Goal: Obtain resource: Download file/media

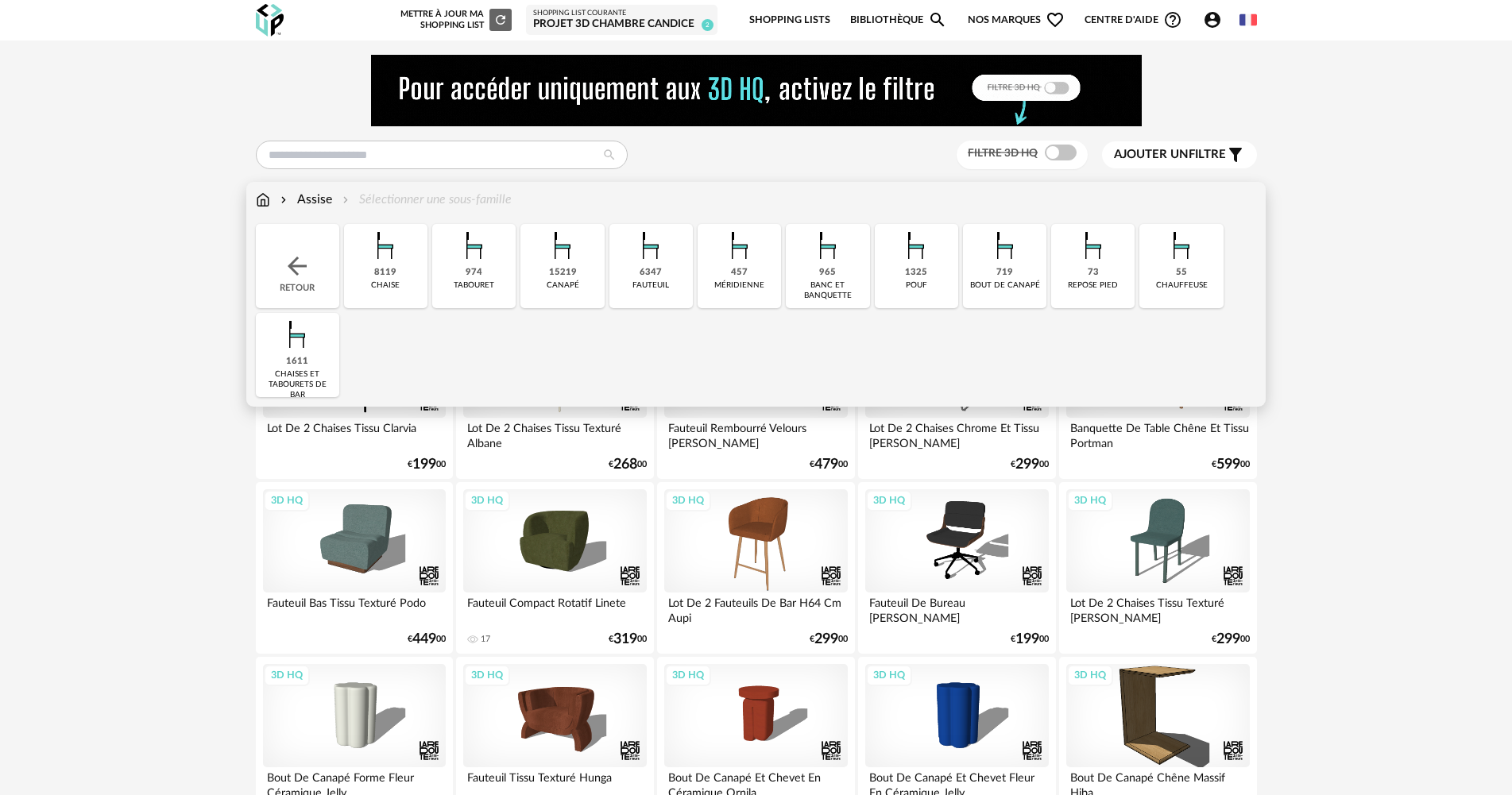
click at [401, 265] on img at bounding box center [385, 245] width 43 height 43
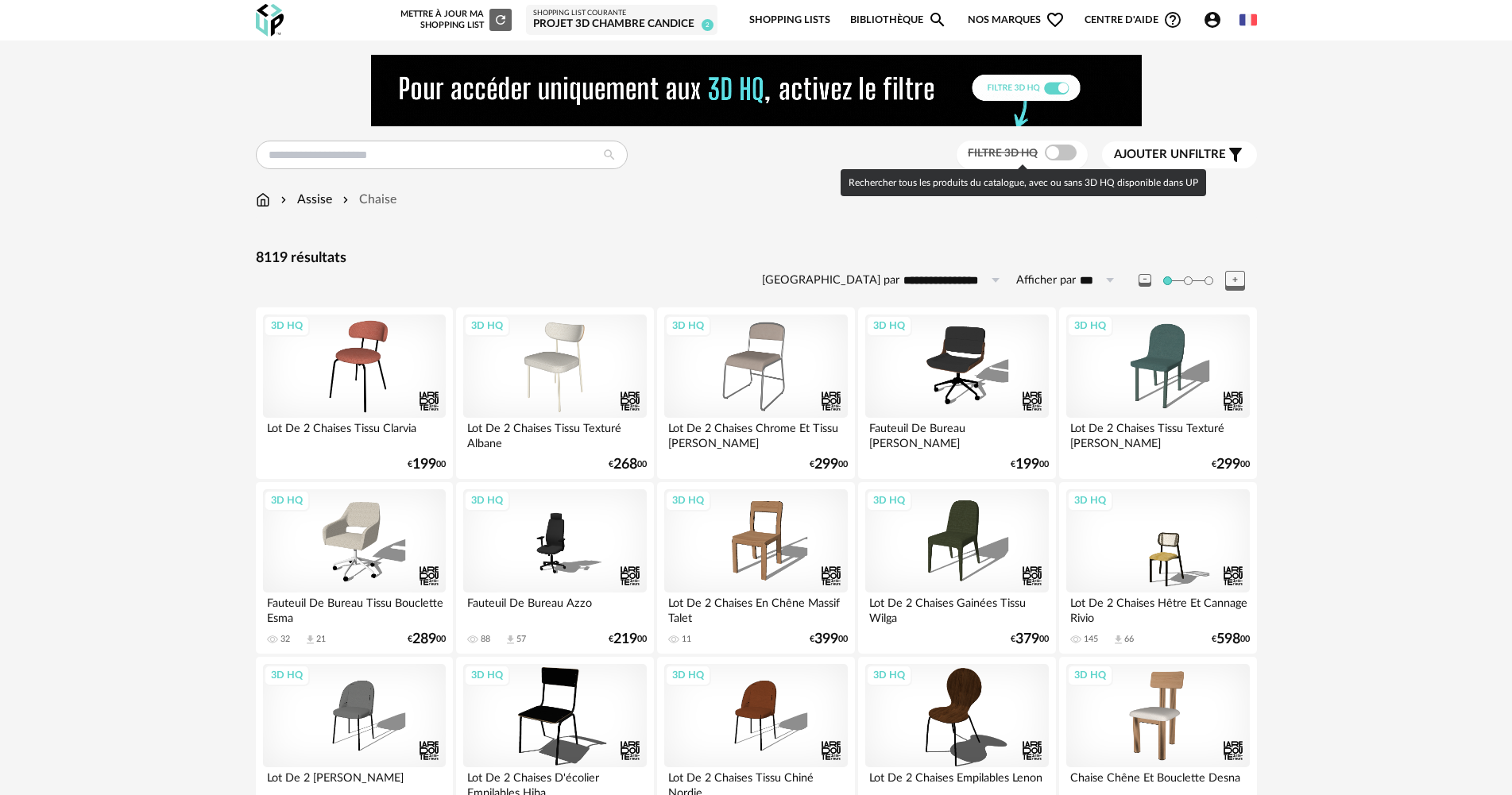
click at [1052, 150] on span at bounding box center [1061, 152] width 32 height 16
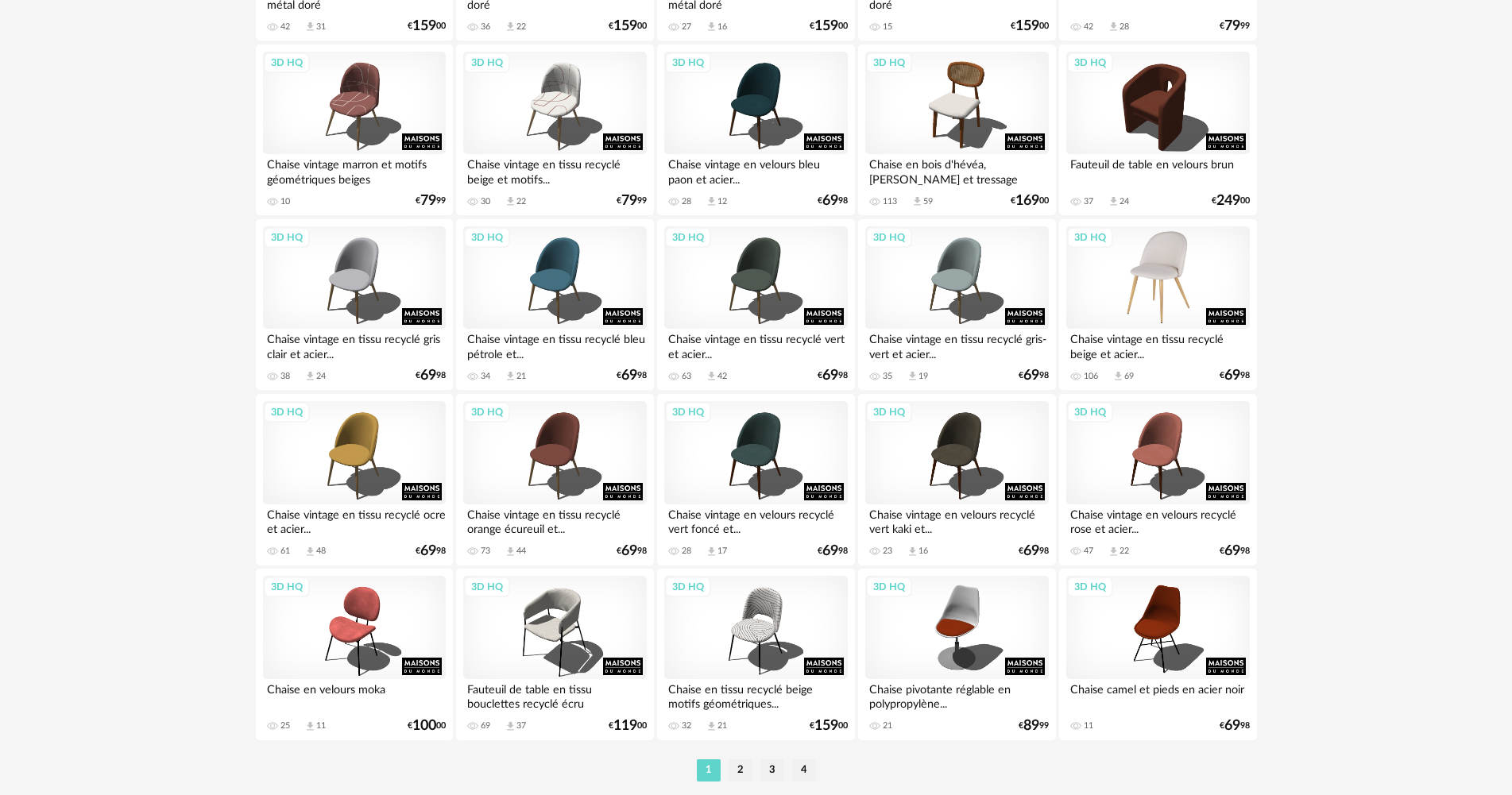
scroll to position [3114, 0]
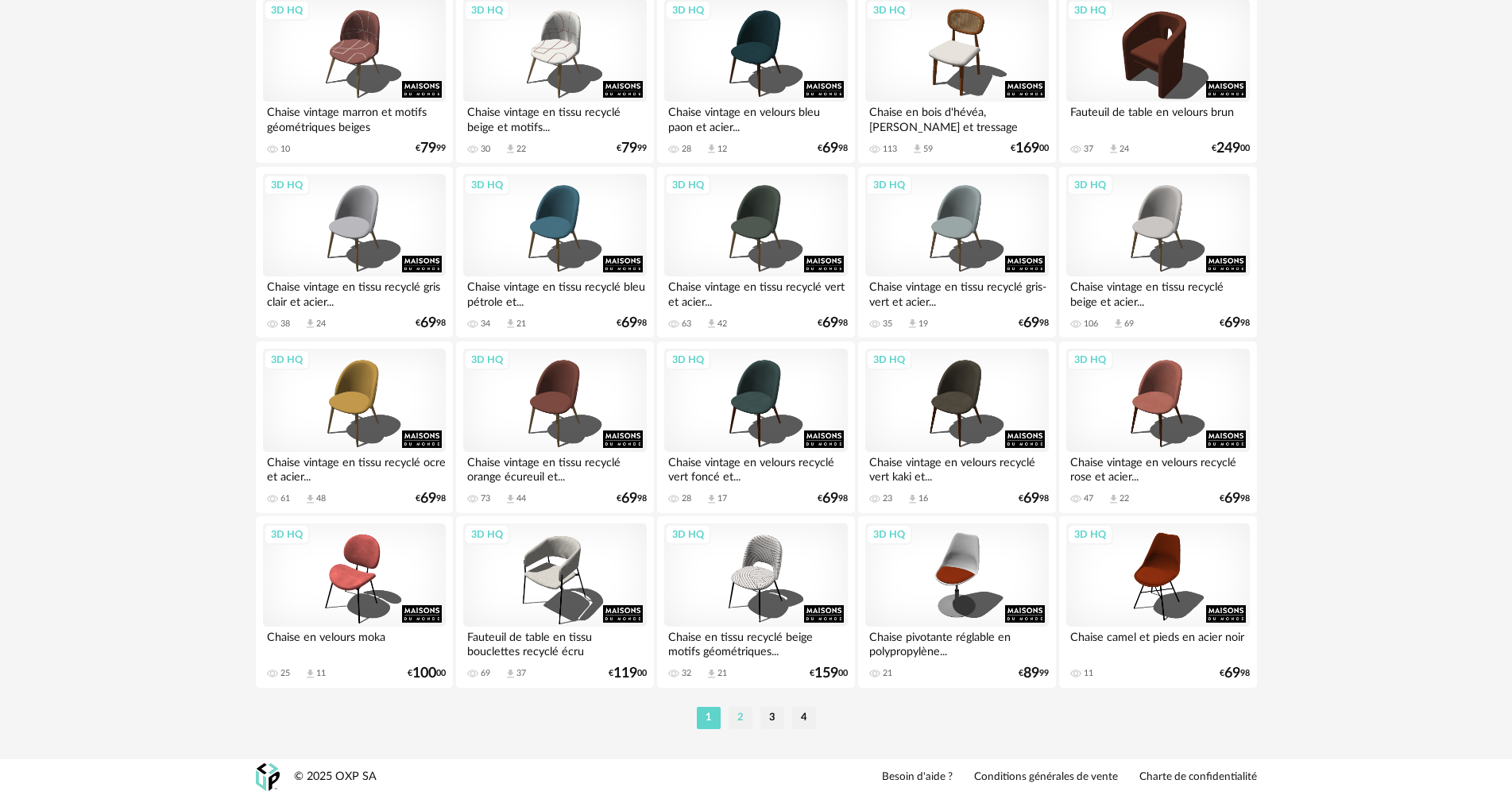
click at [746, 713] on li "2" at bounding box center [741, 719] width 24 height 22
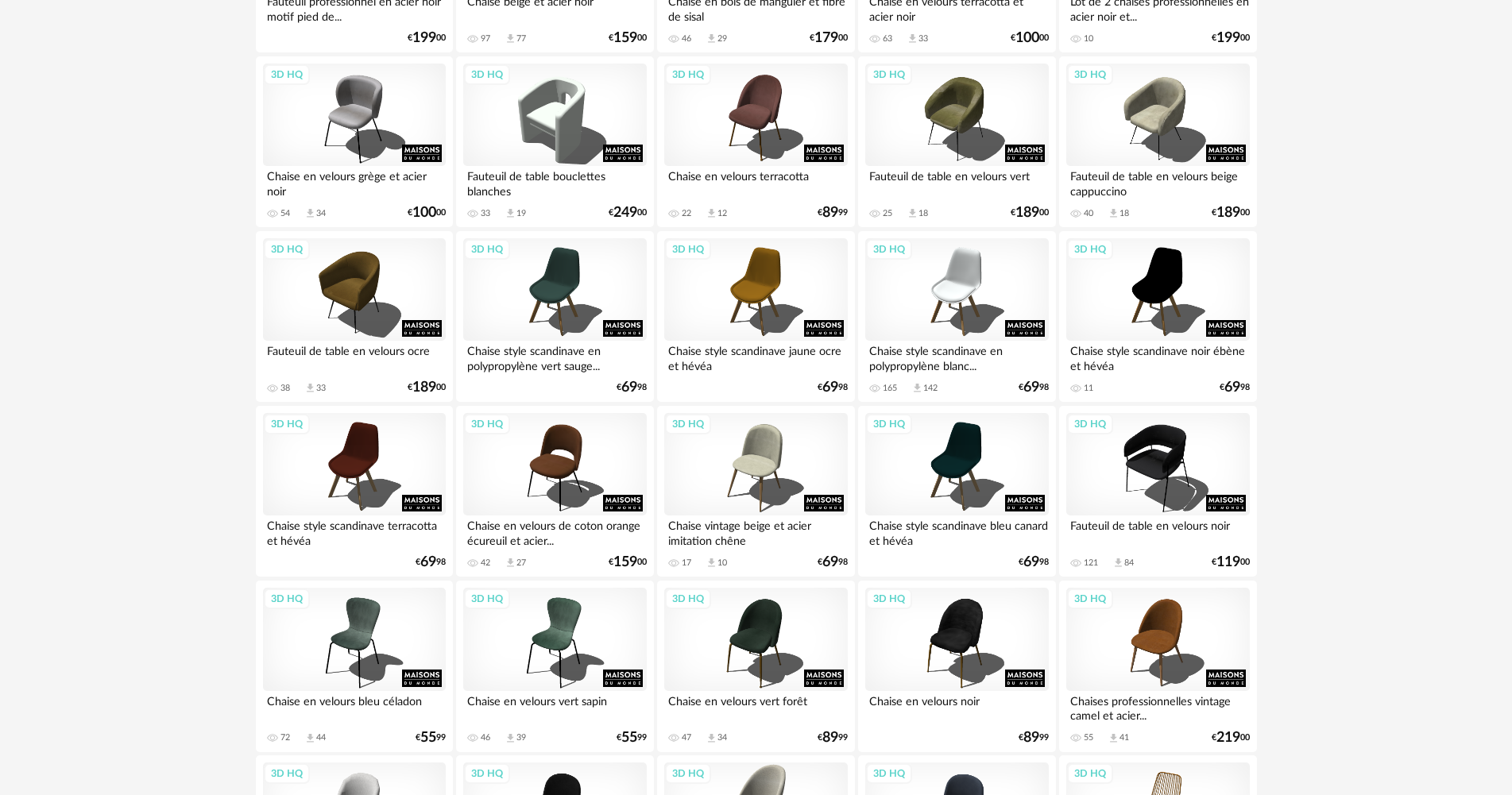
scroll to position [3099, 0]
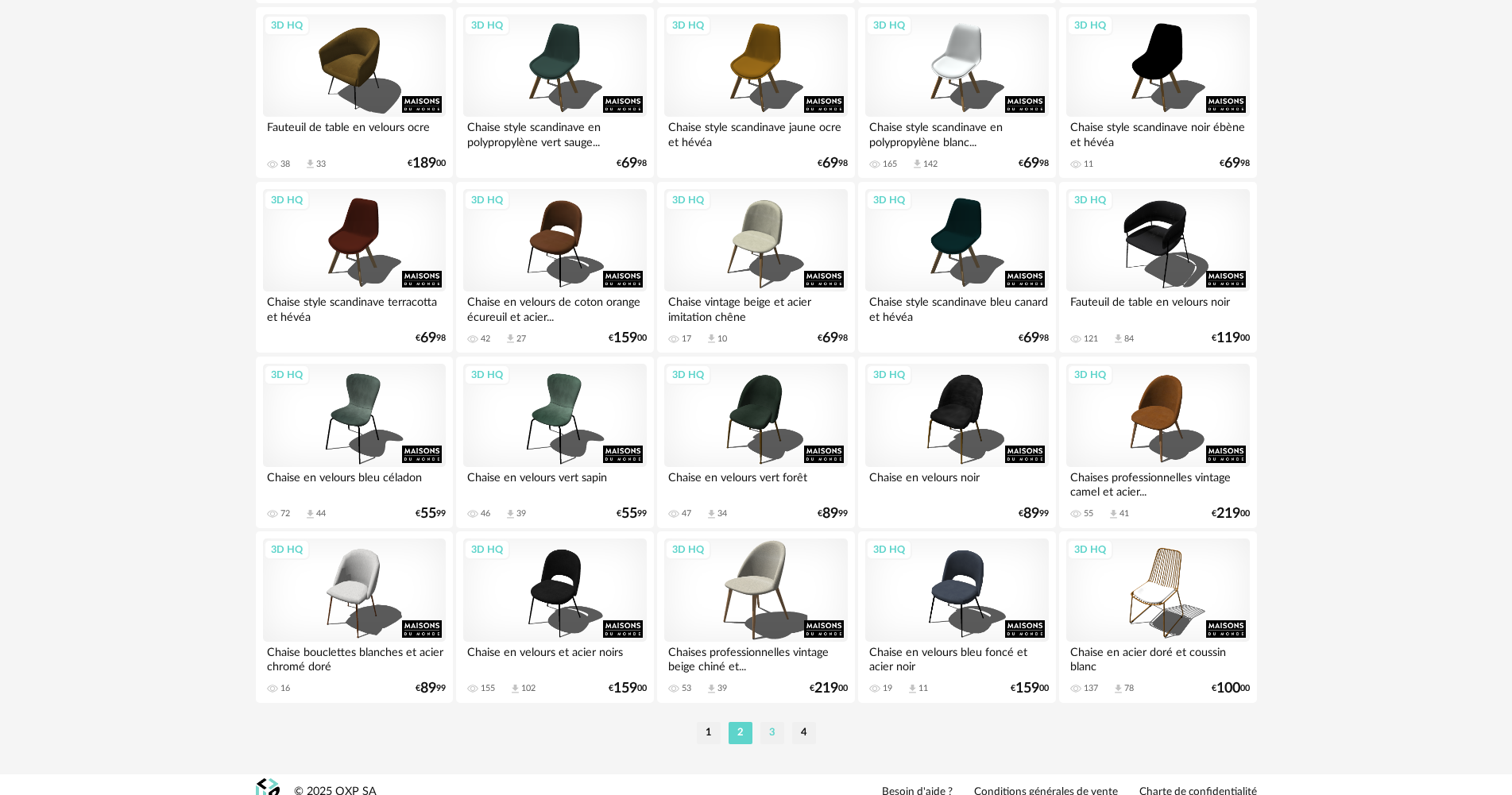
click at [770, 737] on li "3" at bounding box center [773, 734] width 24 height 22
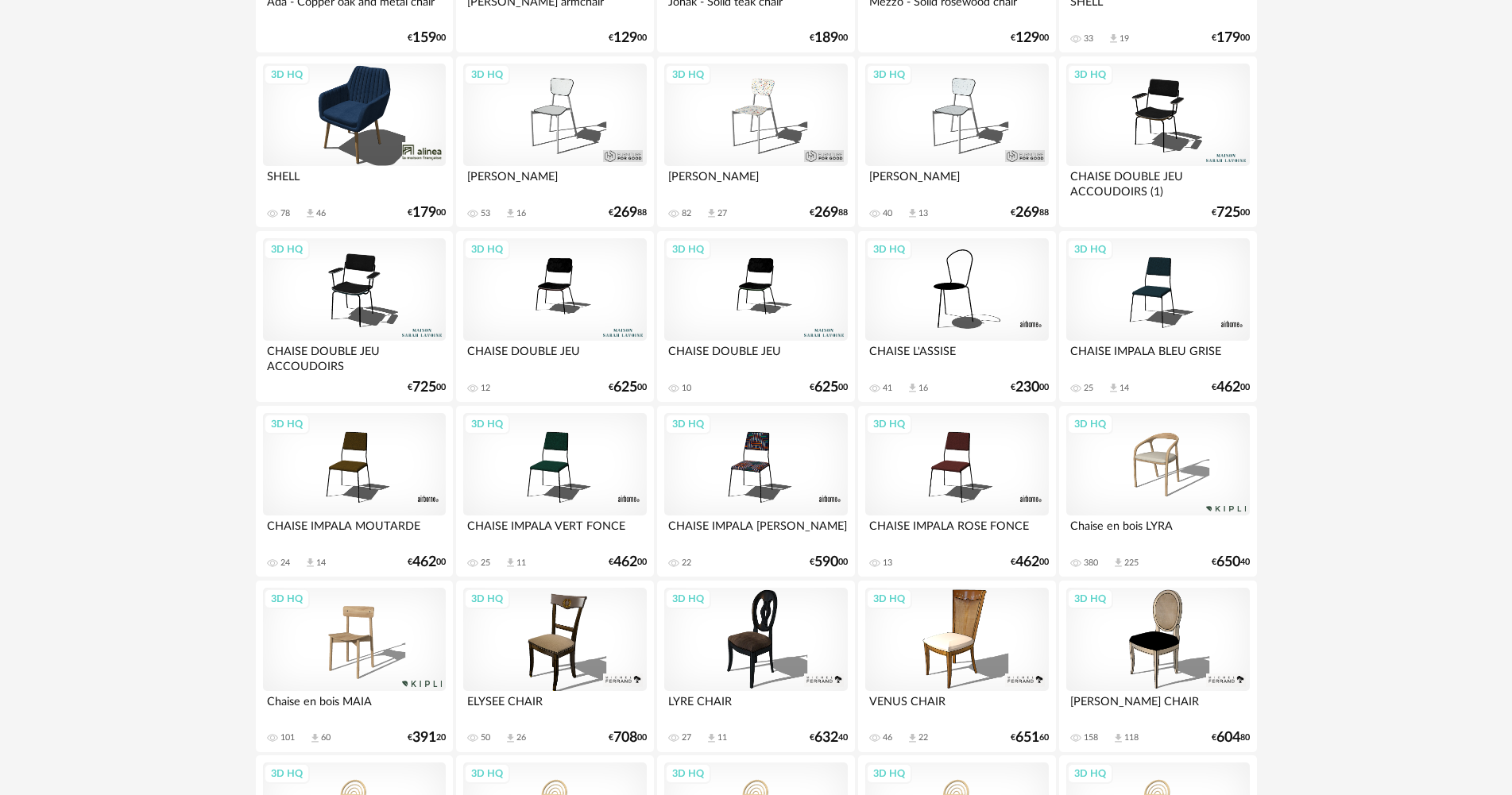
scroll to position [2543, 0]
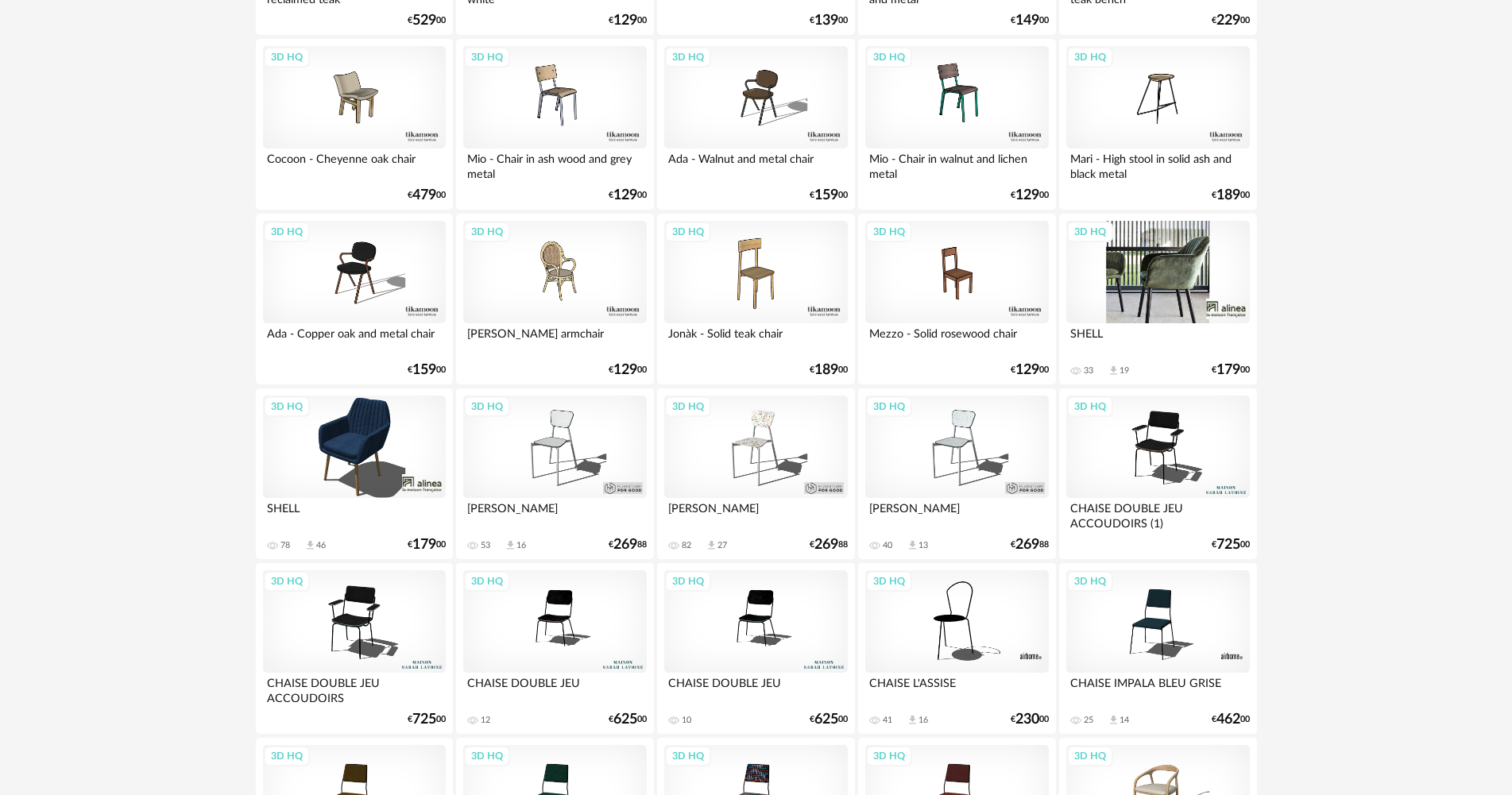
click at [1177, 283] on div "3D HQ" at bounding box center [1158, 272] width 183 height 103
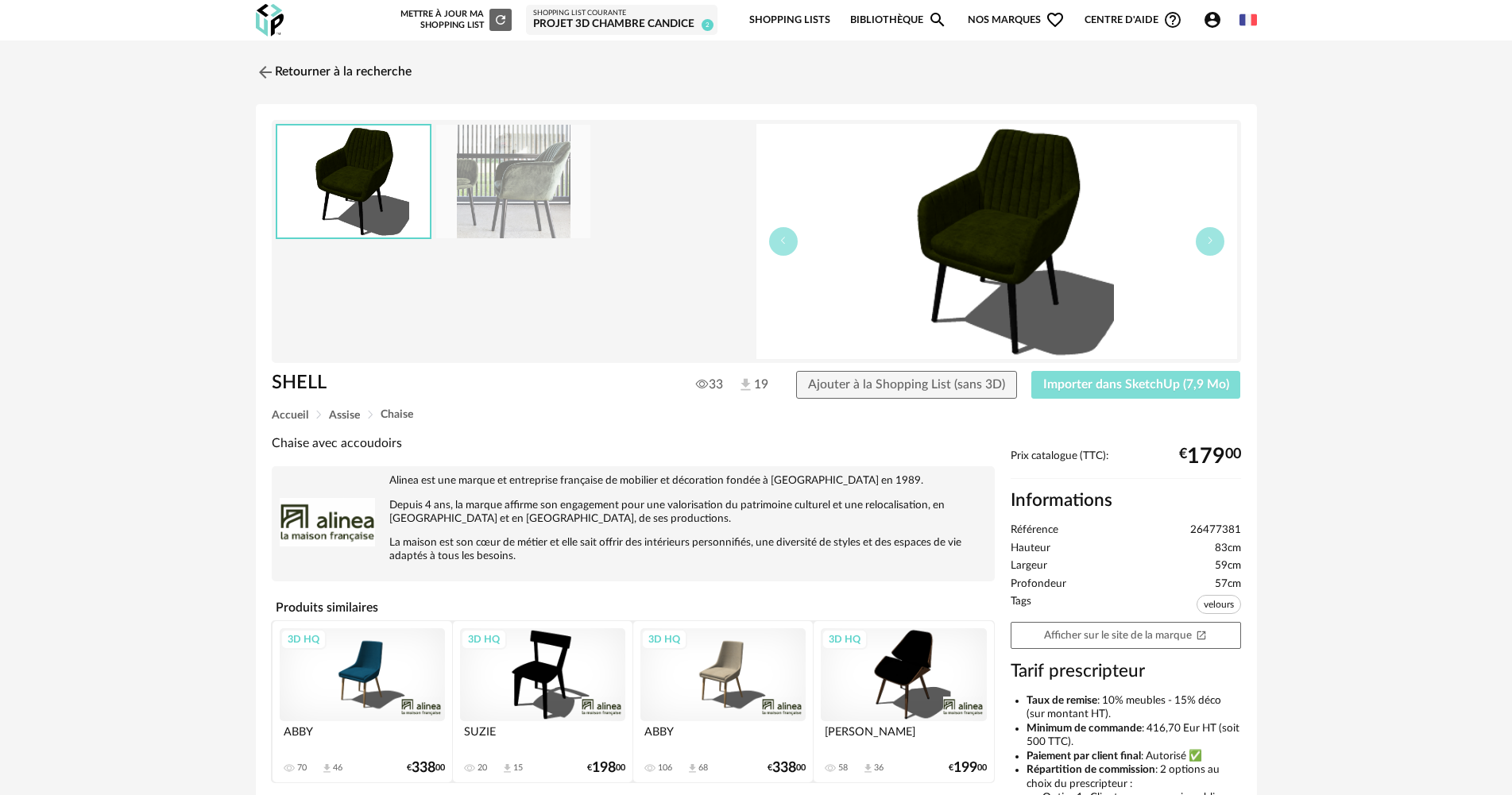
click at [1156, 391] on button "Importer dans SketchUp (7,9 Mo)" at bounding box center [1136, 385] width 210 height 29
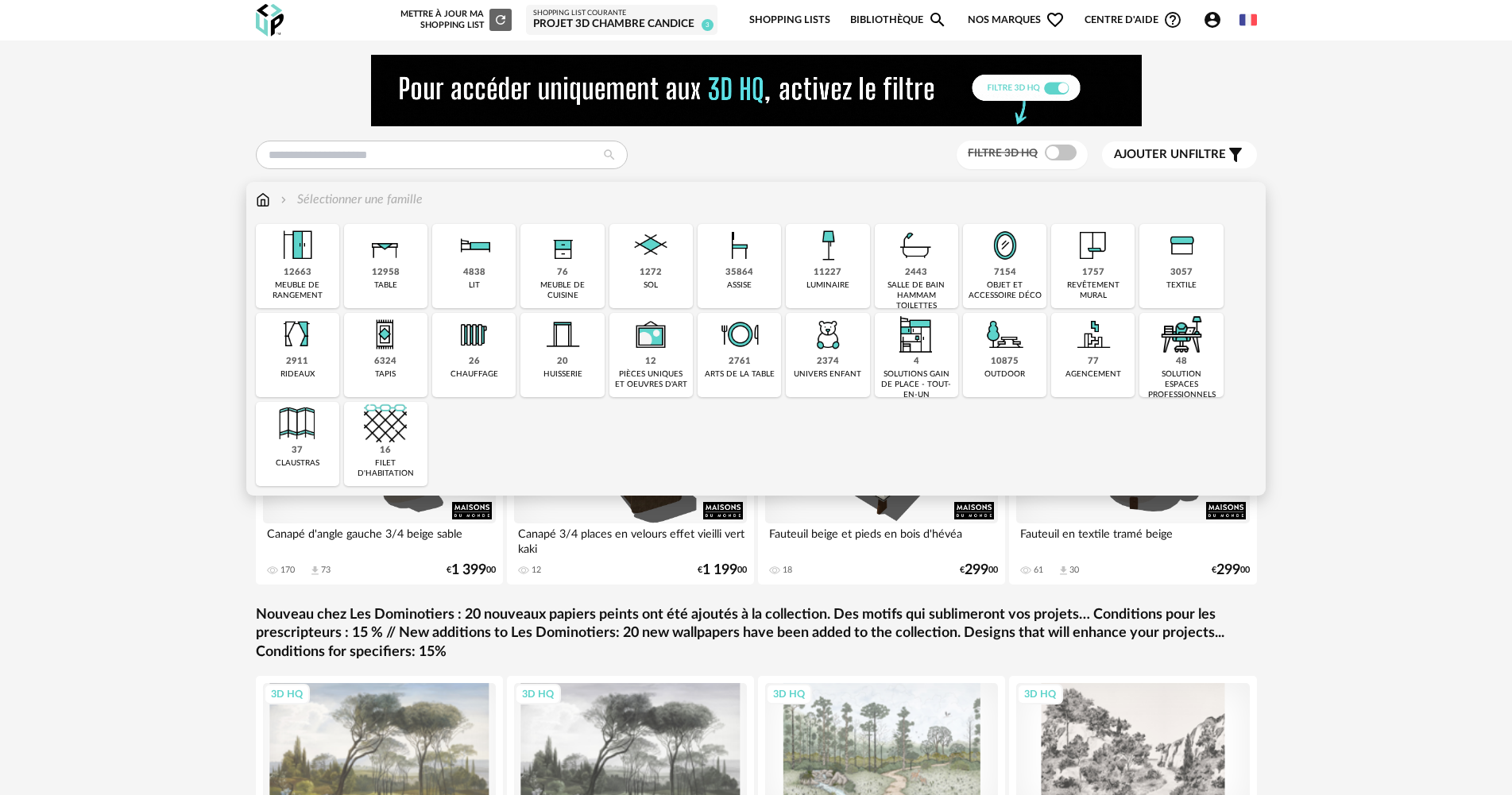
click at [751, 277] on div "35864" at bounding box center [739, 272] width 28 height 12
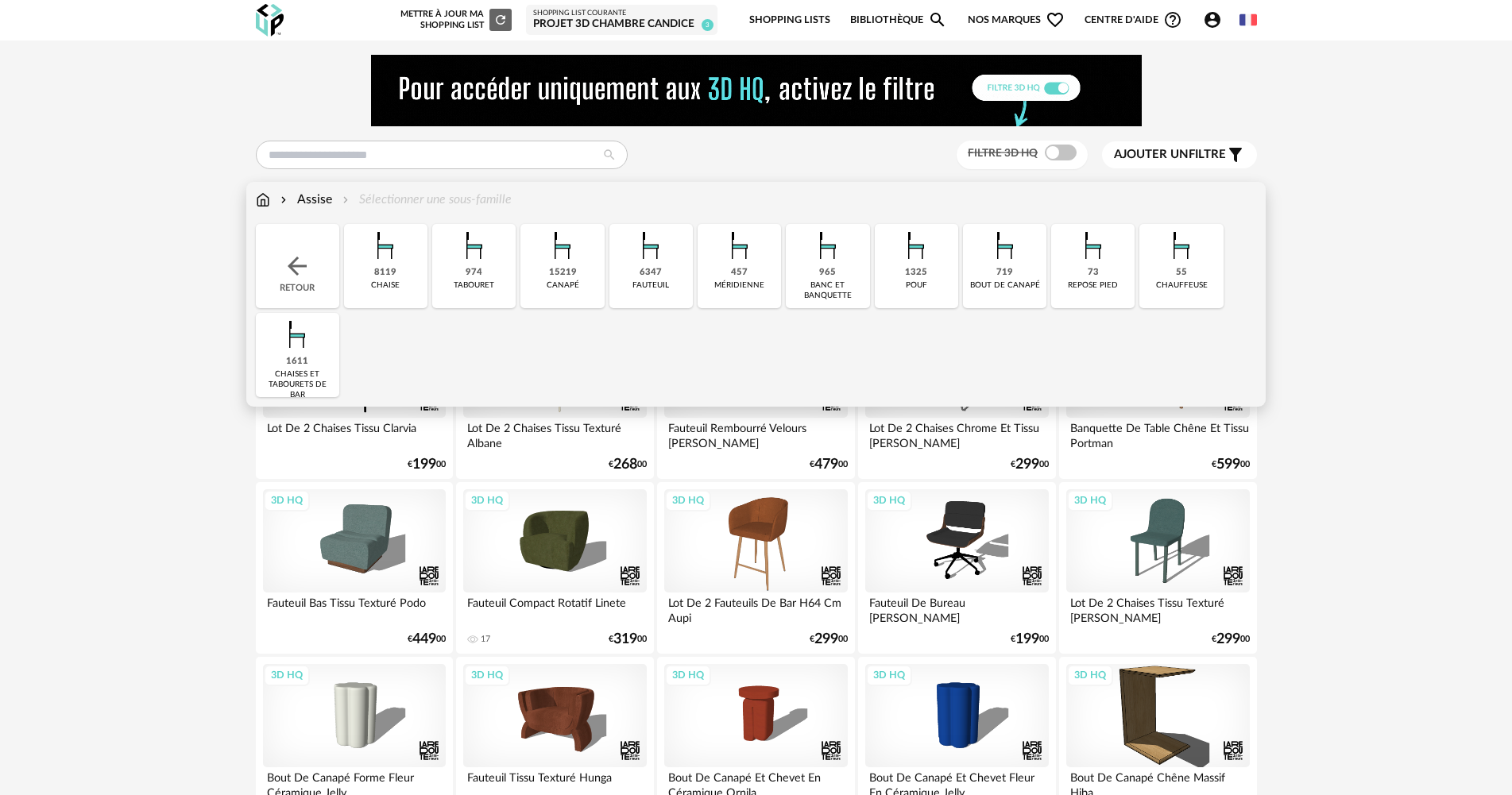
click at [376, 285] on div "chaise" at bounding box center [385, 285] width 29 height 10
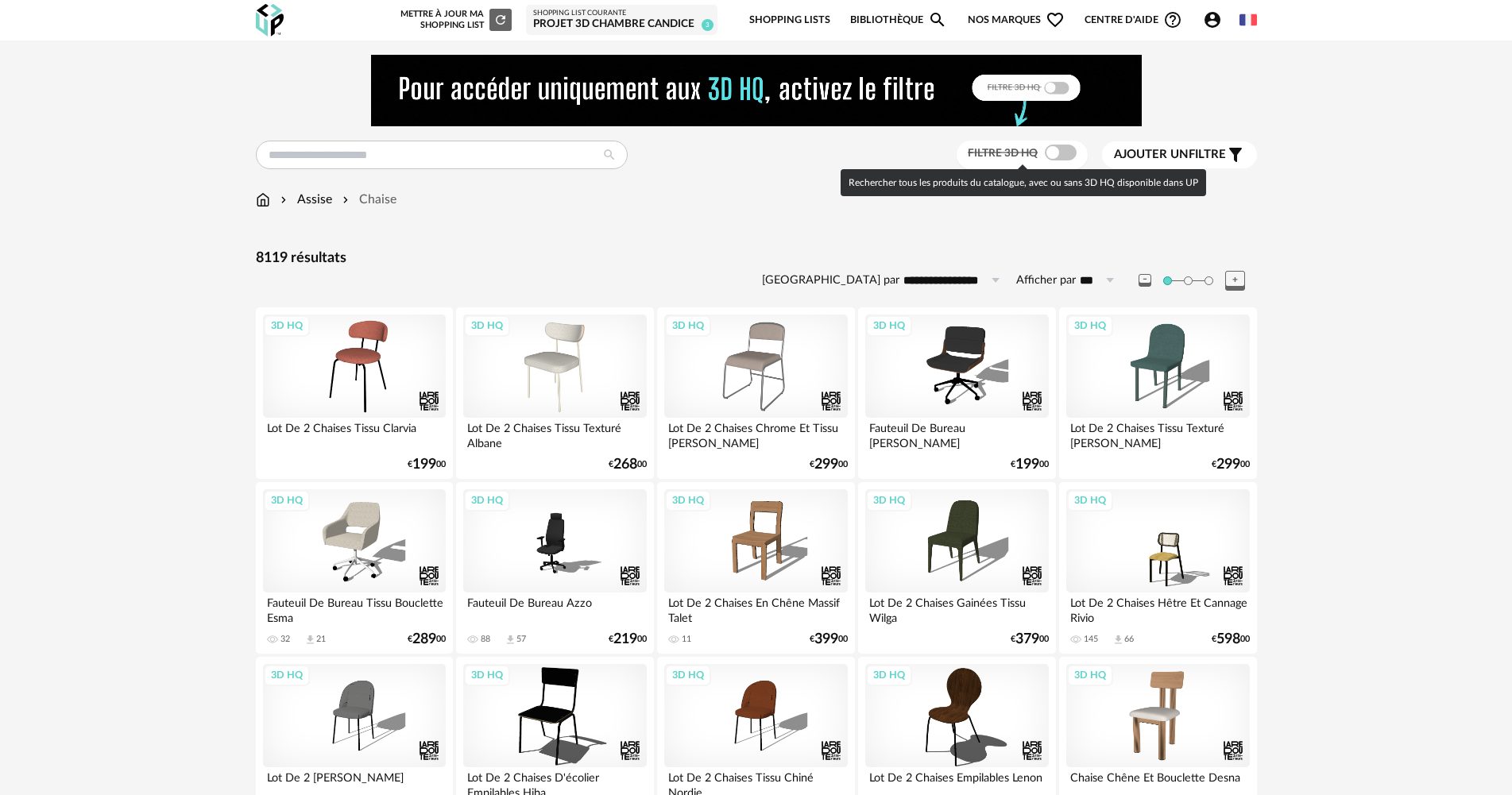
click at [1057, 151] on span at bounding box center [1061, 152] width 32 height 16
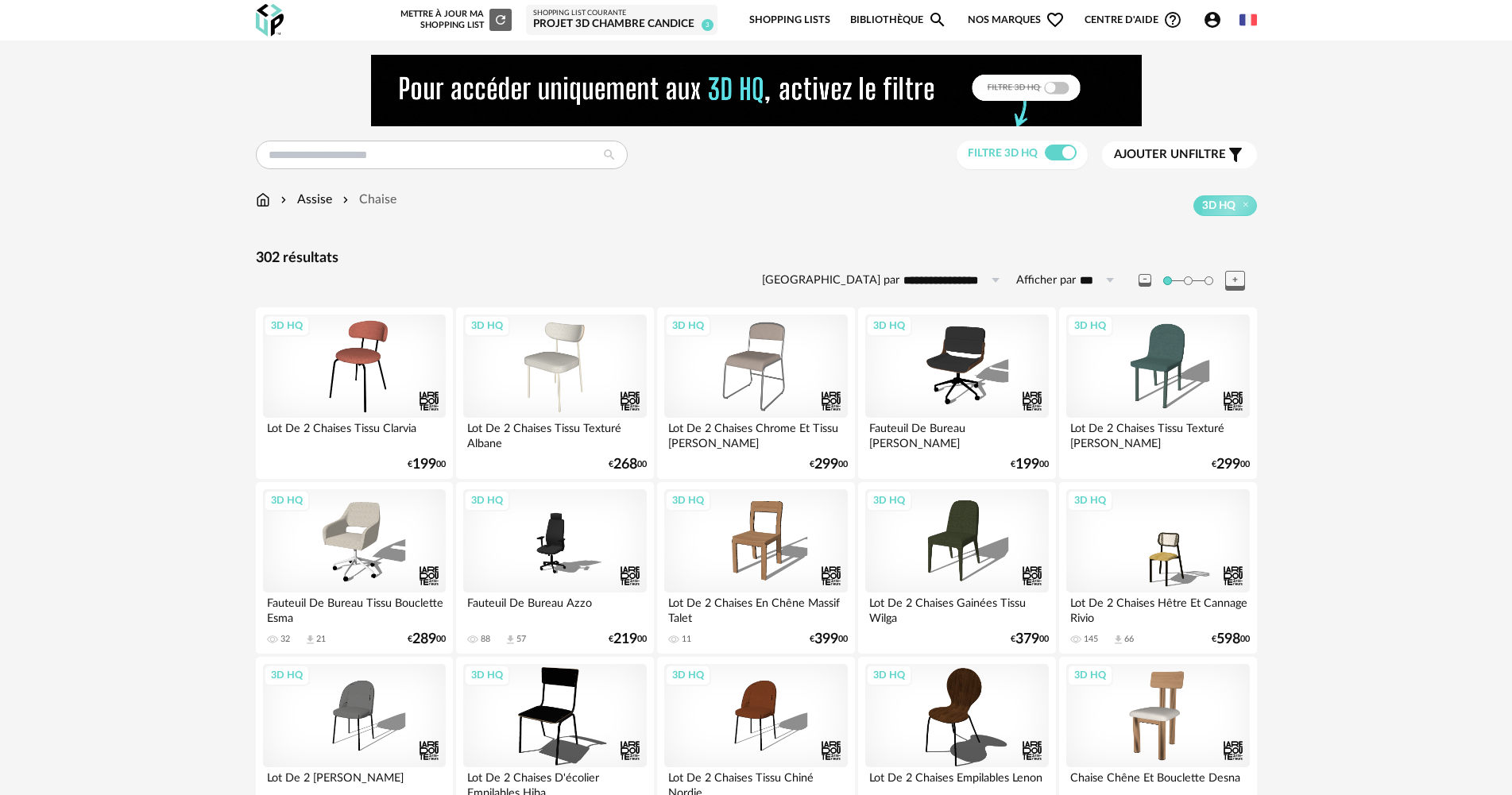
click at [1223, 154] on span "Ajouter un filtre" at bounding box center [1170, 154] width 112 height 16
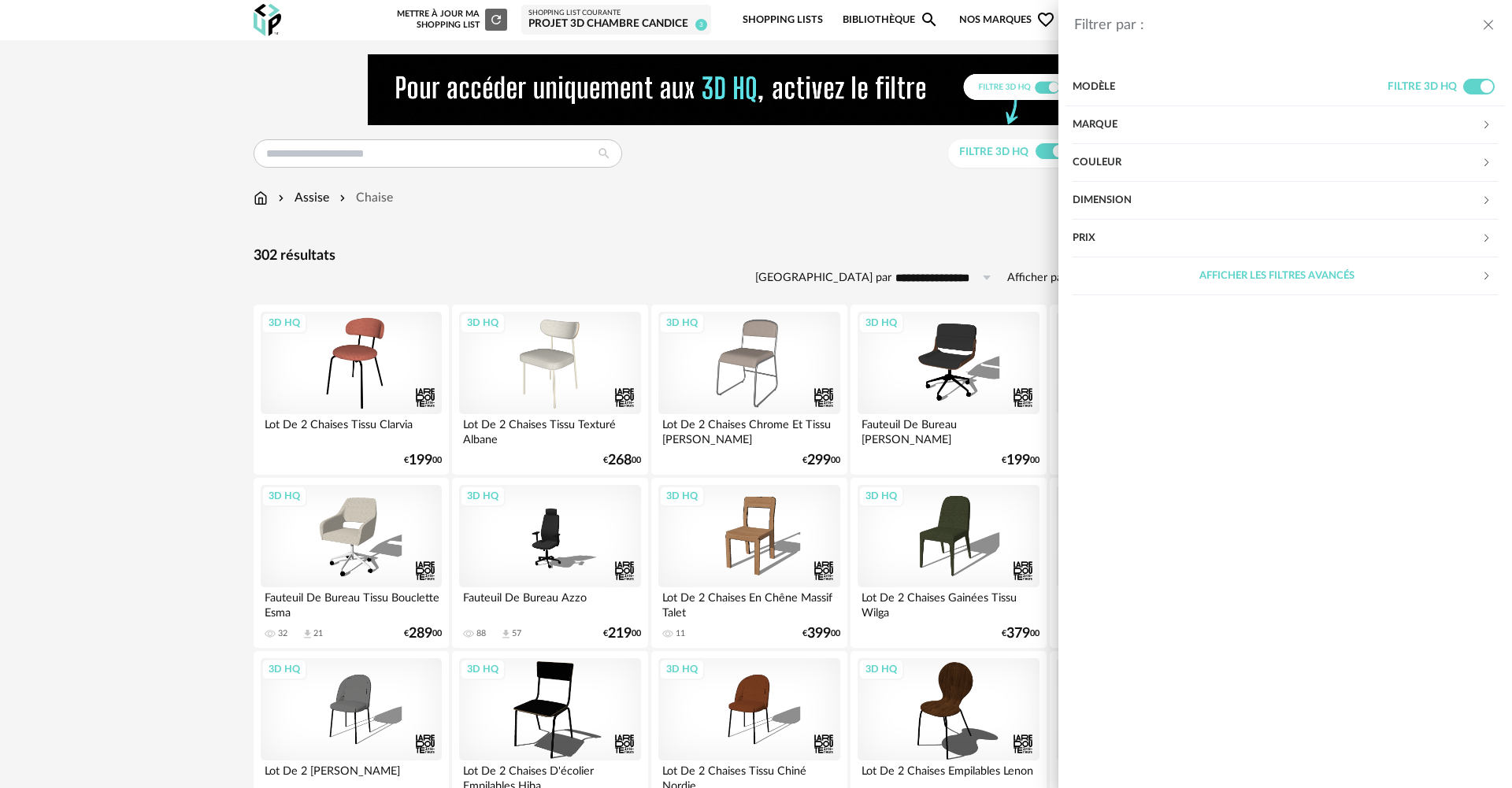
click at [1090, 160] on div "Couleur" at bounding box center [1277, 162] width 409 height 38
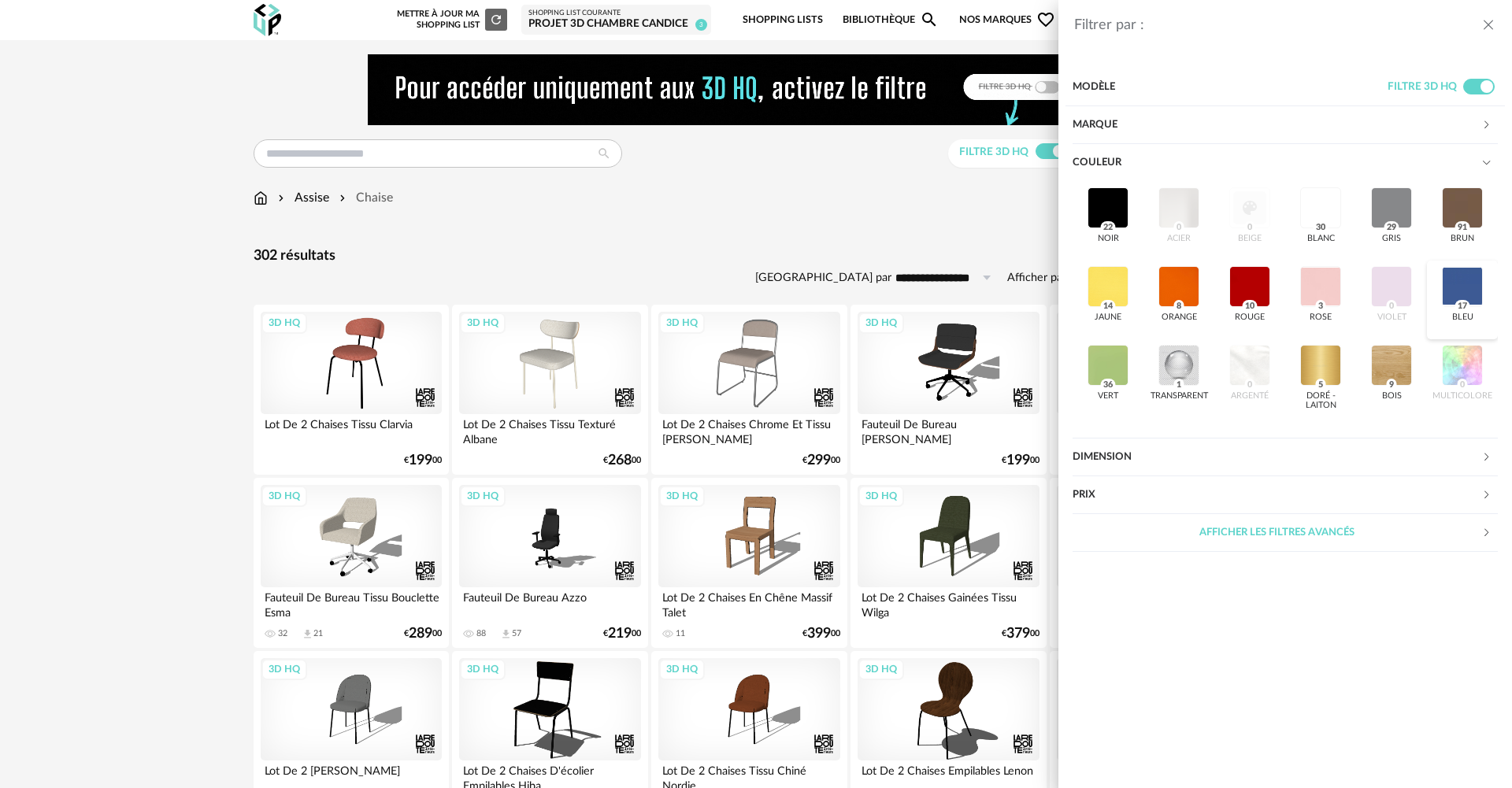
click at [1466, 292] on div at bounding box center [1462, 287] width 41 height 41
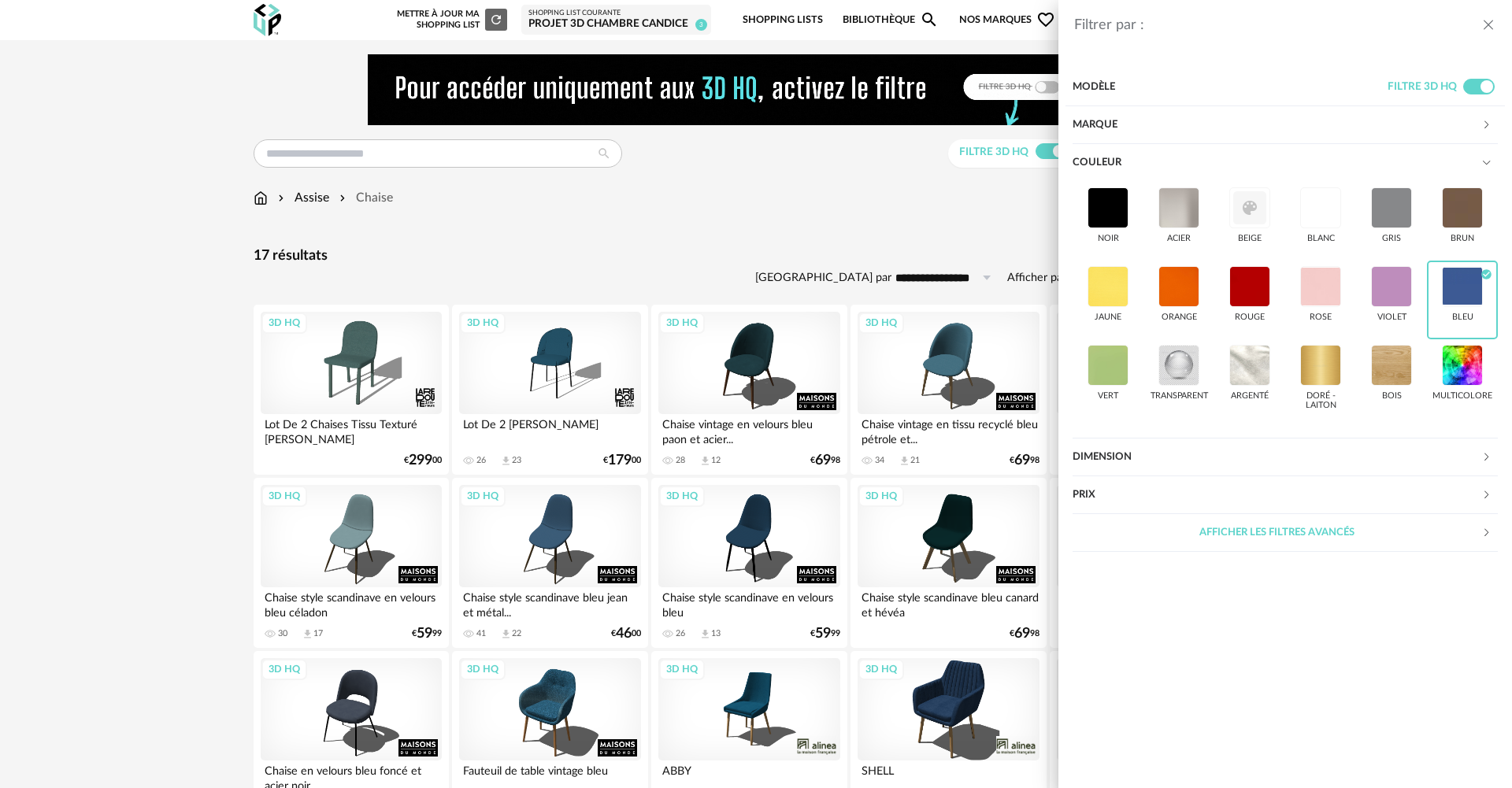
click at [1490, 29] on icon "close drawer" at bounding box center [1488, 25] width 16 height 16
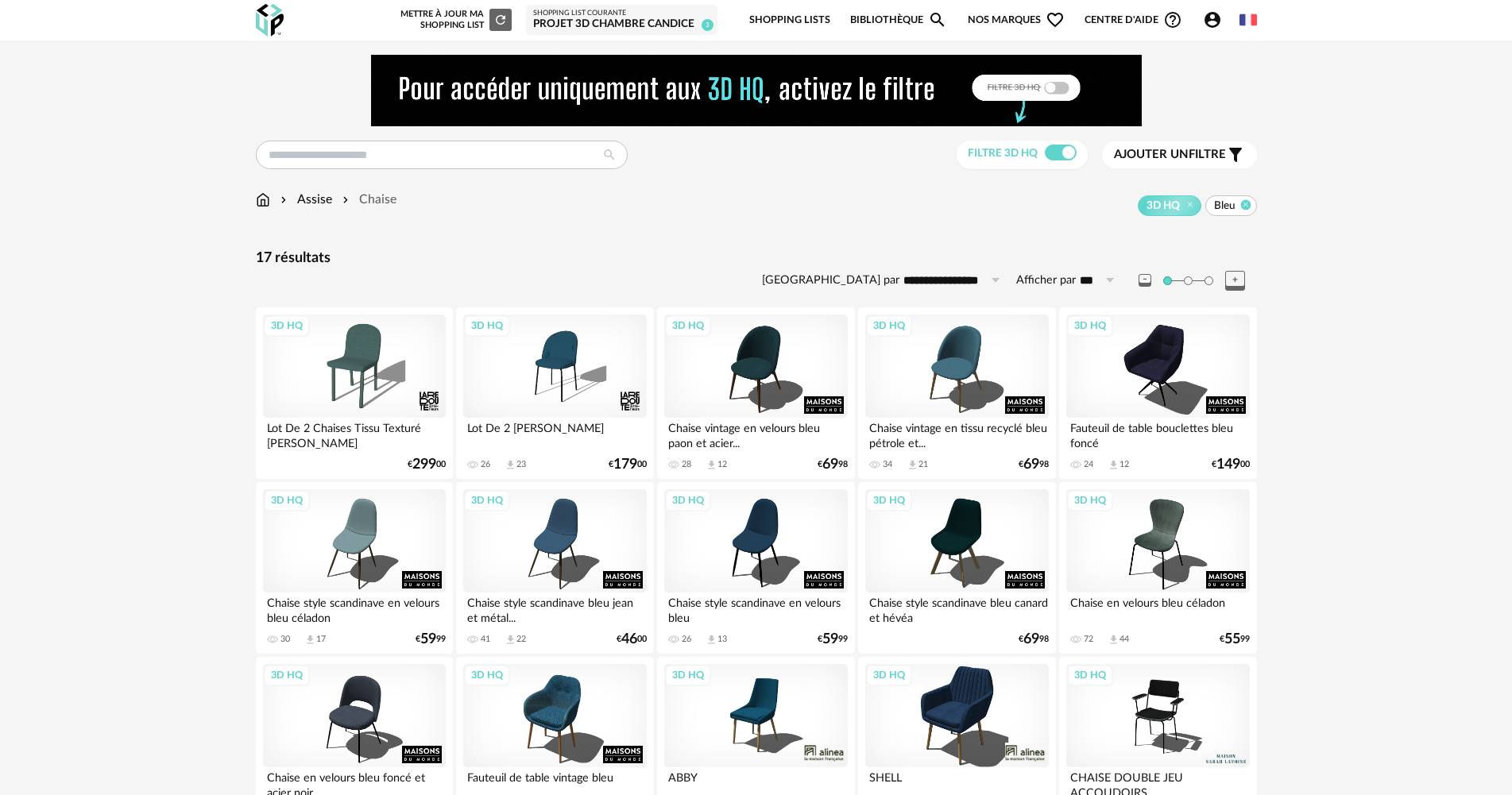
click at [1246, 205] on icon at bounding box center [1245, 204] width 10 height 10
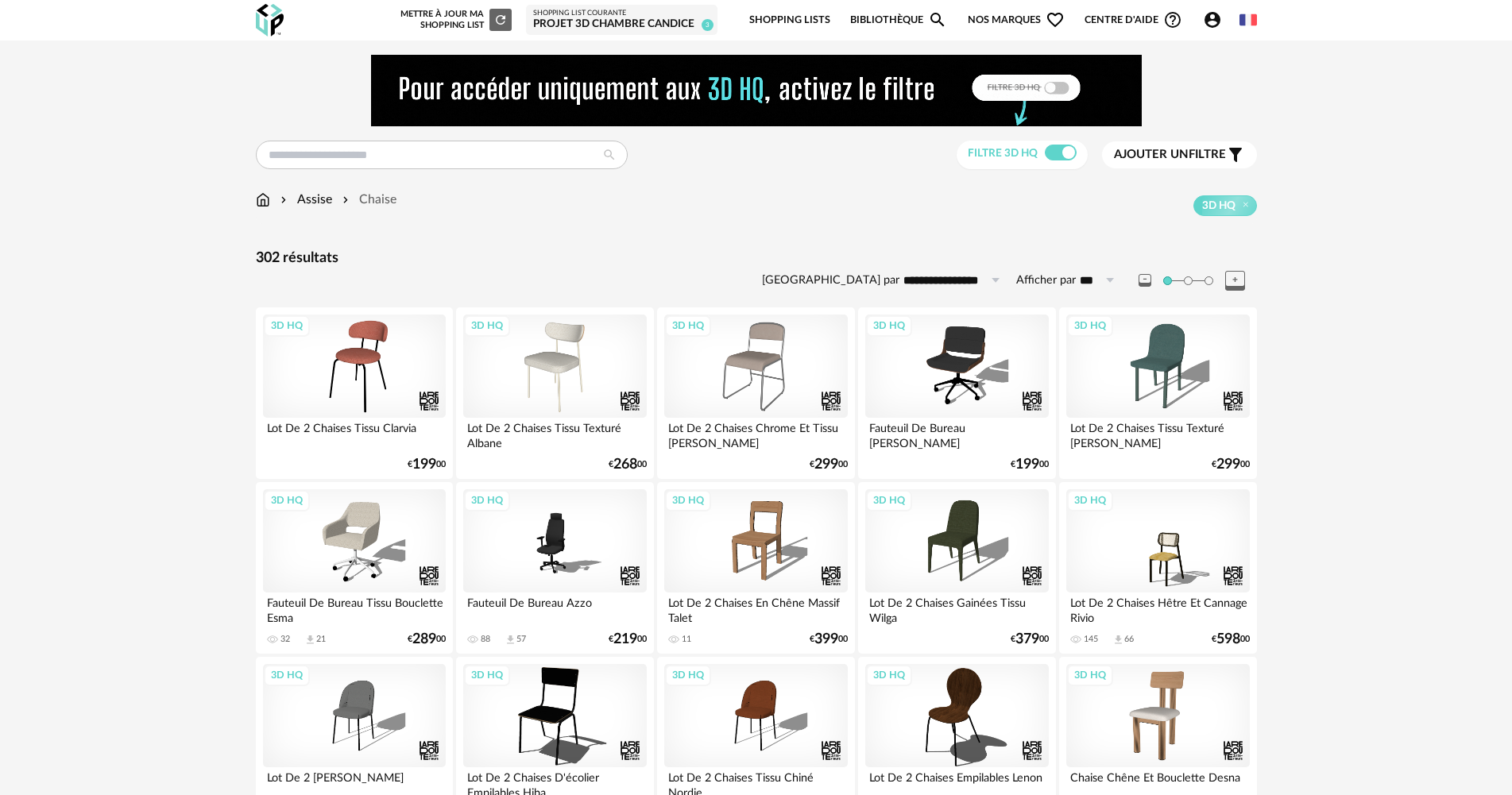
click at [1207, 144] on button "Ajouter un filtre s Filter icon" at bounding box center [1179, 154] width 155 height 27
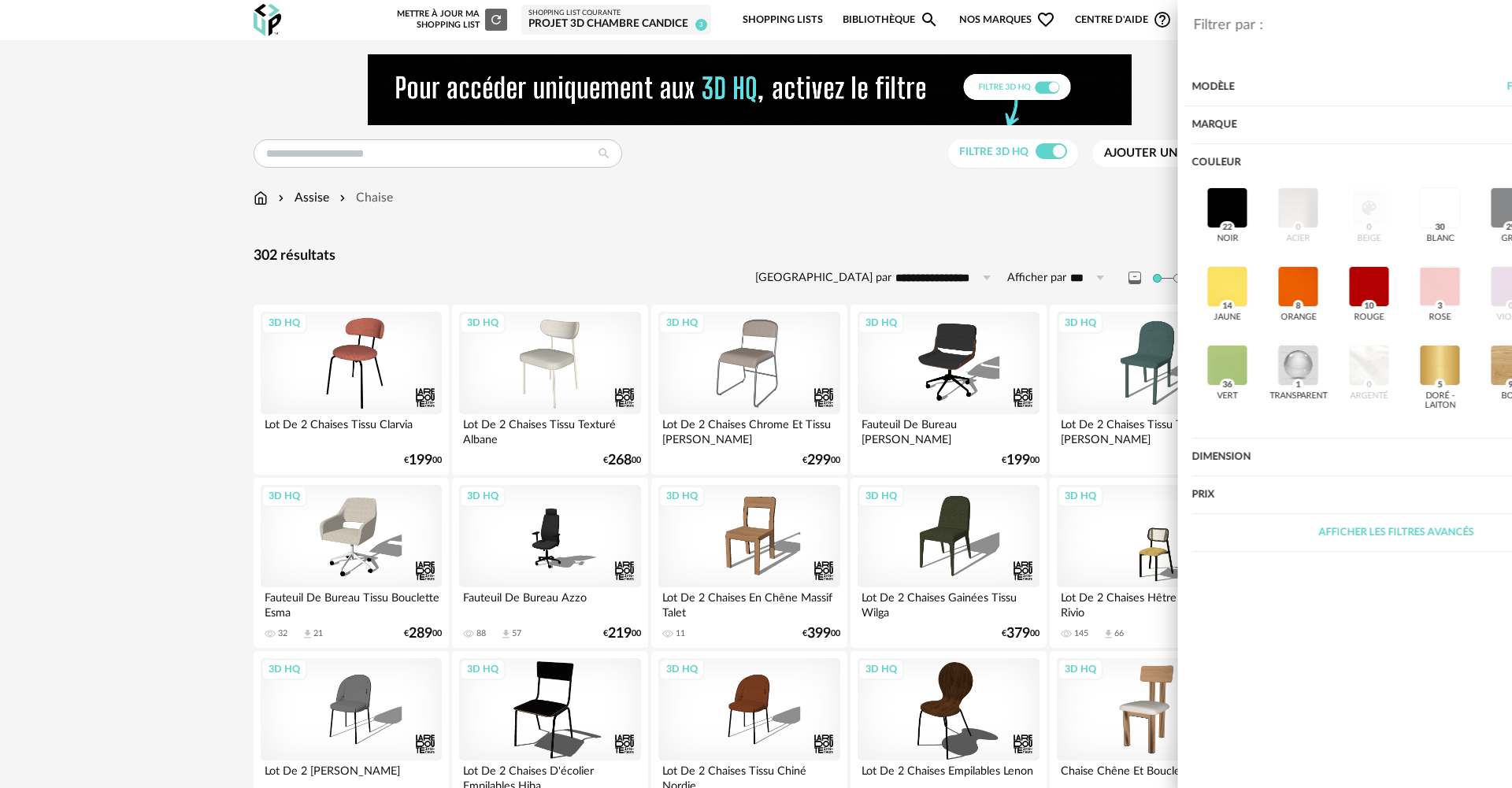
click at [1129, 118] on div "Marque" at bounding box center [1277, 124] width 409 height 38
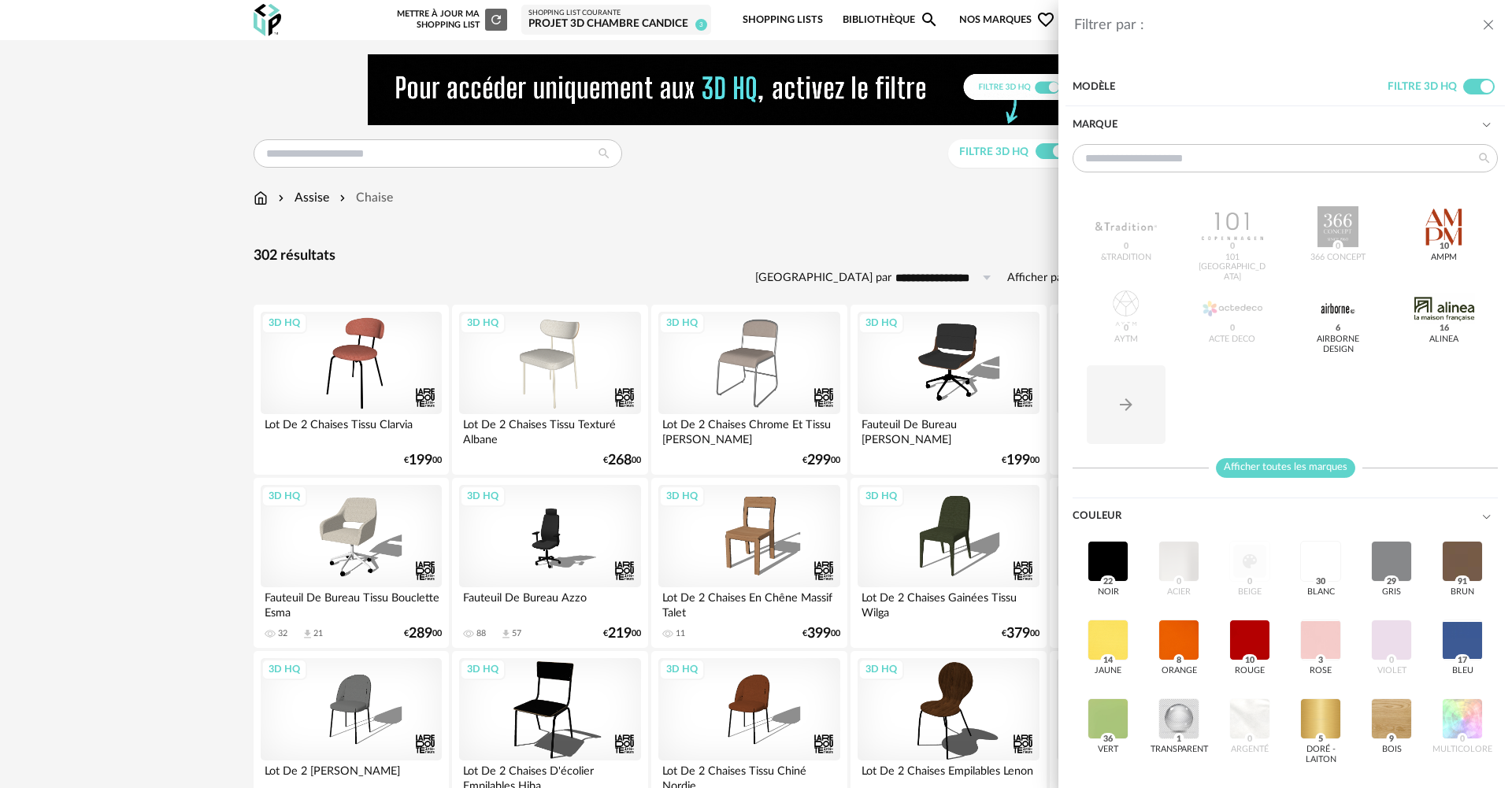
click at [1263, 474] on span "Afficher toutes les marques" at bounding box center [1284, 467] width 139 height 19
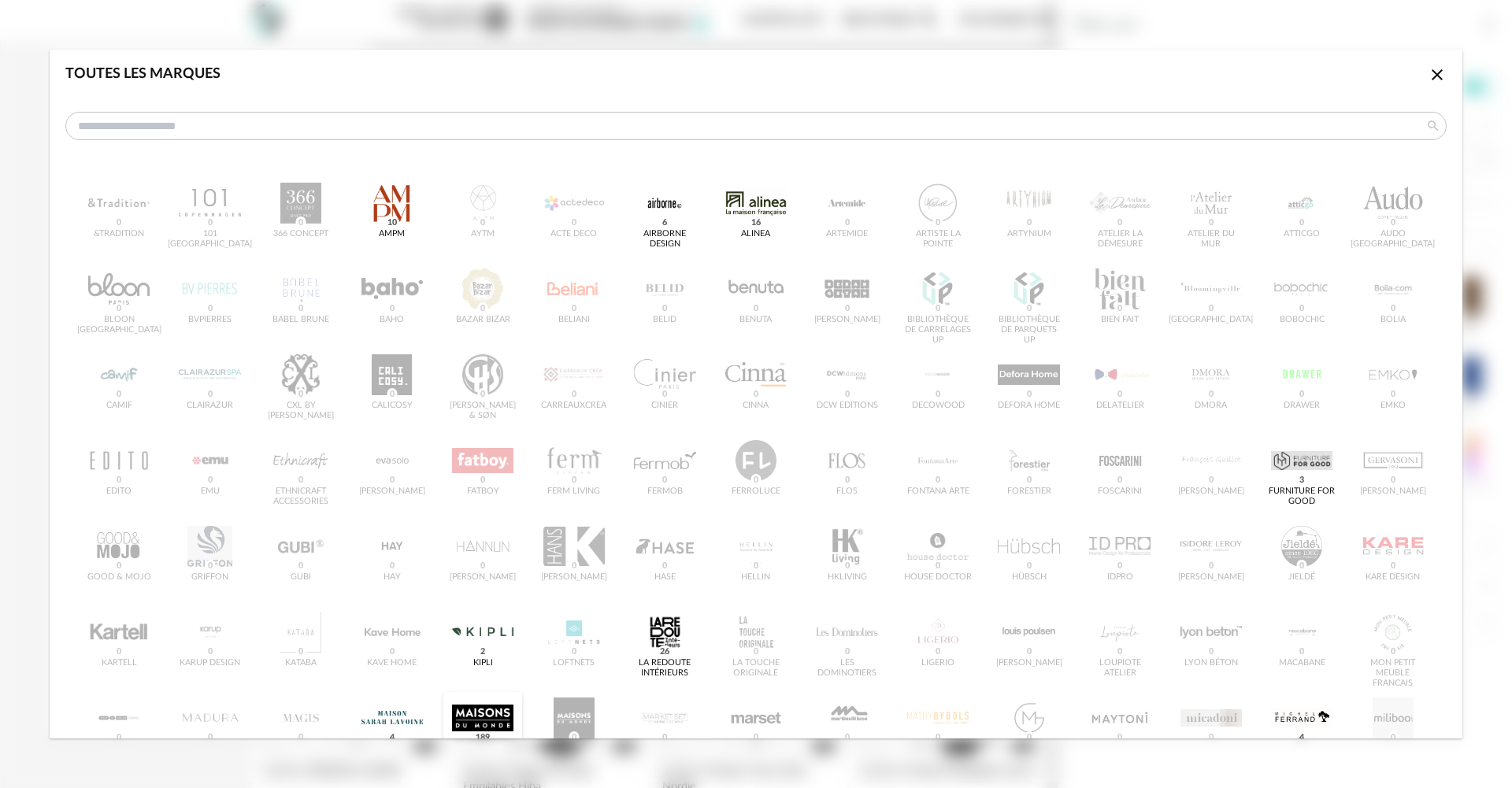
click at [483, 700] on div "dialog" at bounding box center [483, 718] width 62 height 41
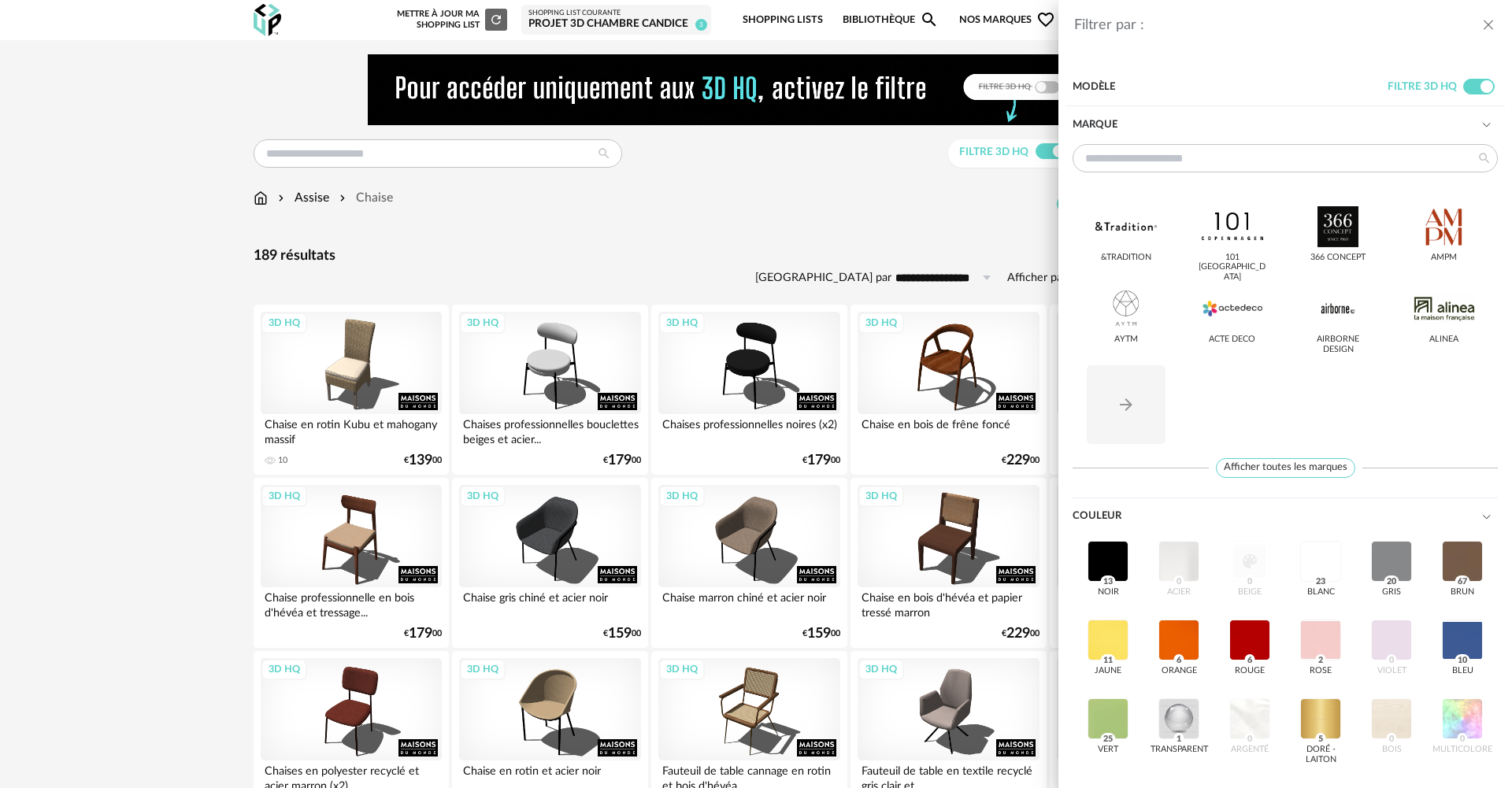
click at [1485, 20] on icon "close drawer" at bounding box center [1488, 25] width 16 height 16
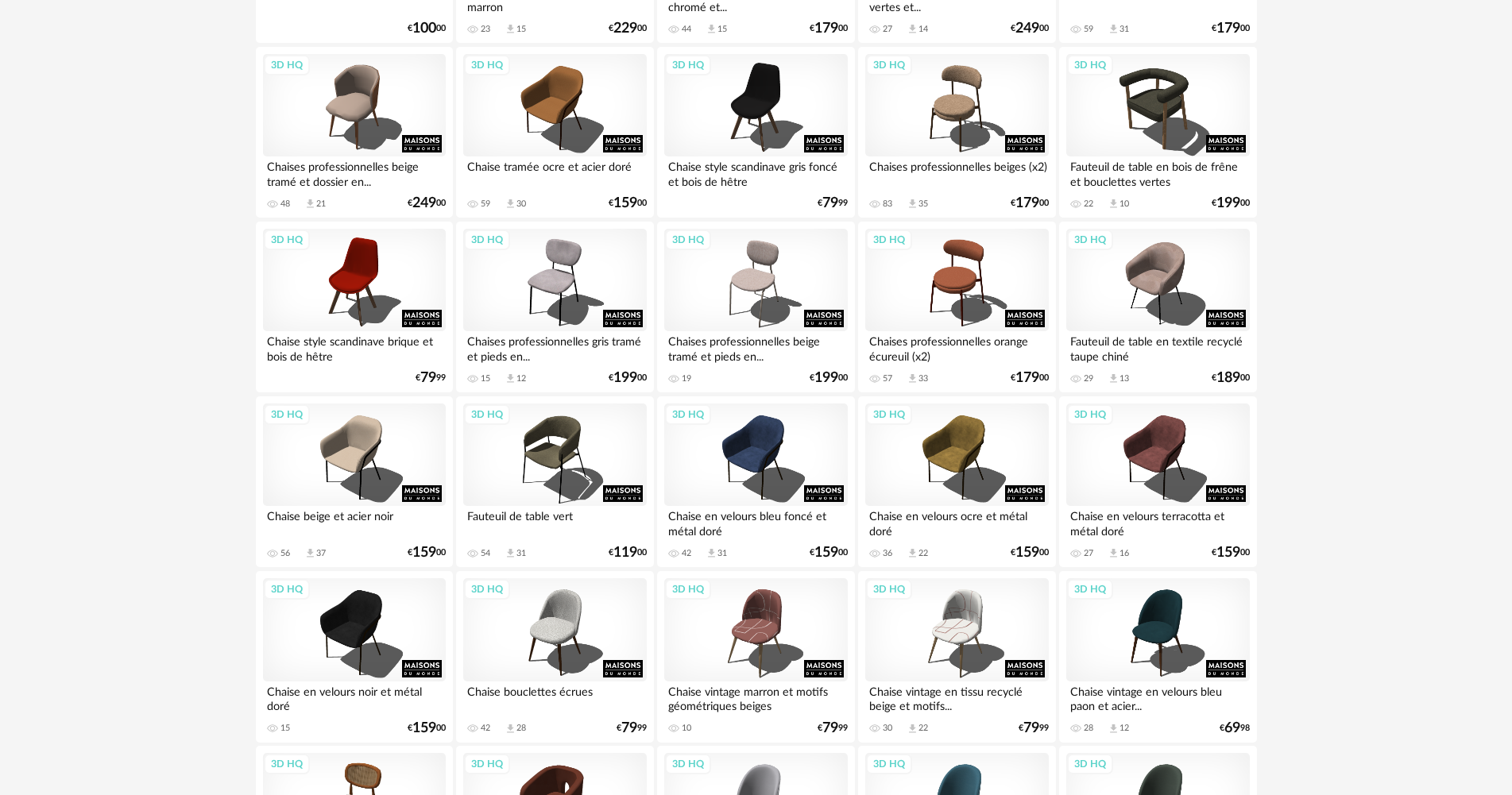
scroll to position [1033, 0]
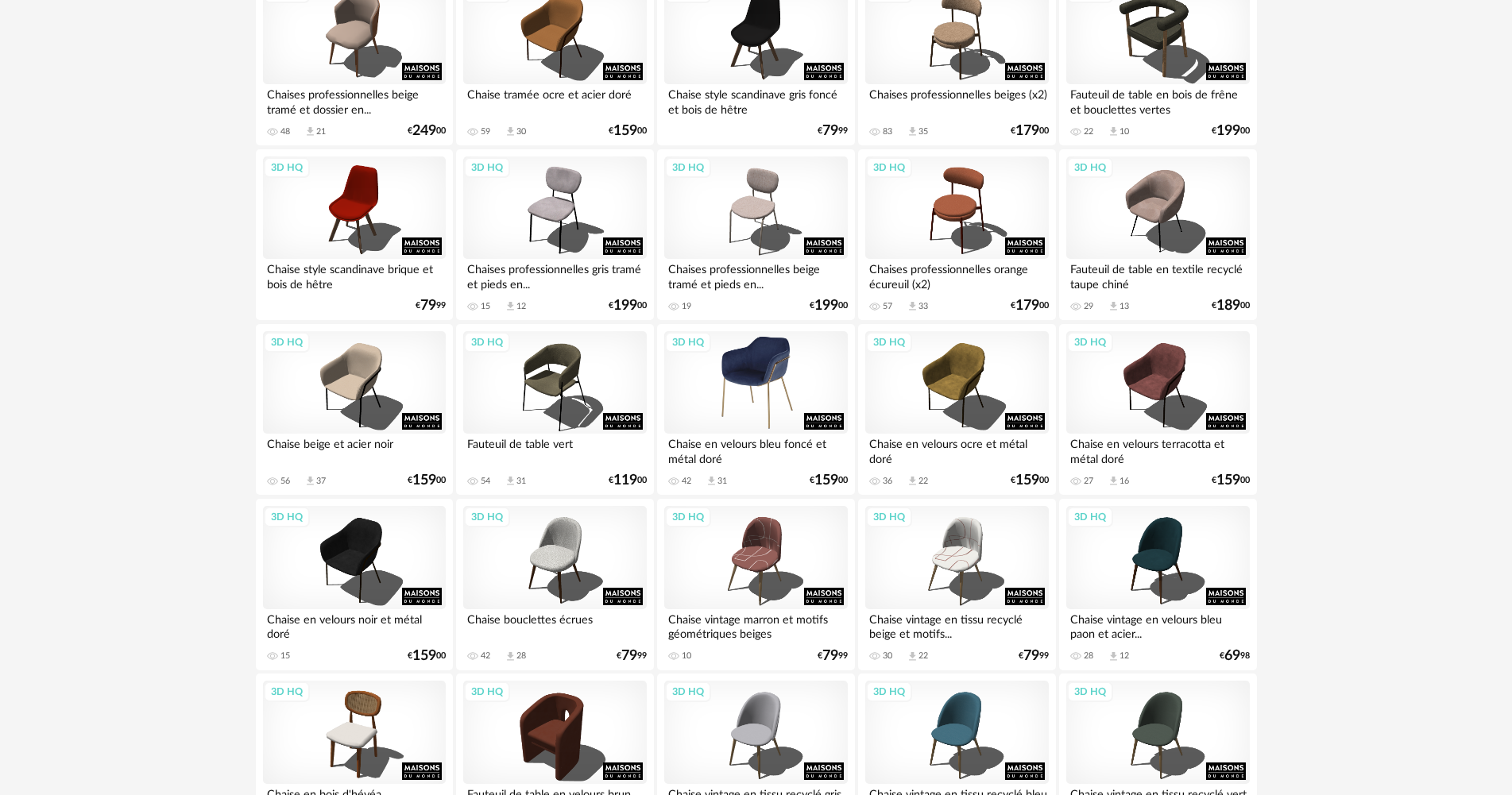
click at [758, 390] on div "3D HQ" at bounding box center [755, 382] width 183 height 103
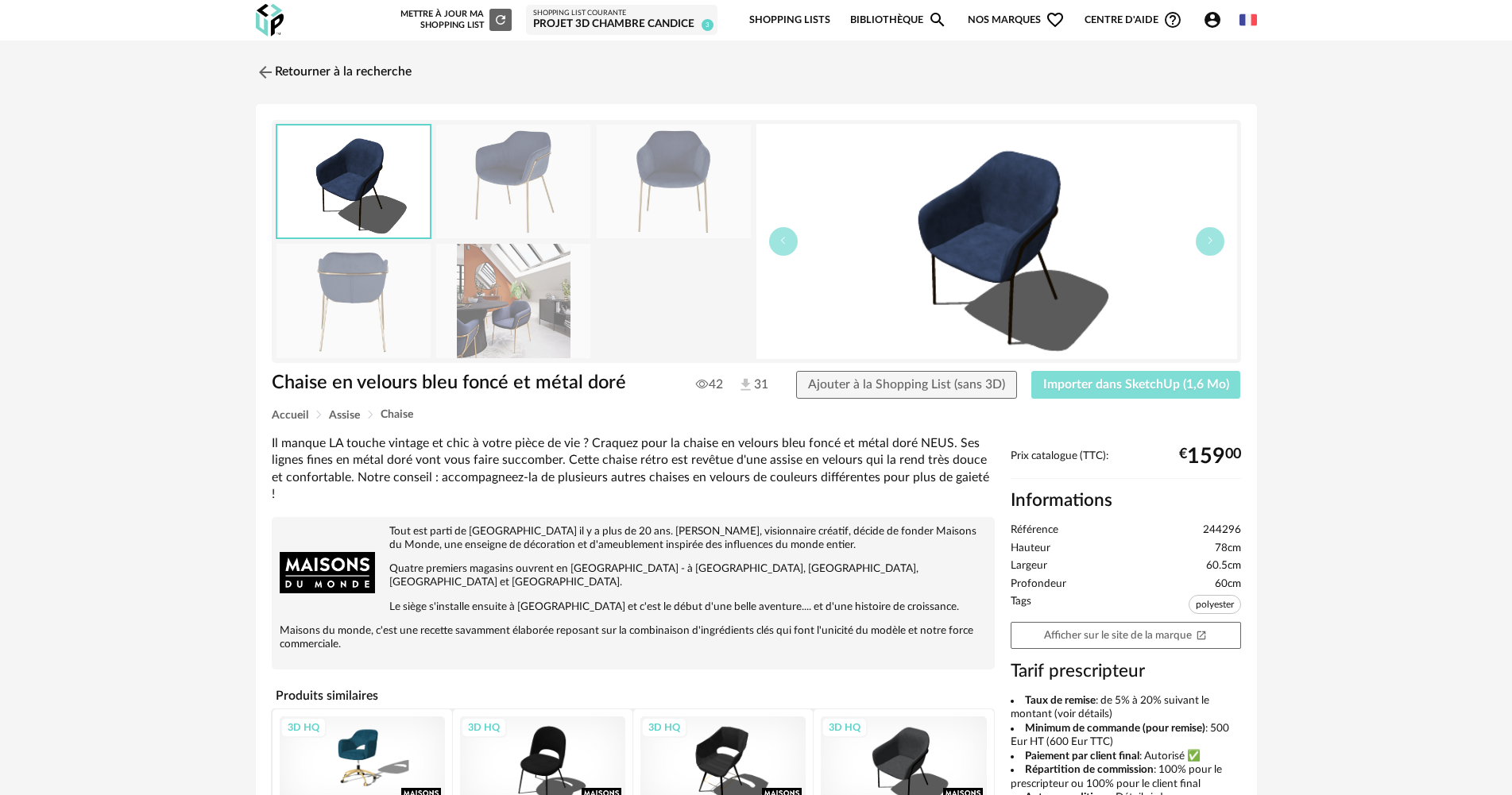
click at [1102, 385] on span "Importer dans SketchUp (1,6 Mo)" at bounding box center [1136, 385] width 186 height 13
drag, startPoint x: 1148, startPoint y: 640, endPoint x: 1193, endPoint y: 135, distance: 507.0
click at [1148, 639] on link "Afficher sur le site de la marque Open In New icon" at bounding box center [1126, 636] width 231 height 28
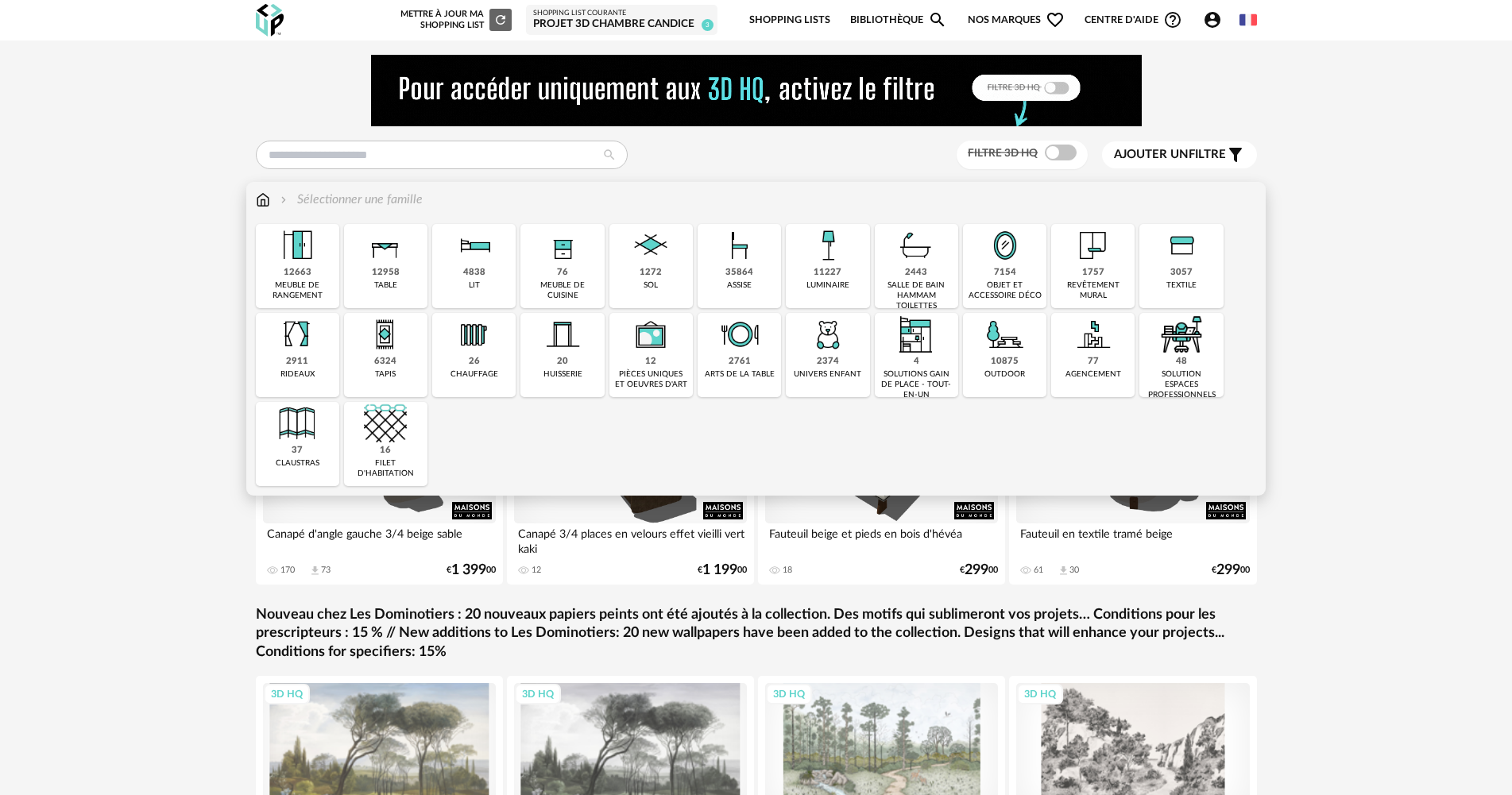
click at [828, 261] on img at bounding box center [828, 245] width 43 height 43
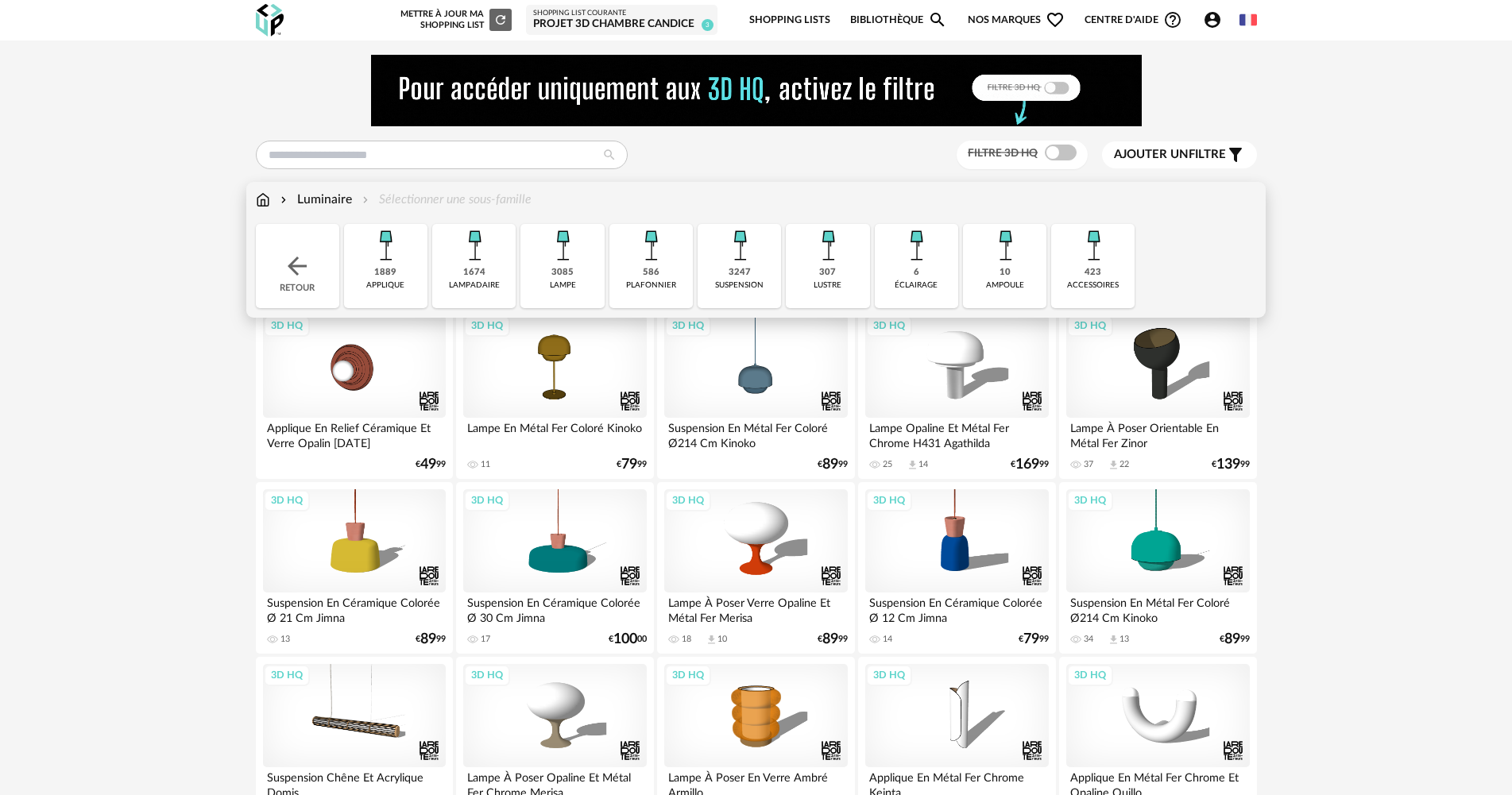
click at [402, 274] on div "1889 applique" at bounding box center [386, 266] width 84 height 85
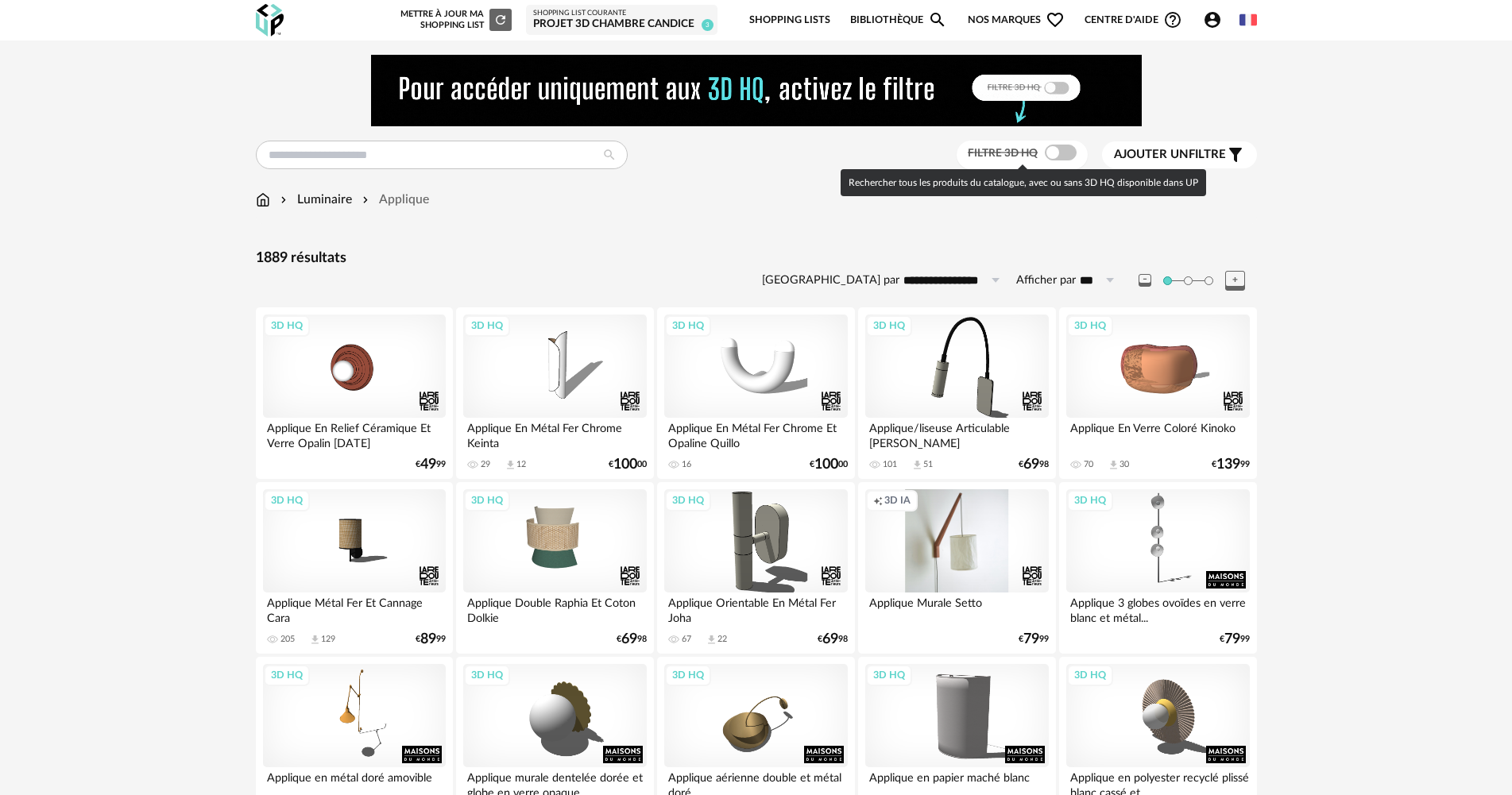
click at [1057, 155] on span at bounding box center [1061, 152] width 32 height 16
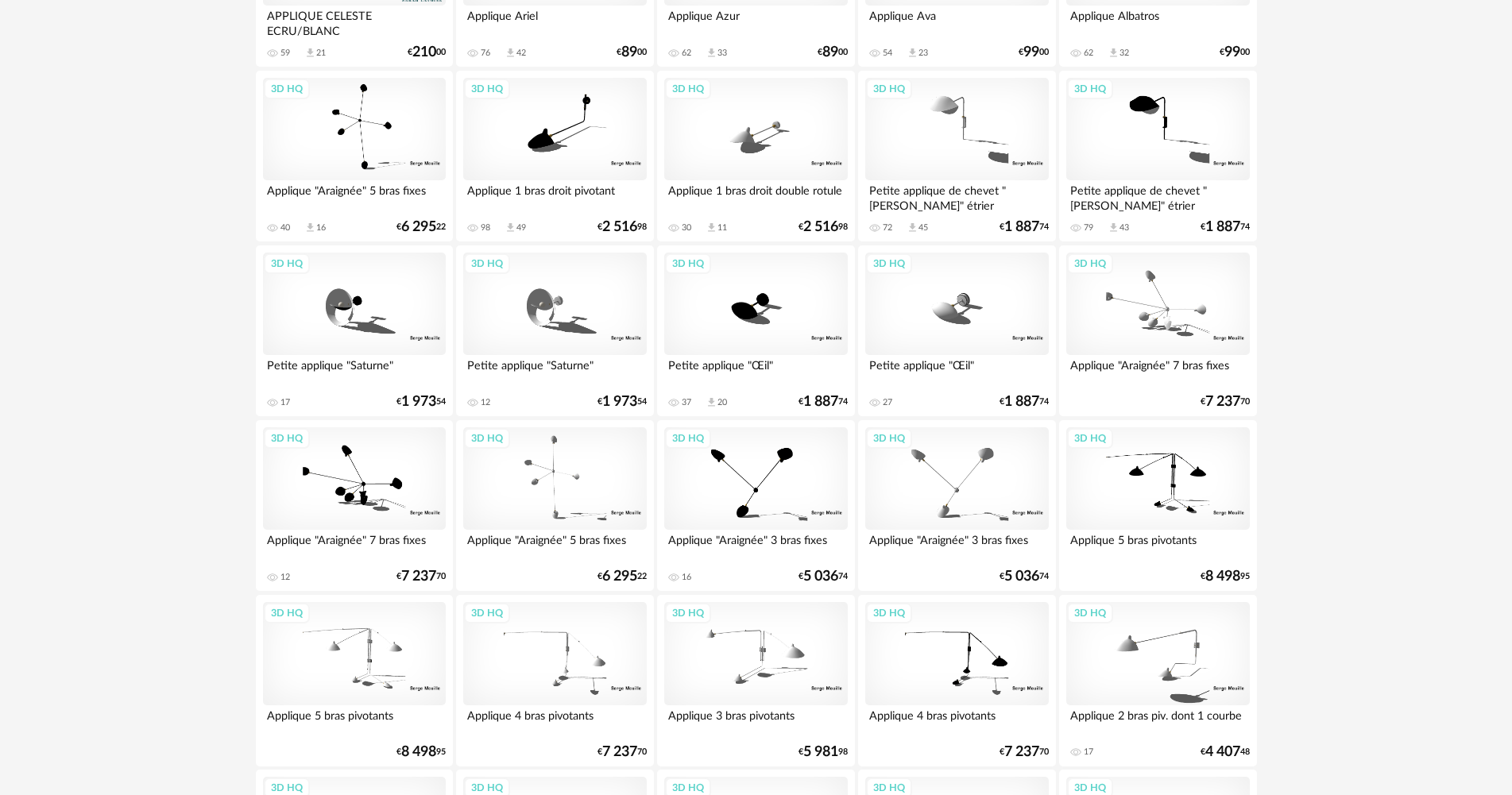
scroll to position [3114, 0]
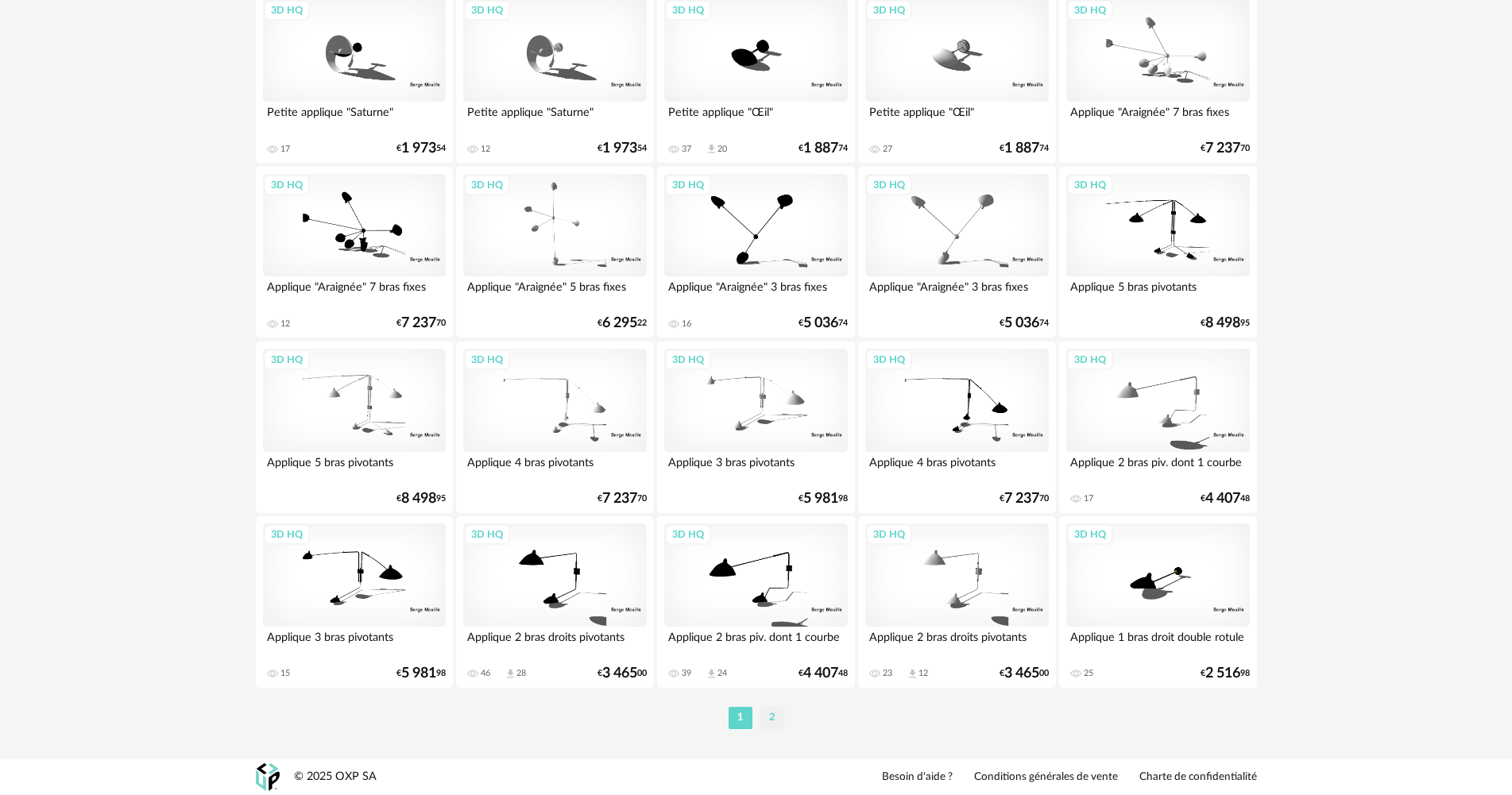
click at [776, 711] on li "2" at bounding box center [773, 719] width 24 height 22
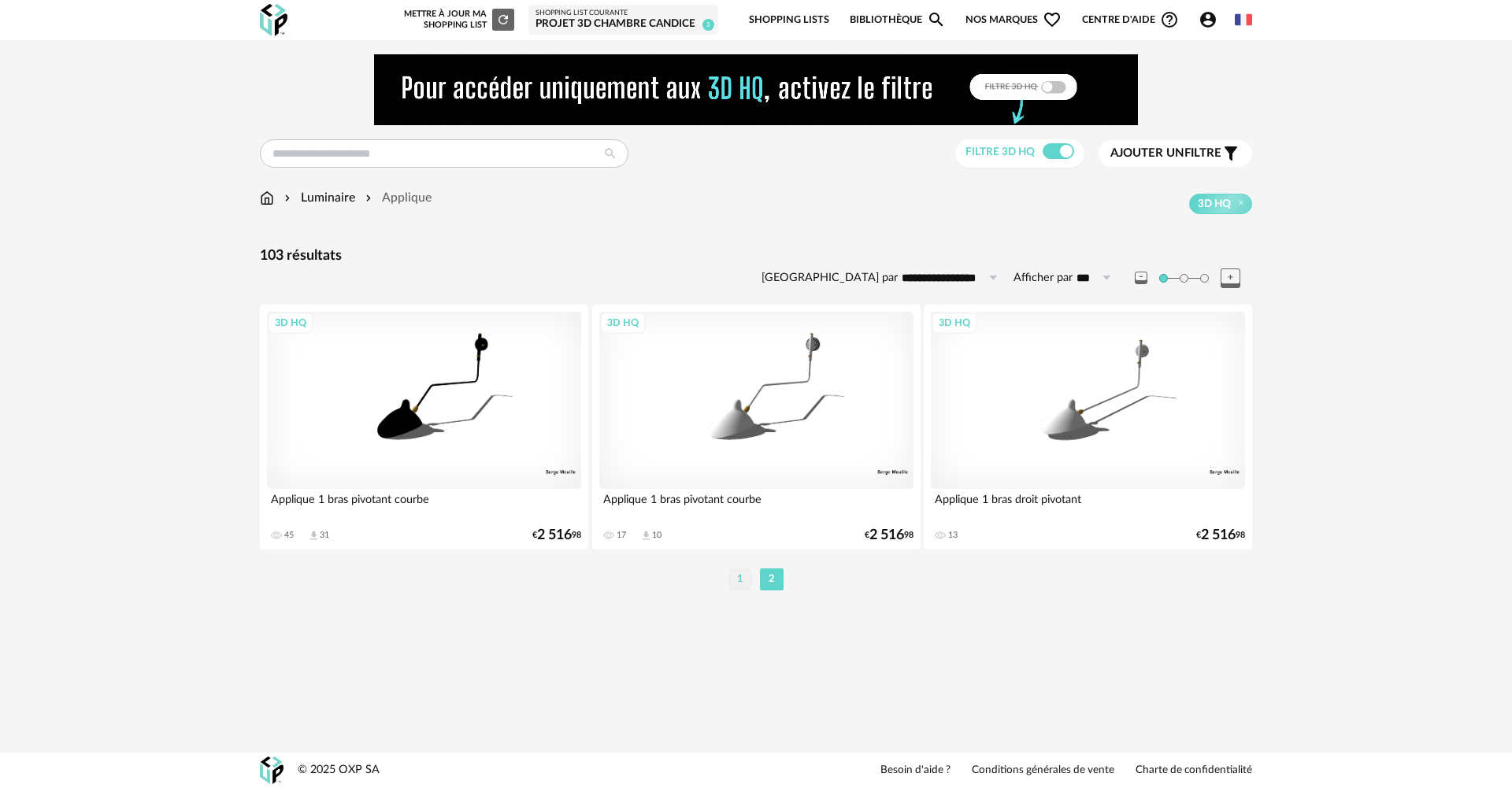
click at [743, 577] on li "1" at bounding box center [740, 580] width 24 height 22
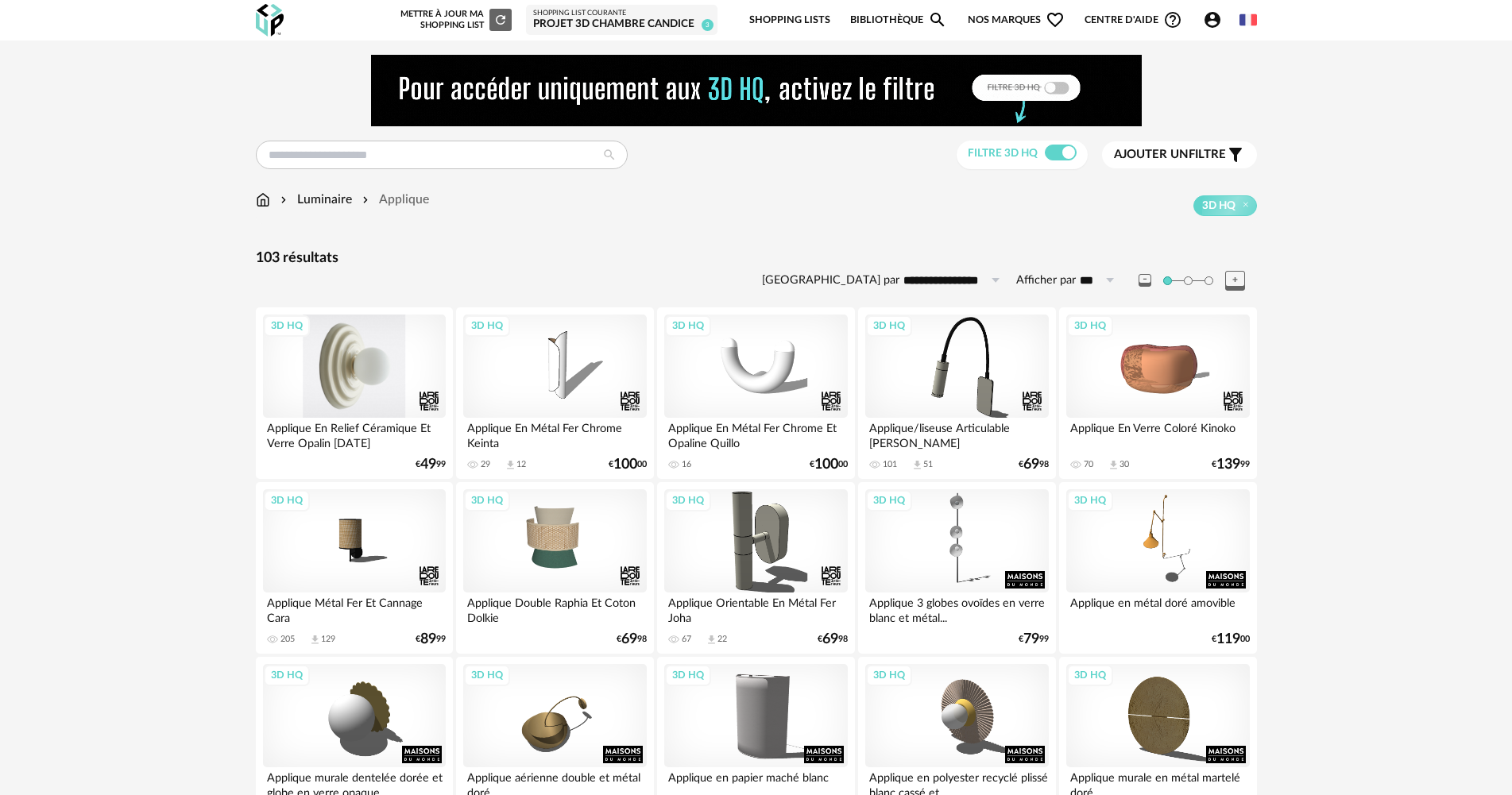
click at [373, 385] on div "3D HQ" at bounding box center [354, 365] width 183 height 103
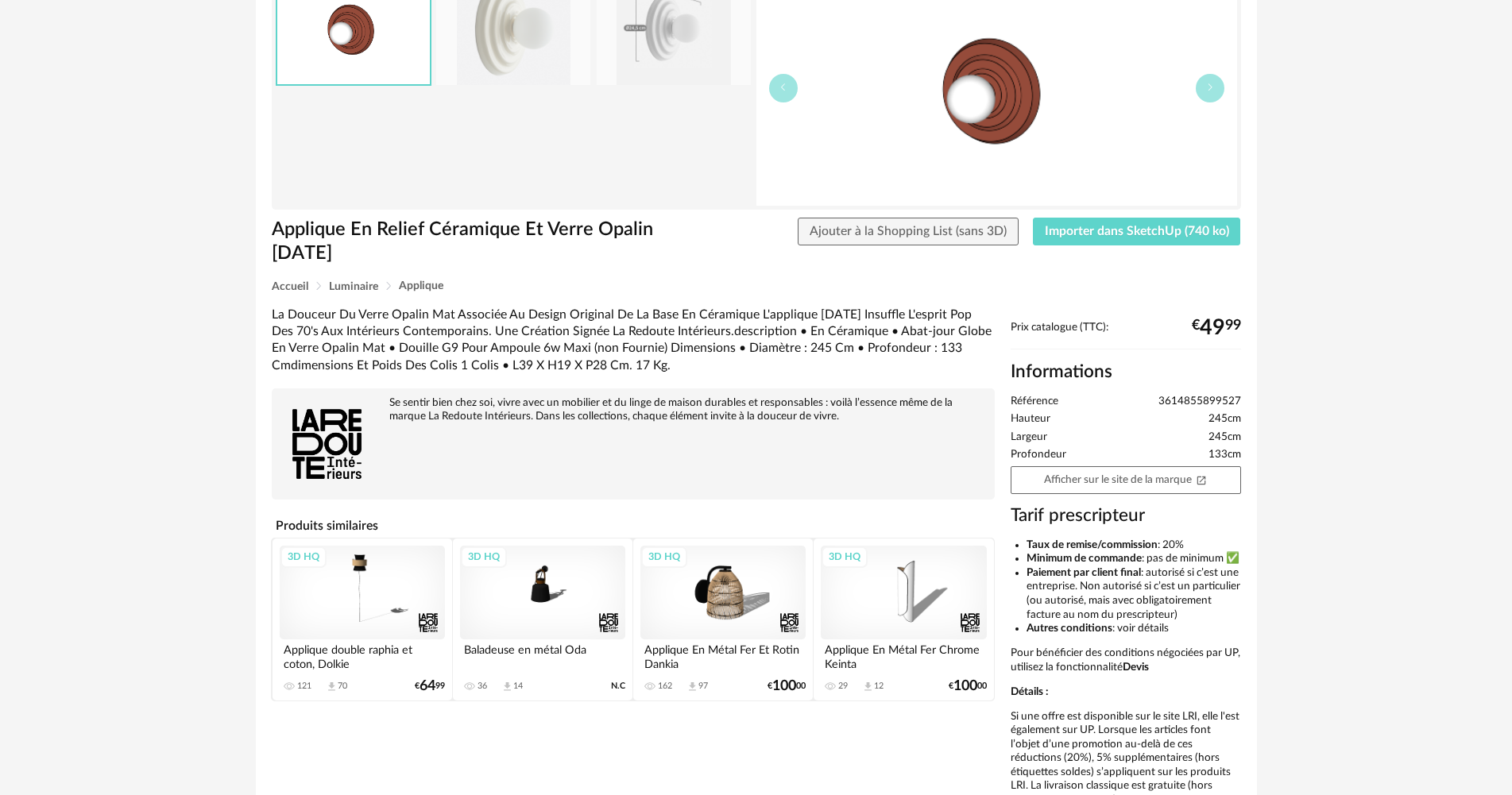
scroll to position [159, 0]
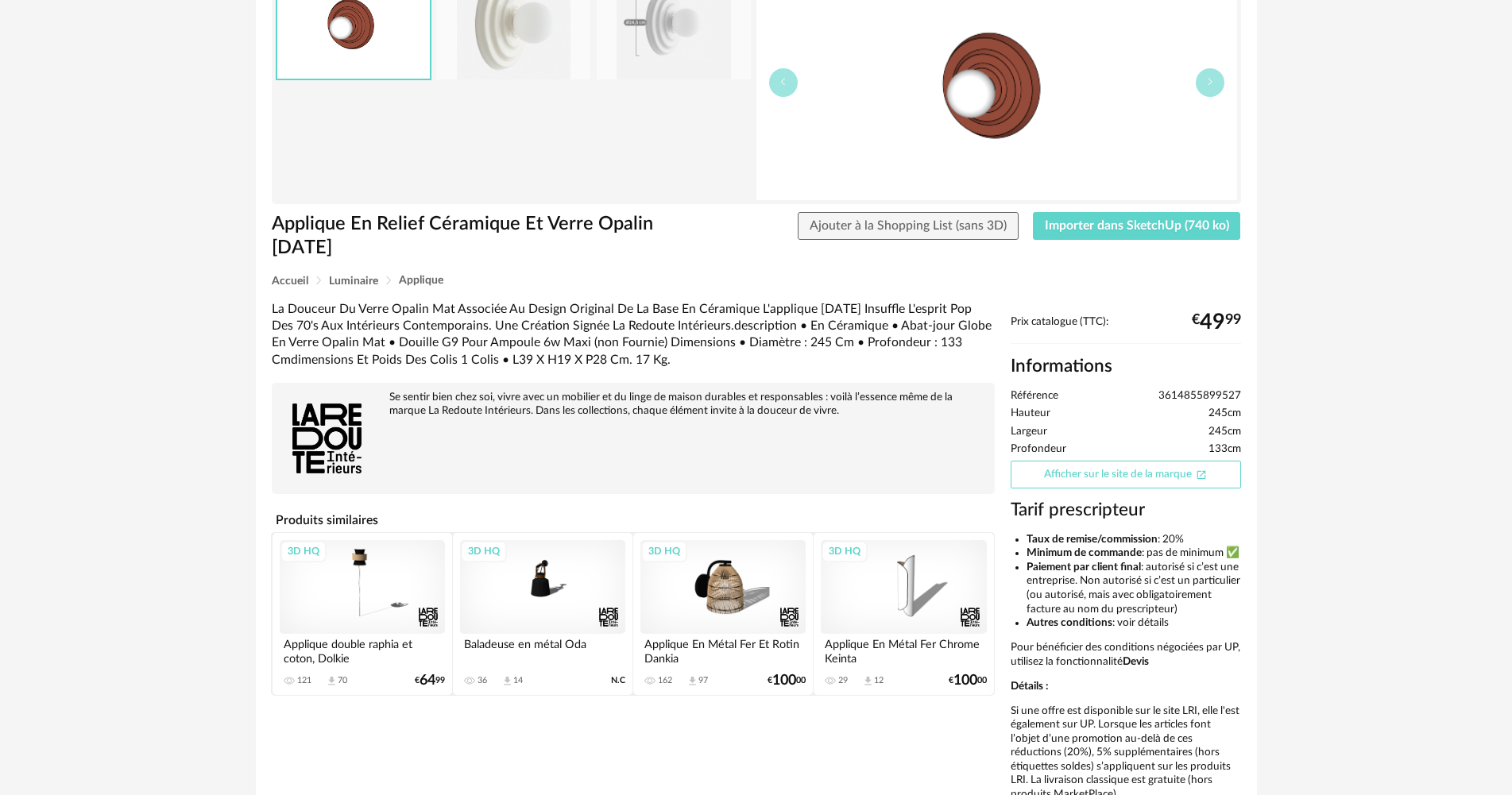
click at [1116, 478] on link "Afficher sur le site de la marque Open In New icon" at bounding box center [1126, 475] width 231 height 28
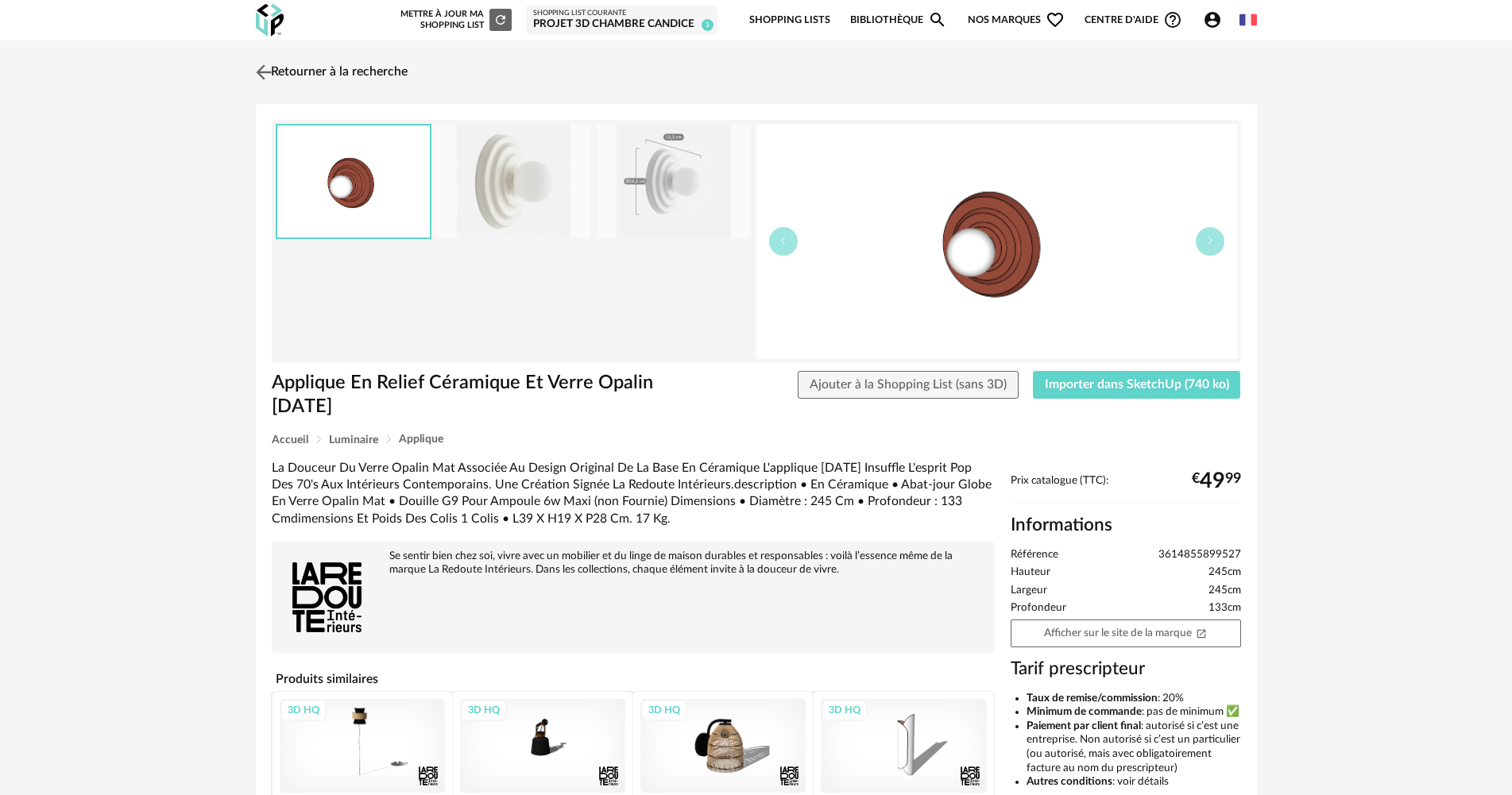
click at [302, 72] on link "Retourner à la recherche" at bounding box center [329, 73] width 155 height 35
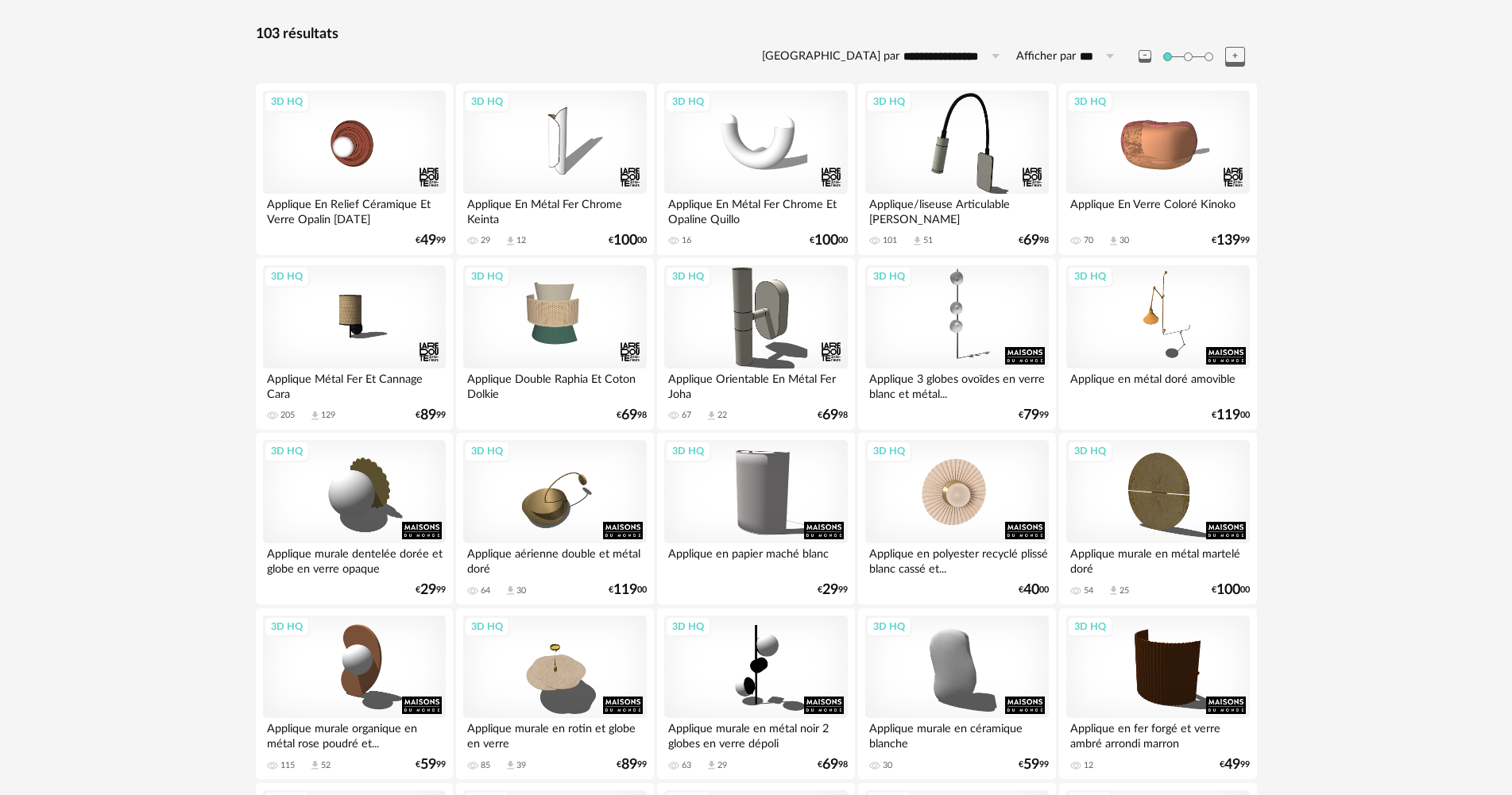
scroll to position [318, 0]
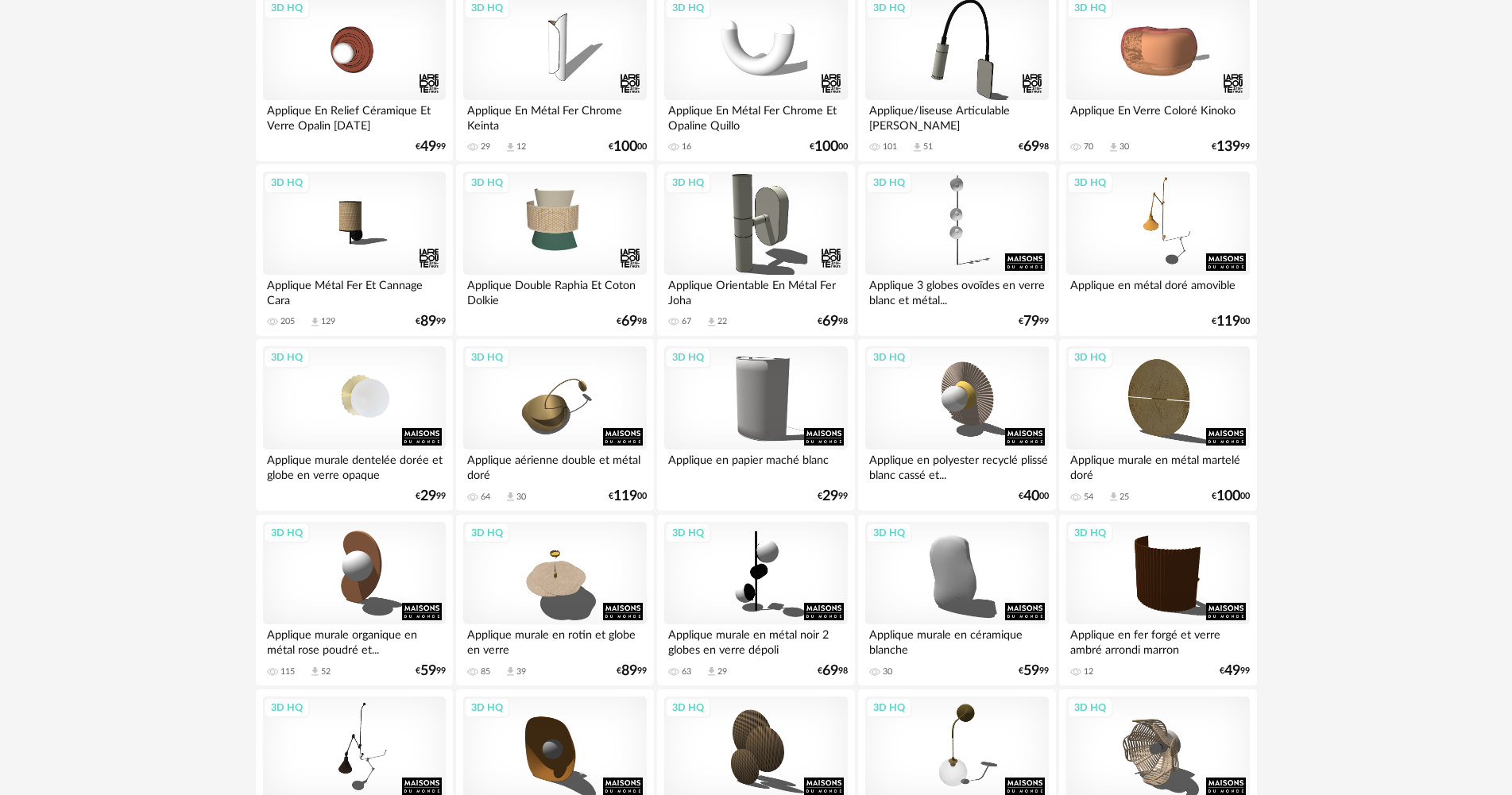
click at [347, 421] on div "3D HQ" at bounding box center [354, 398] width 183 height 103
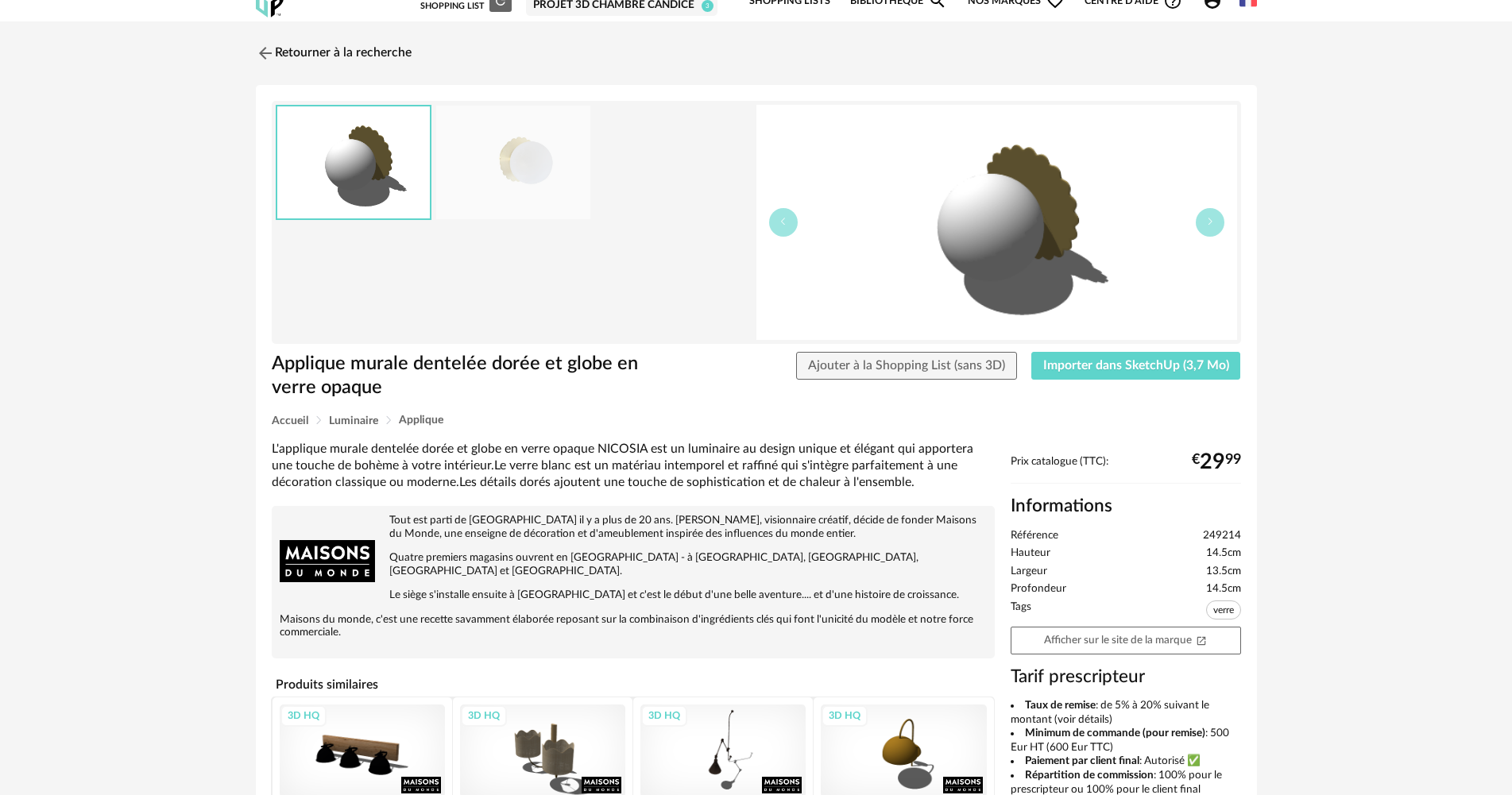
scroll to position [159, 0]
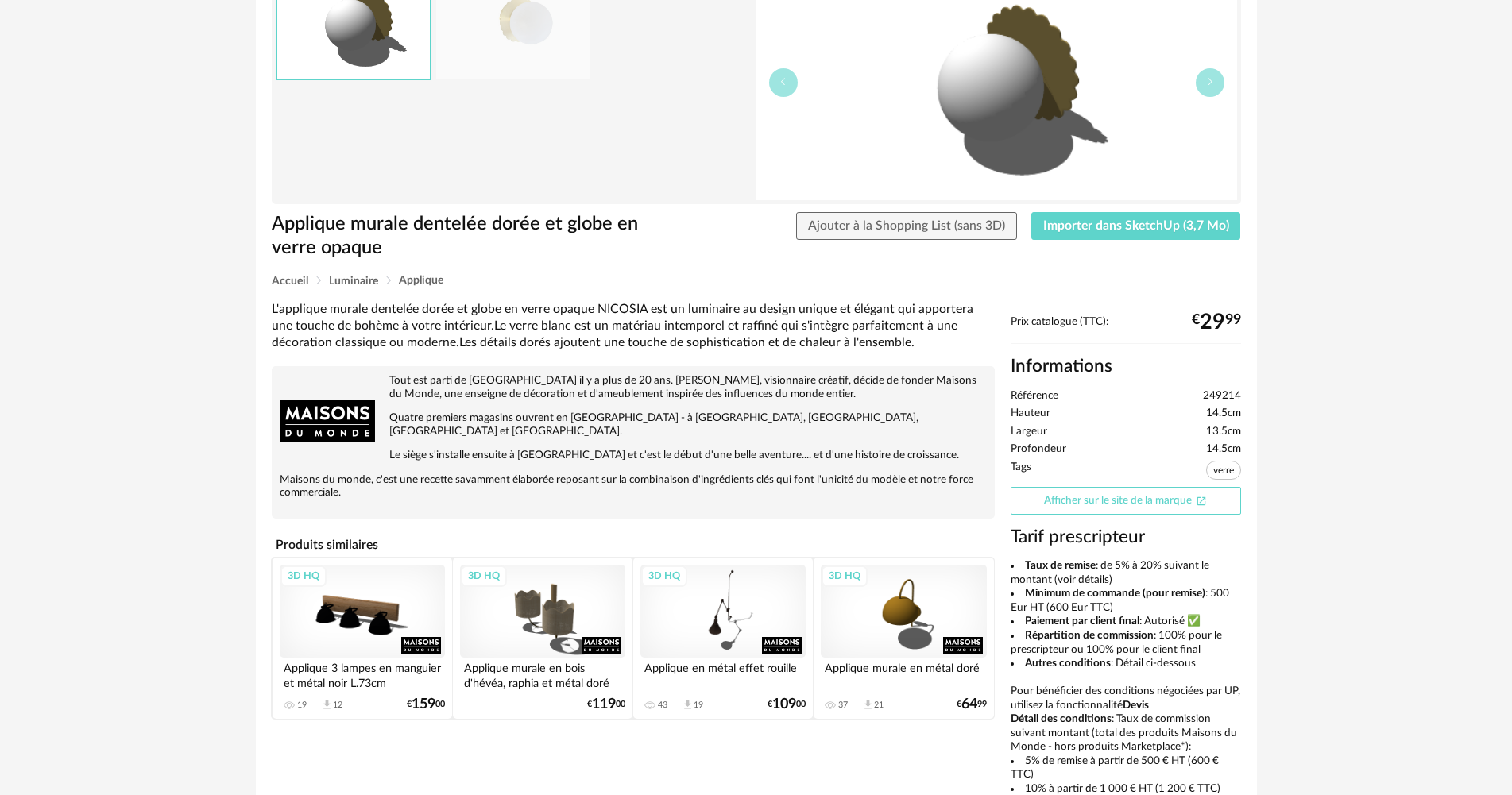
click at [1112, 508] on link "Afficher sur le site de la marque Open In New icon" at bounding box center [1126, 501] width 231 height 28
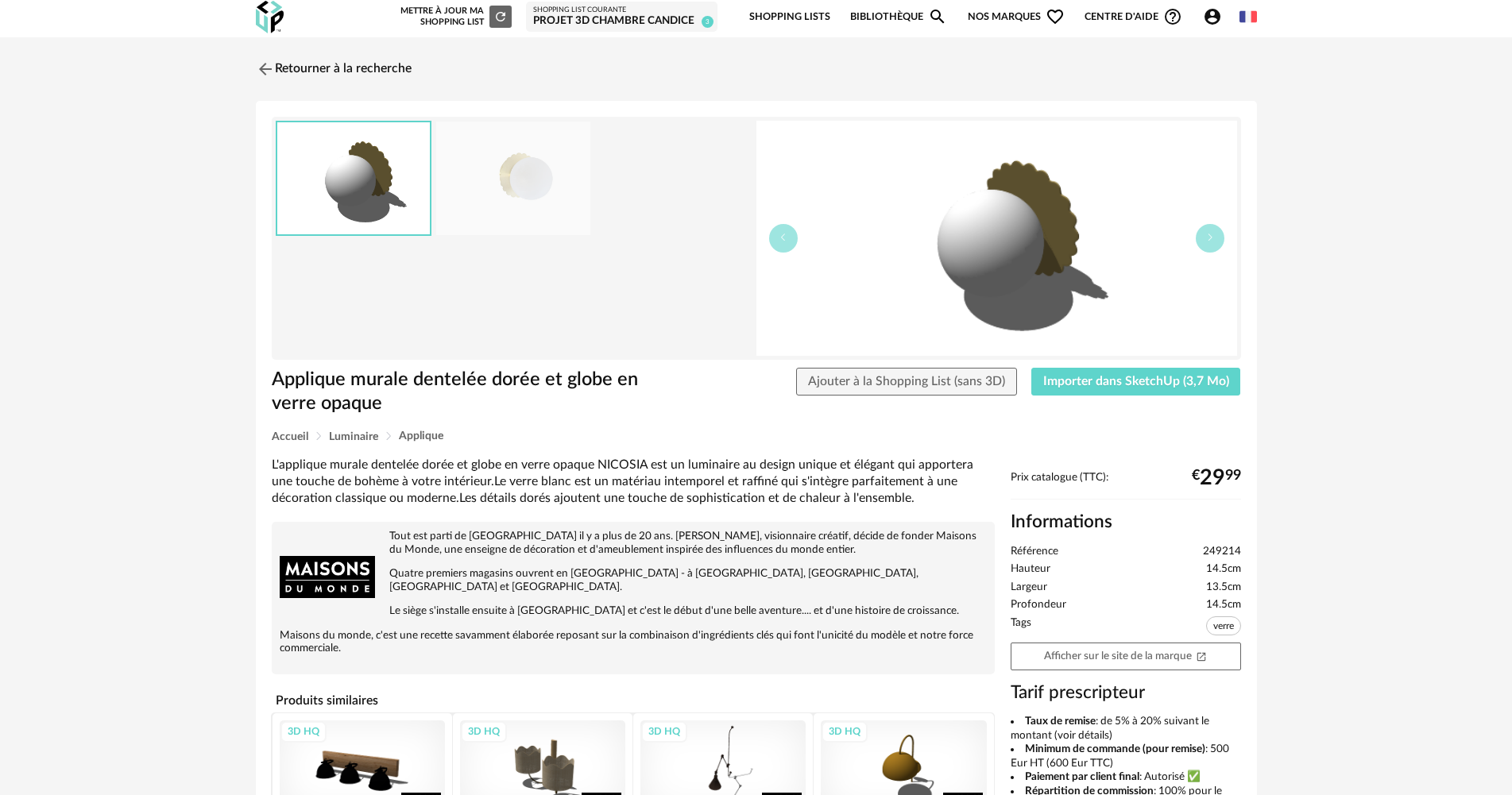
scroll to position [0, 0]
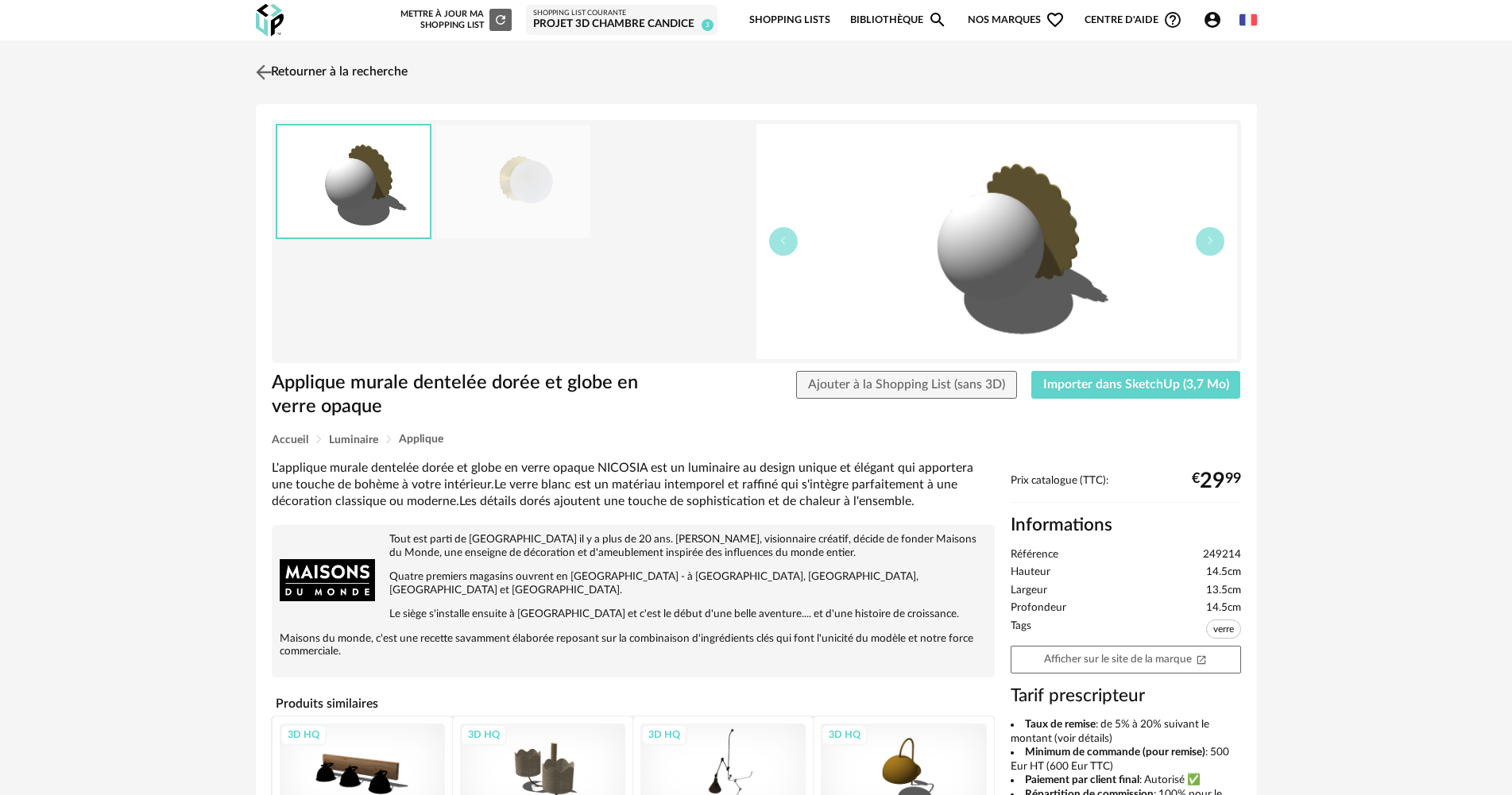
click at [293, 64] on link "Retourner à la recherche" at bounding box center [329, 73] width 155 height 35
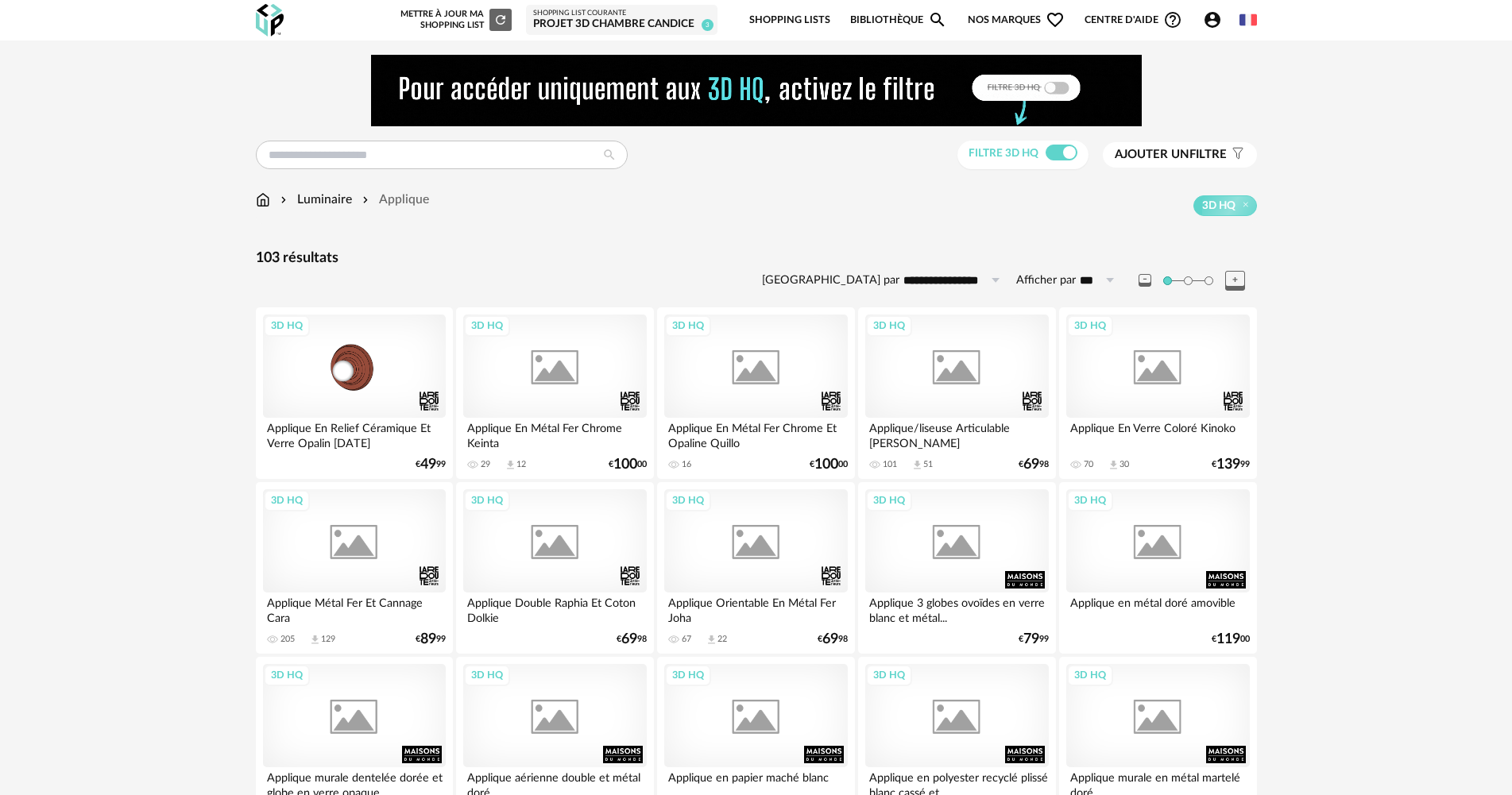
scroll to position [370, 0]
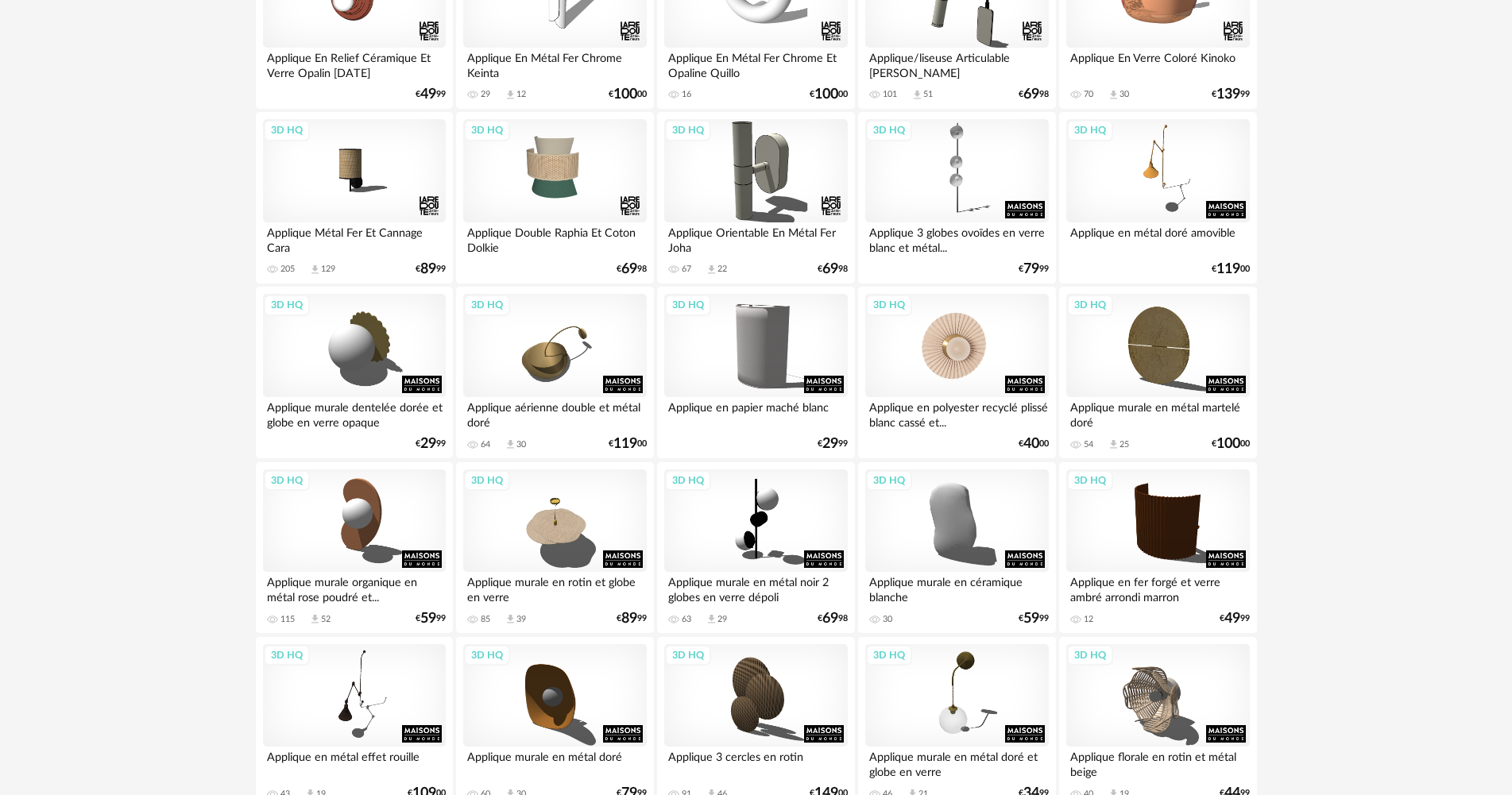
click at [952, 369] on div "3D HQ" at bounding box center [957, 345] width 183 height 103
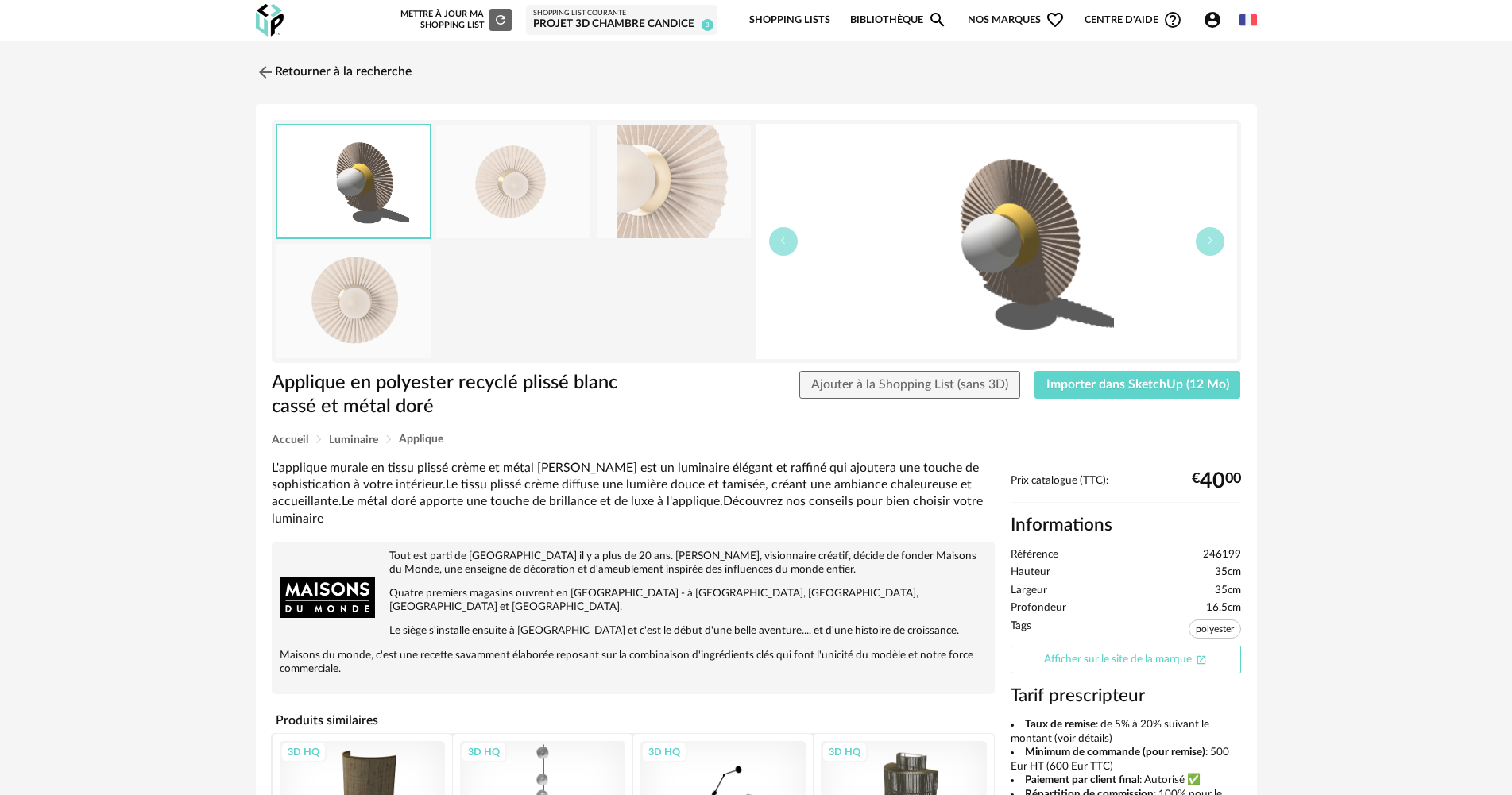
click at [1168, 663] on link "Afficher sur le site de la marque Open In New icon" at bounding box center [1126, 660] width 231 height 28
click at [288, 74] on link "Retourner à la recherche" at bounding box center [329, 73] width 155 height 35
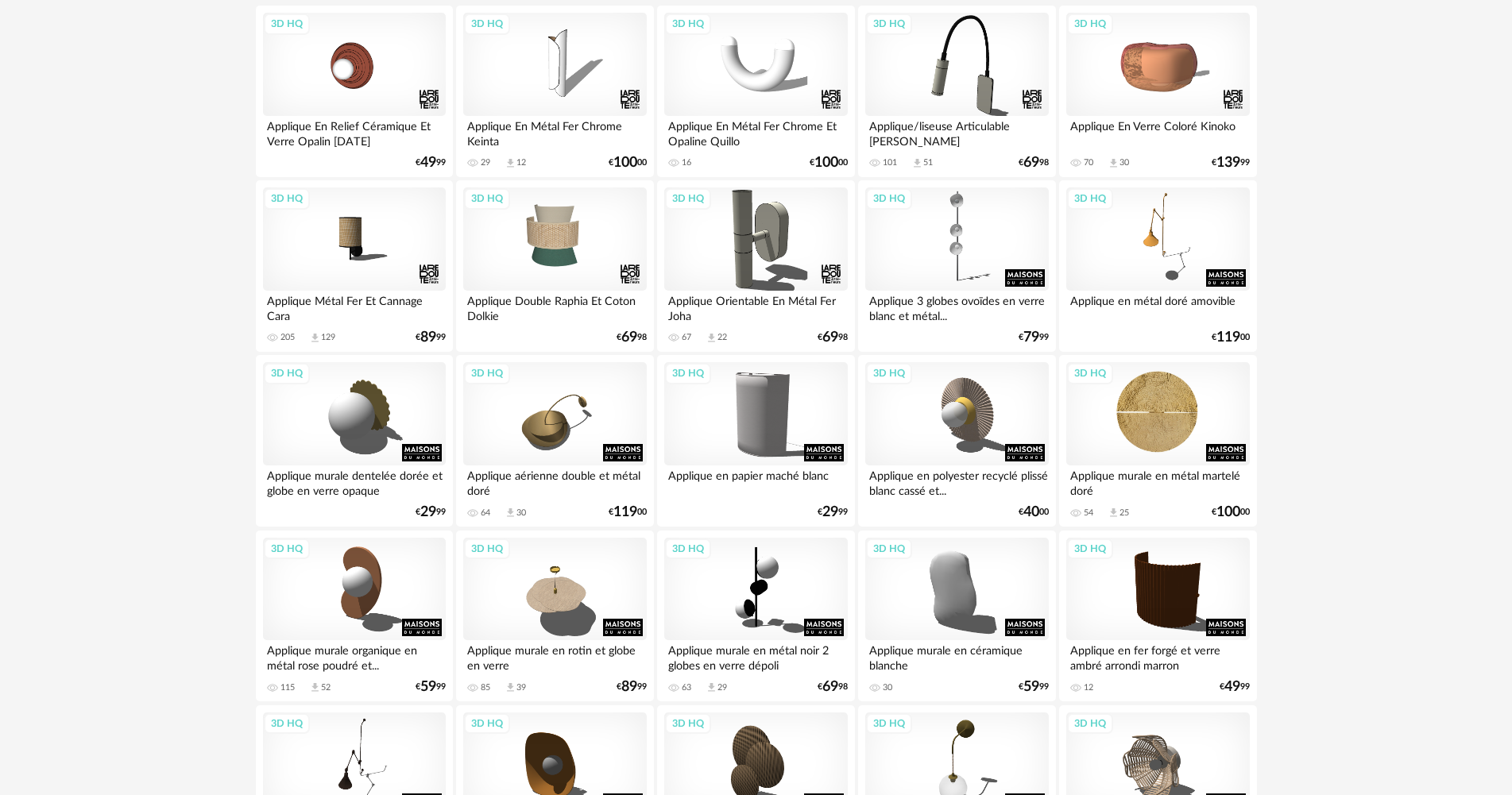
scroll to position [344, 0]
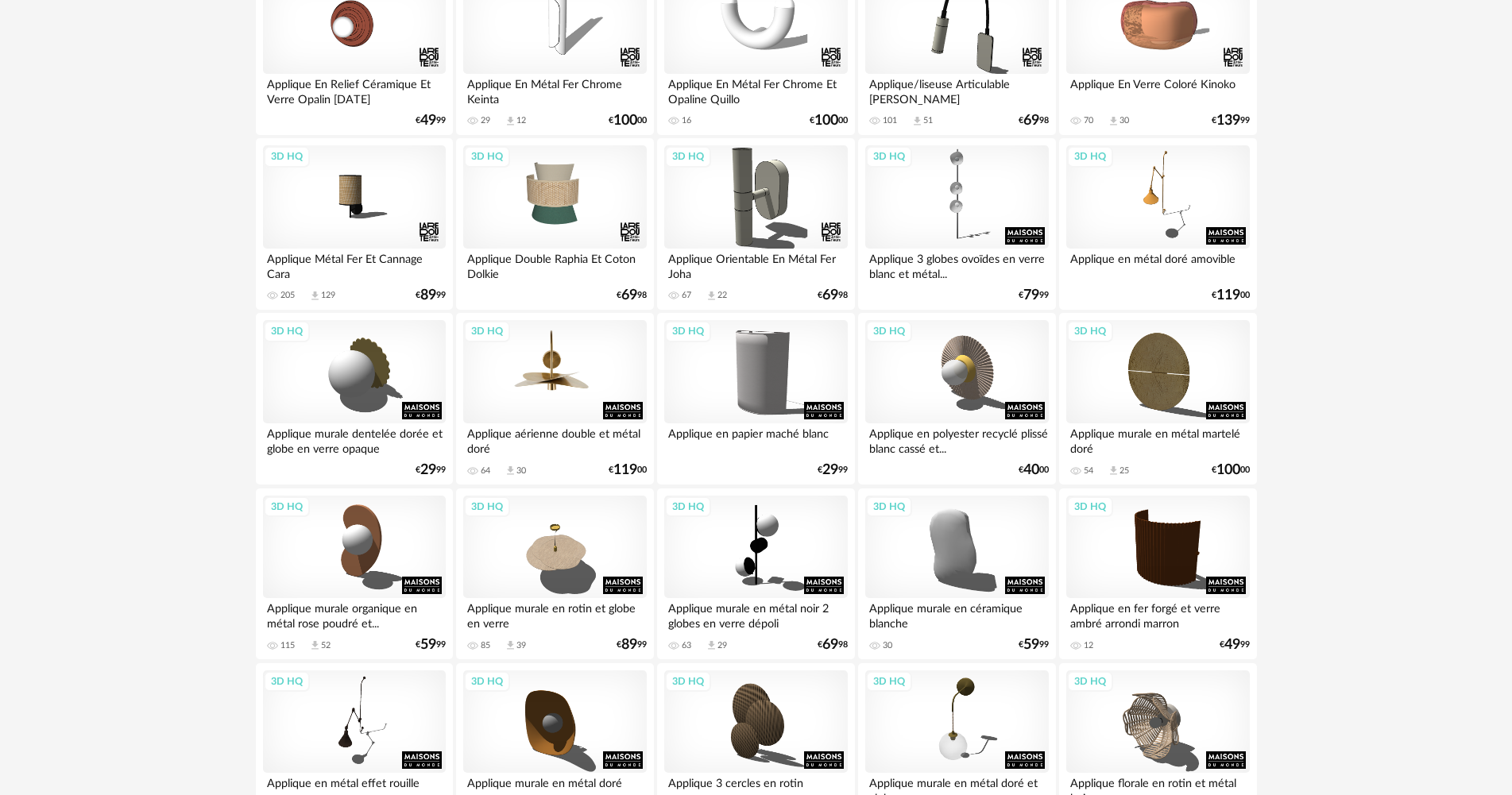
click at [534, 406] on div "3D HQ" at bounding box center [554, 371] width 183 height 103
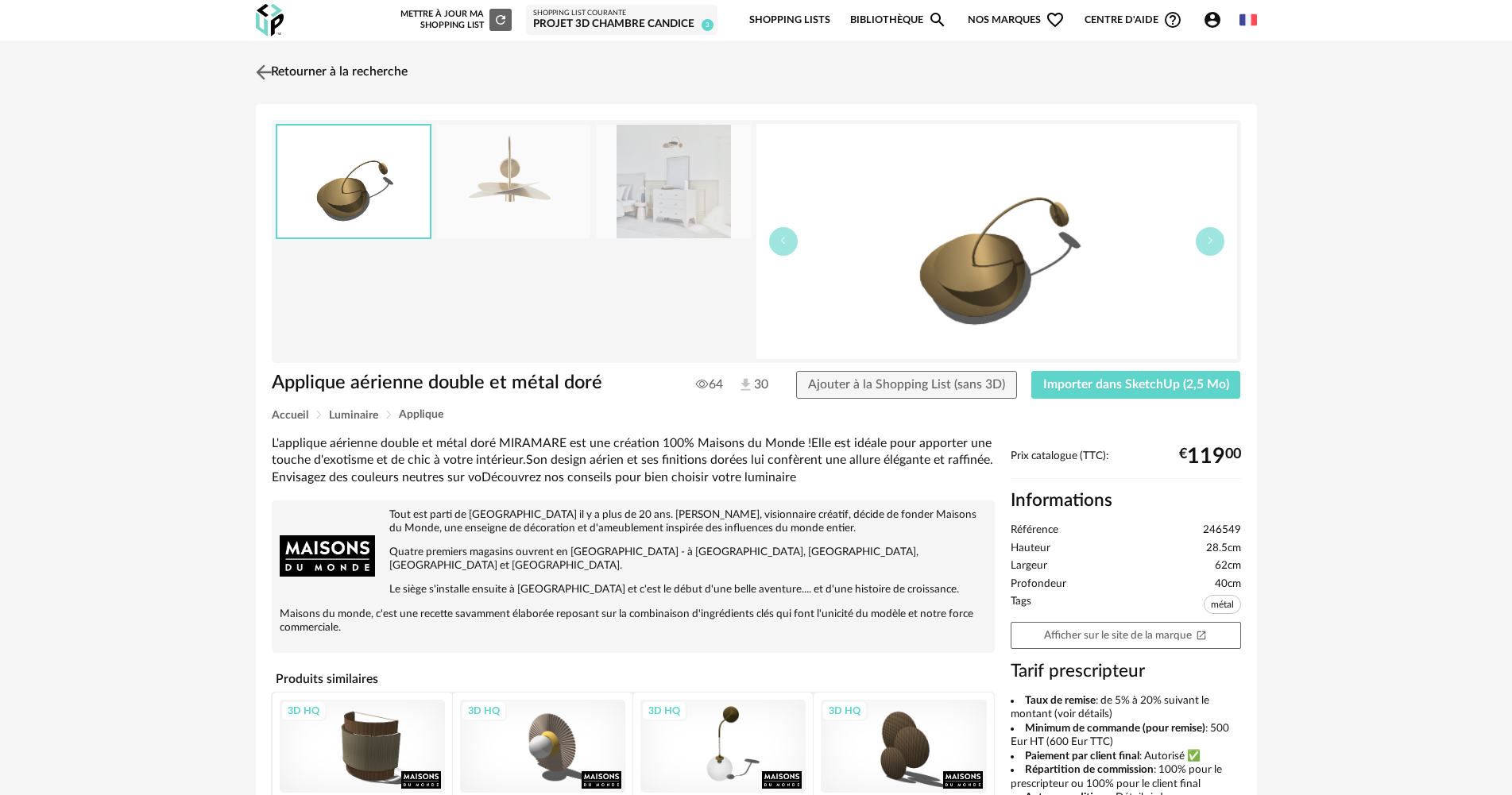
click at [271, 75] on img at bounding box center [263, 72] width 23 height 23
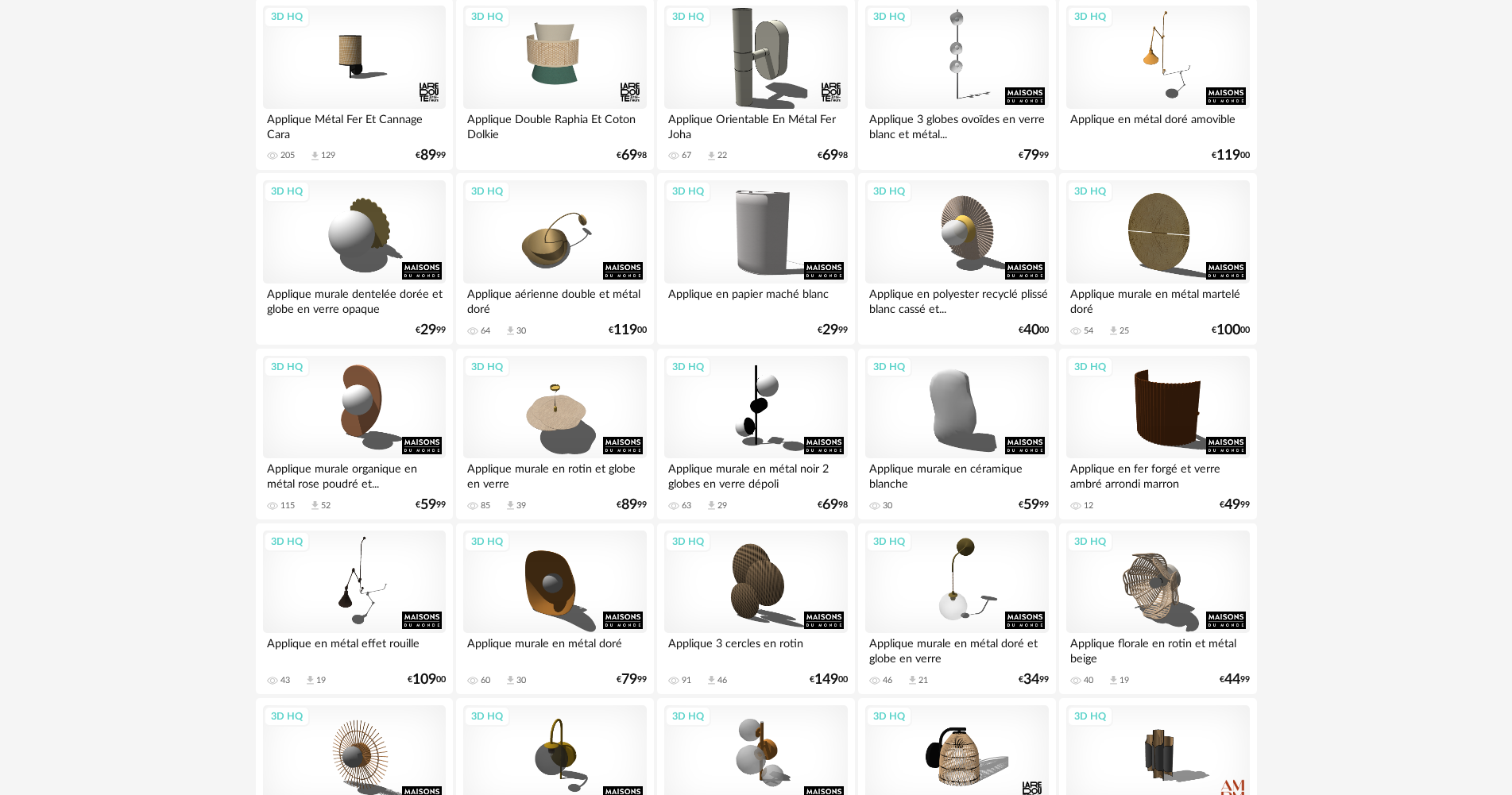
scroll to position [503, 0]
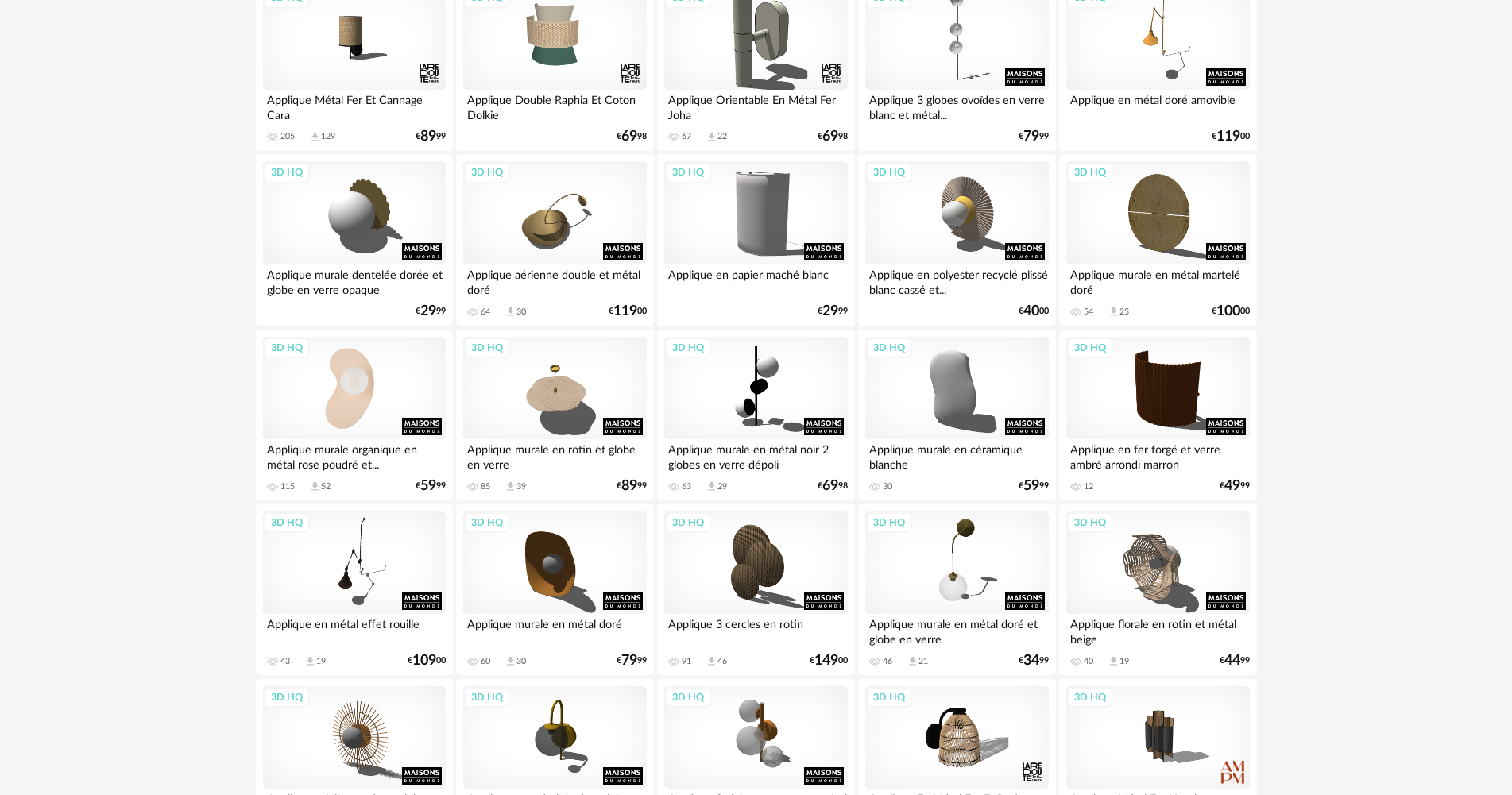
click at [334, 417] on div "3D HQ" at bounding box center [354, 388] width 183 height 103
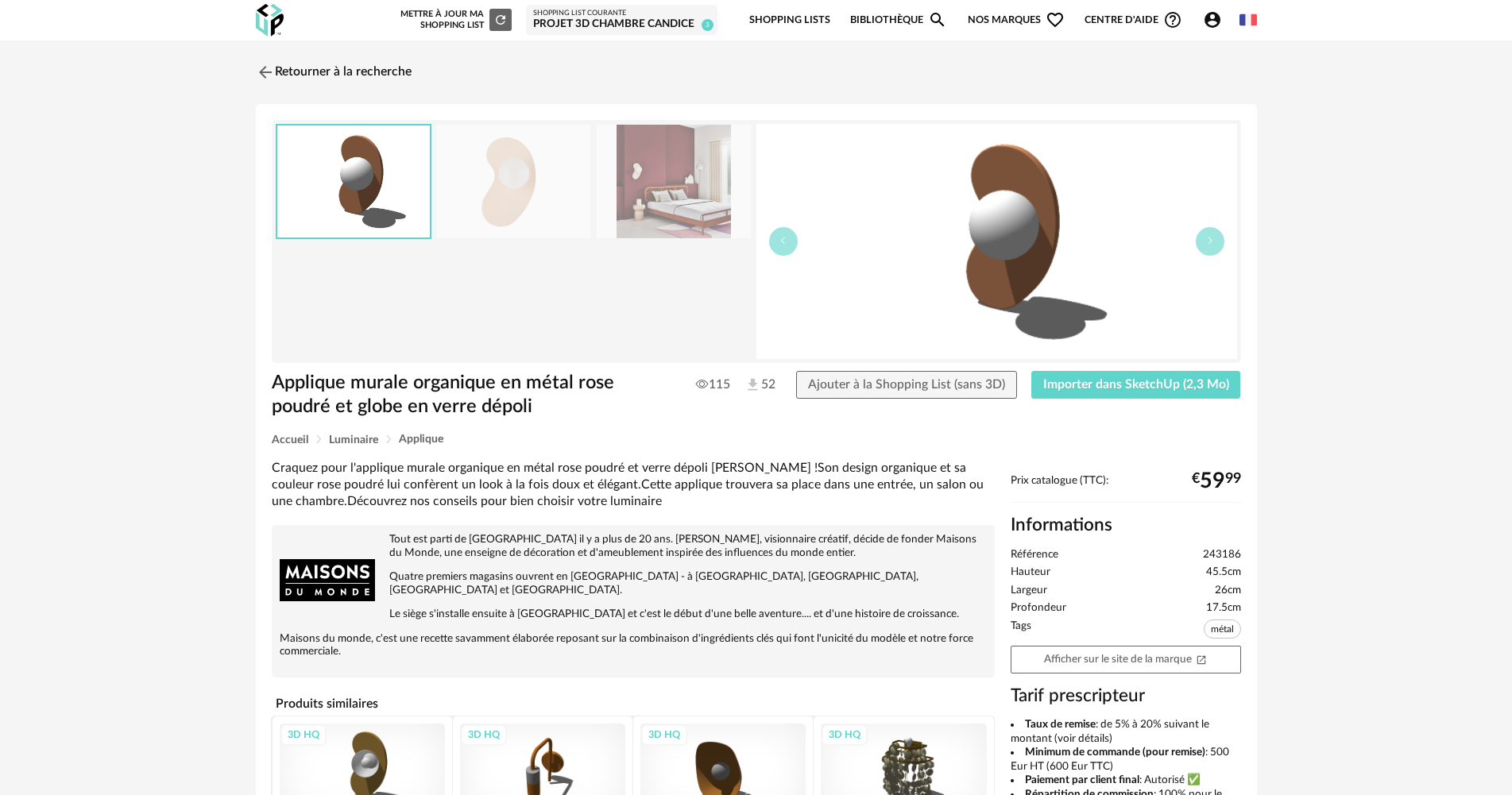
click at [535, 190] on img at bounding box center [513, 181] width 154 height 113
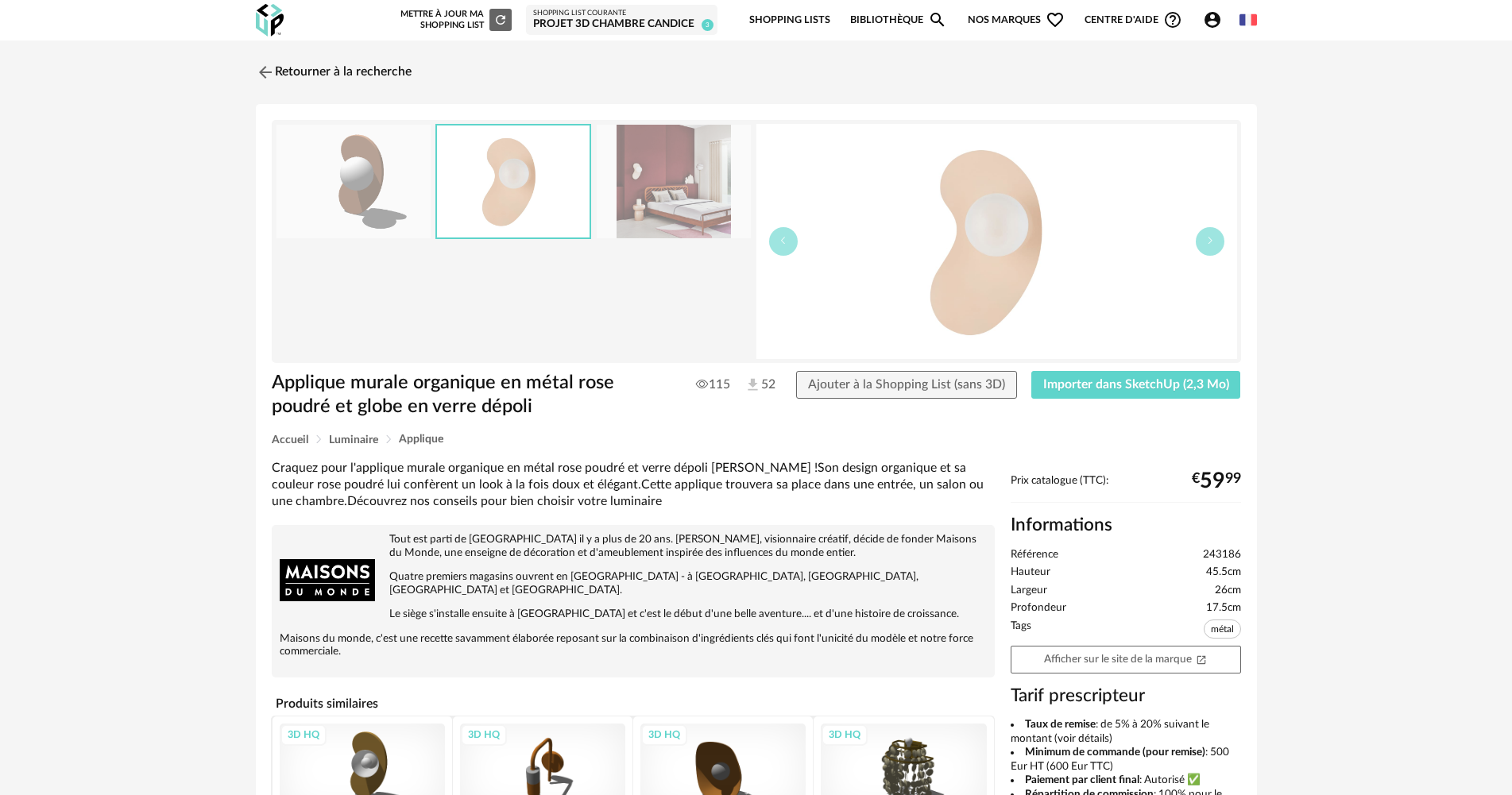
click at [626, 199] on img at bounding box center [674, 181] width 154 height 113
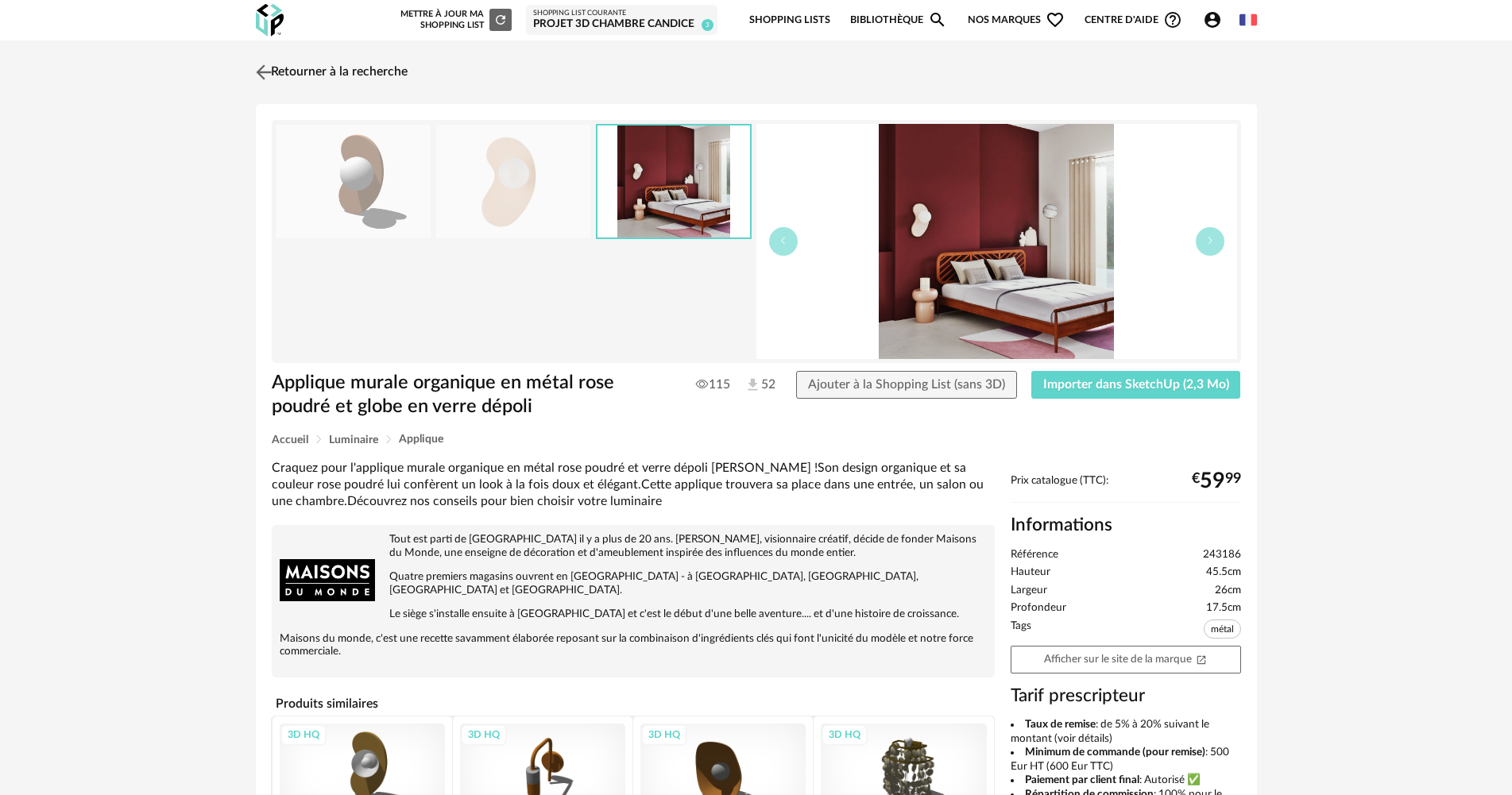
click at [318, 75] on link "Retourner à la recherche" at bounding box center [329, 73] width 155 height 35
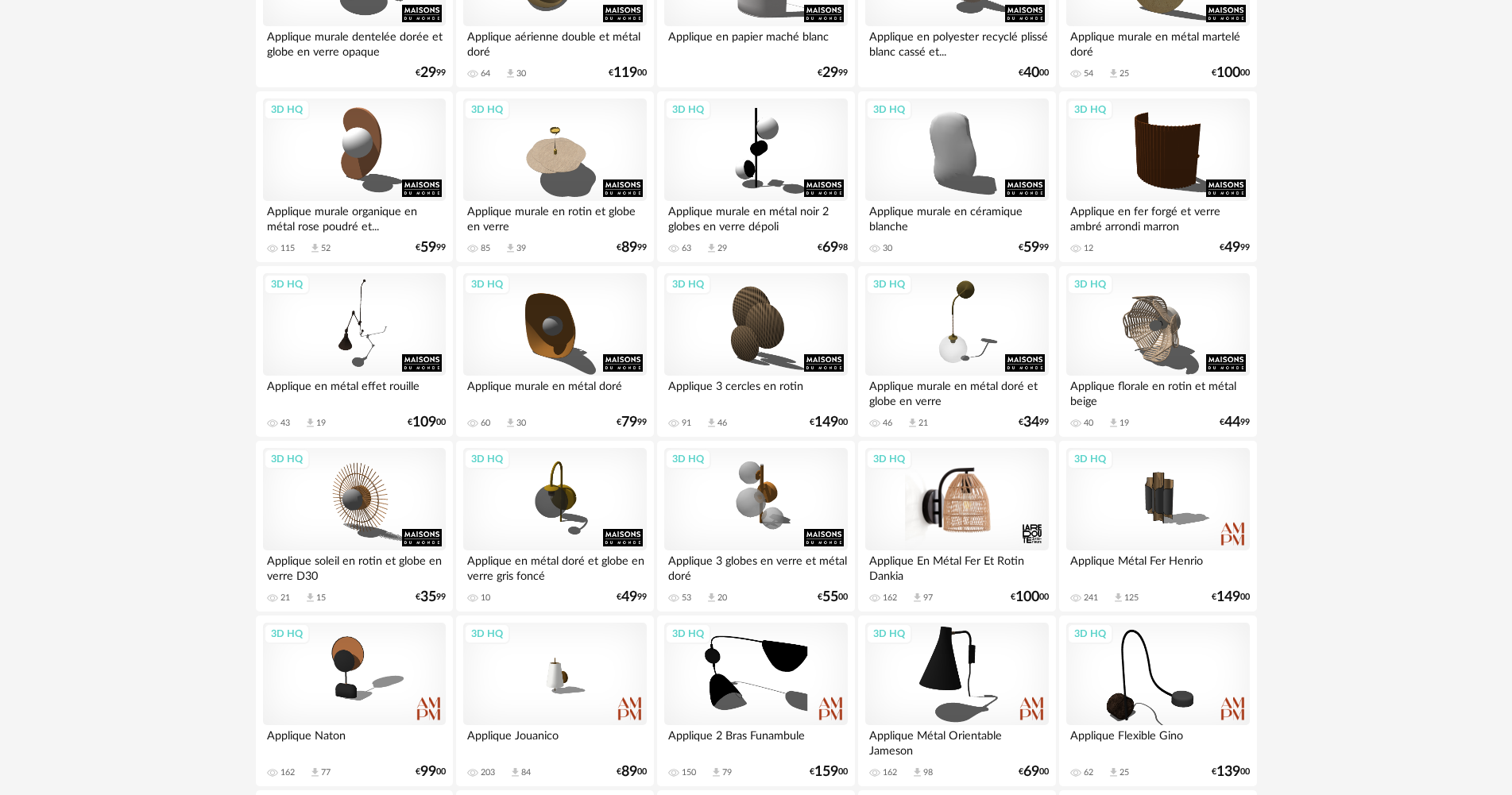
scroll to position [900, 0]
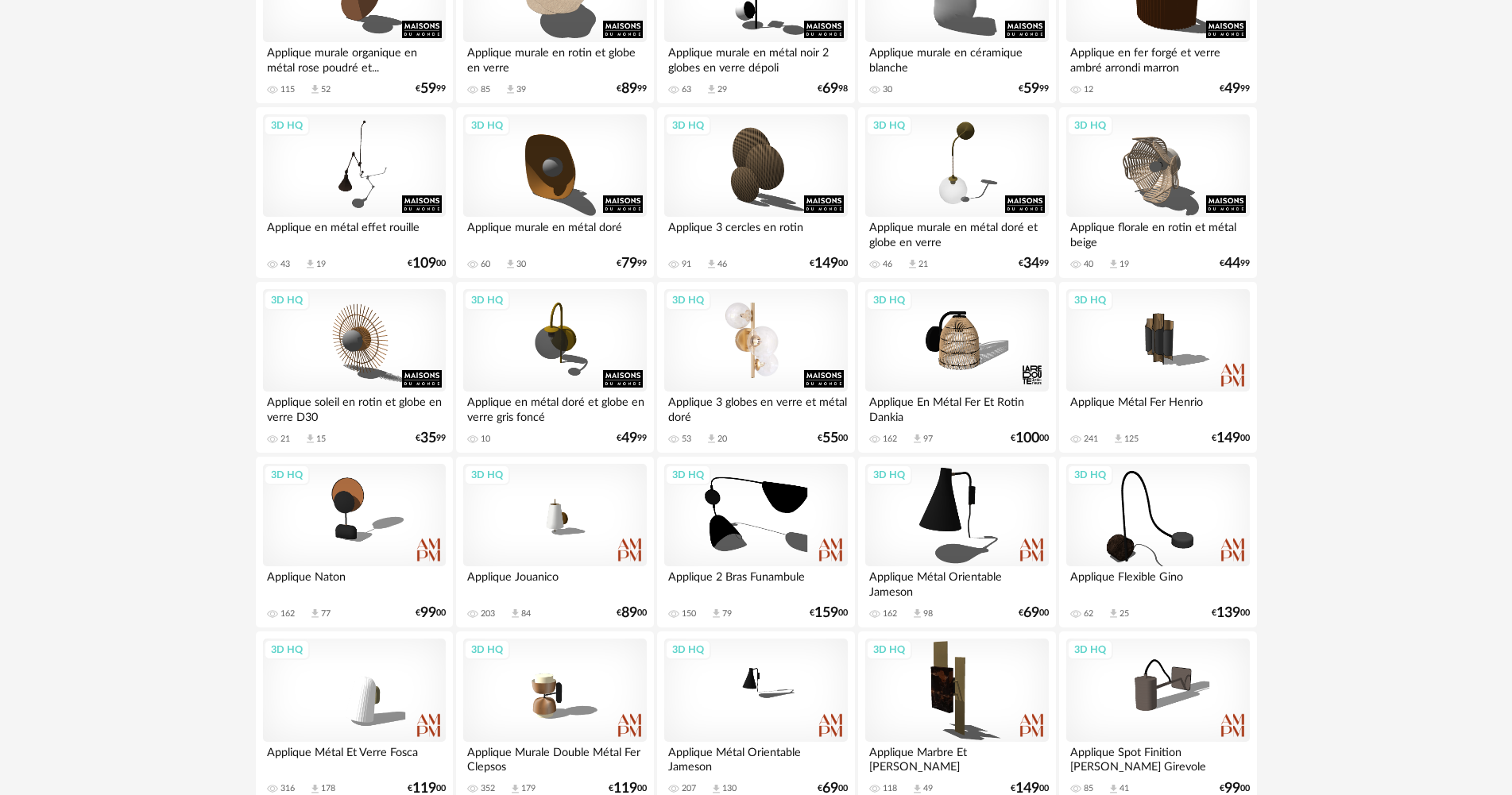
click at [766, 345] on div "3D HQ" at bounding box center [755, 340] width 183 height 103
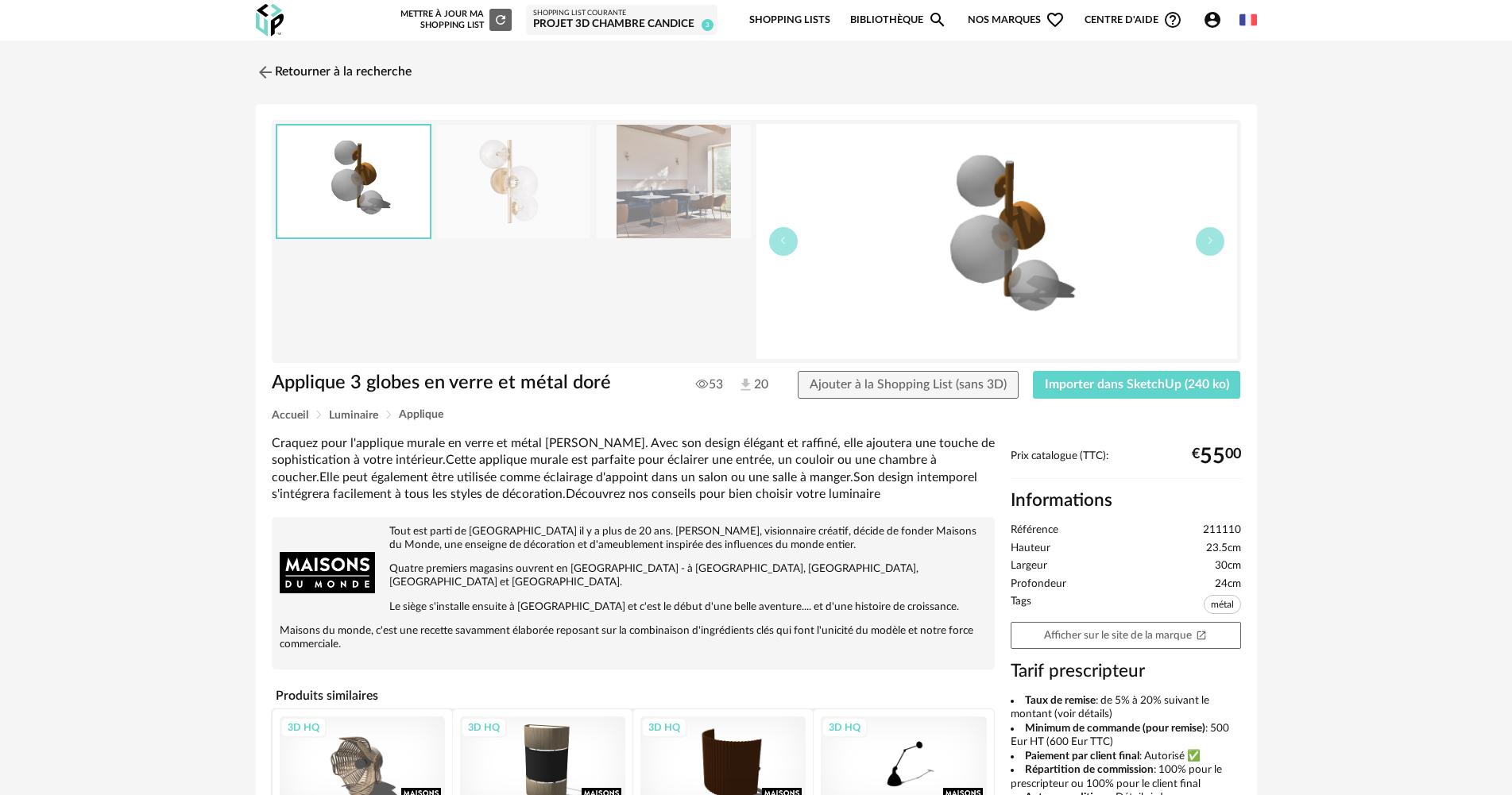
drag, startPoint x: 1091, startPoint y: 640, endPoint x: 1030, endPoint y: 518, distance: 136.4
click at [1091, 641] on link "Afficher sur le site de la marque Open In New icon" at bounding box center [1126, 636] width 231 height 28
click at [1161, 378] on span "Importer dans SketchUp (240 ko)" at bounding box center [1137, 385] width 184 height 13
drag, startPoint x: 317, startPoint y: 73, endPoint x: 324, endPoint y: 80, distance: 9.9
click at [317, 73] on link "Retourner à la recherche" at bounding box center [329, 73] width 155 height 35
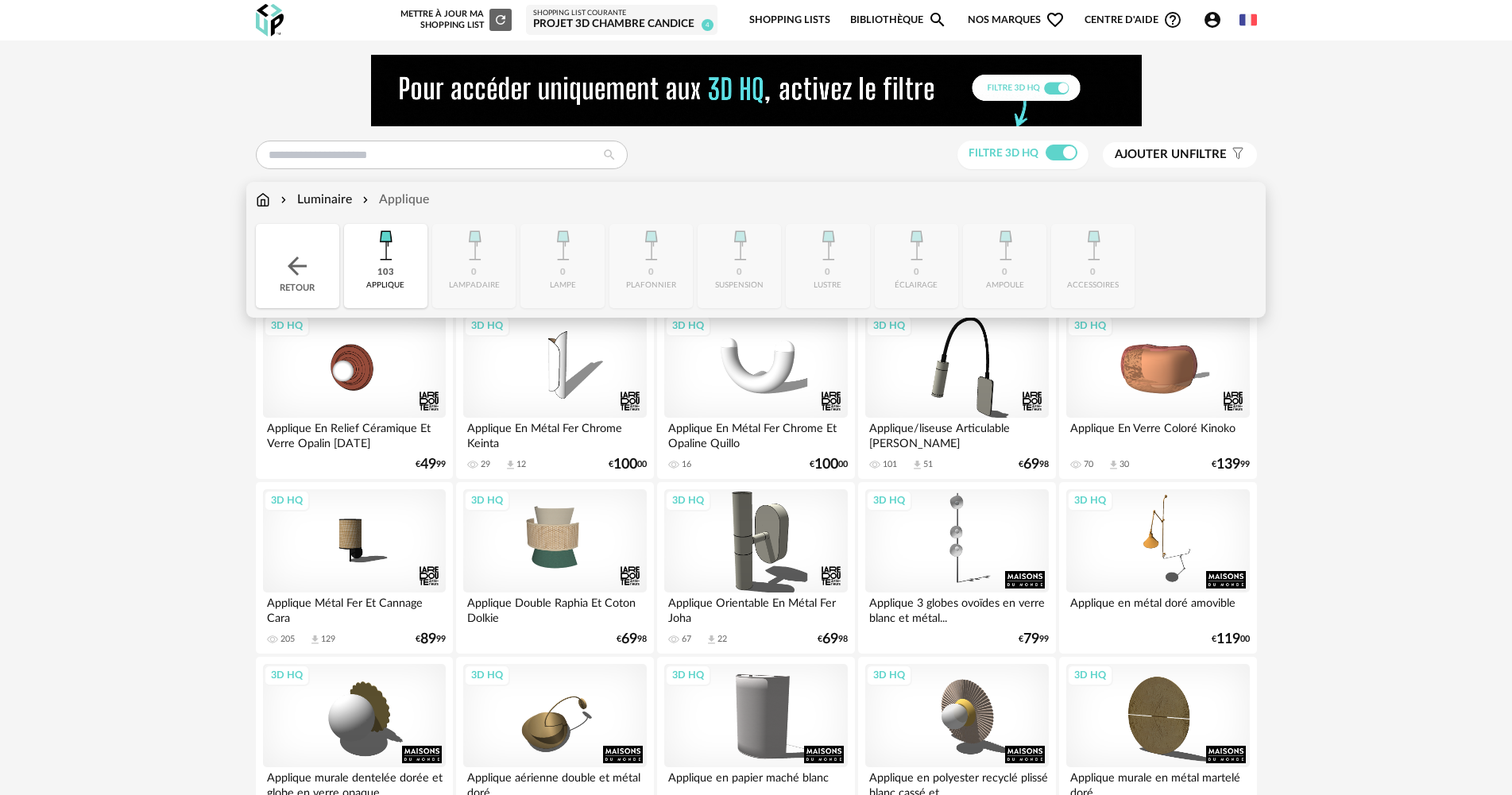
click at [265, 201] on img at bounding box center [262, 200] width 14 height 19
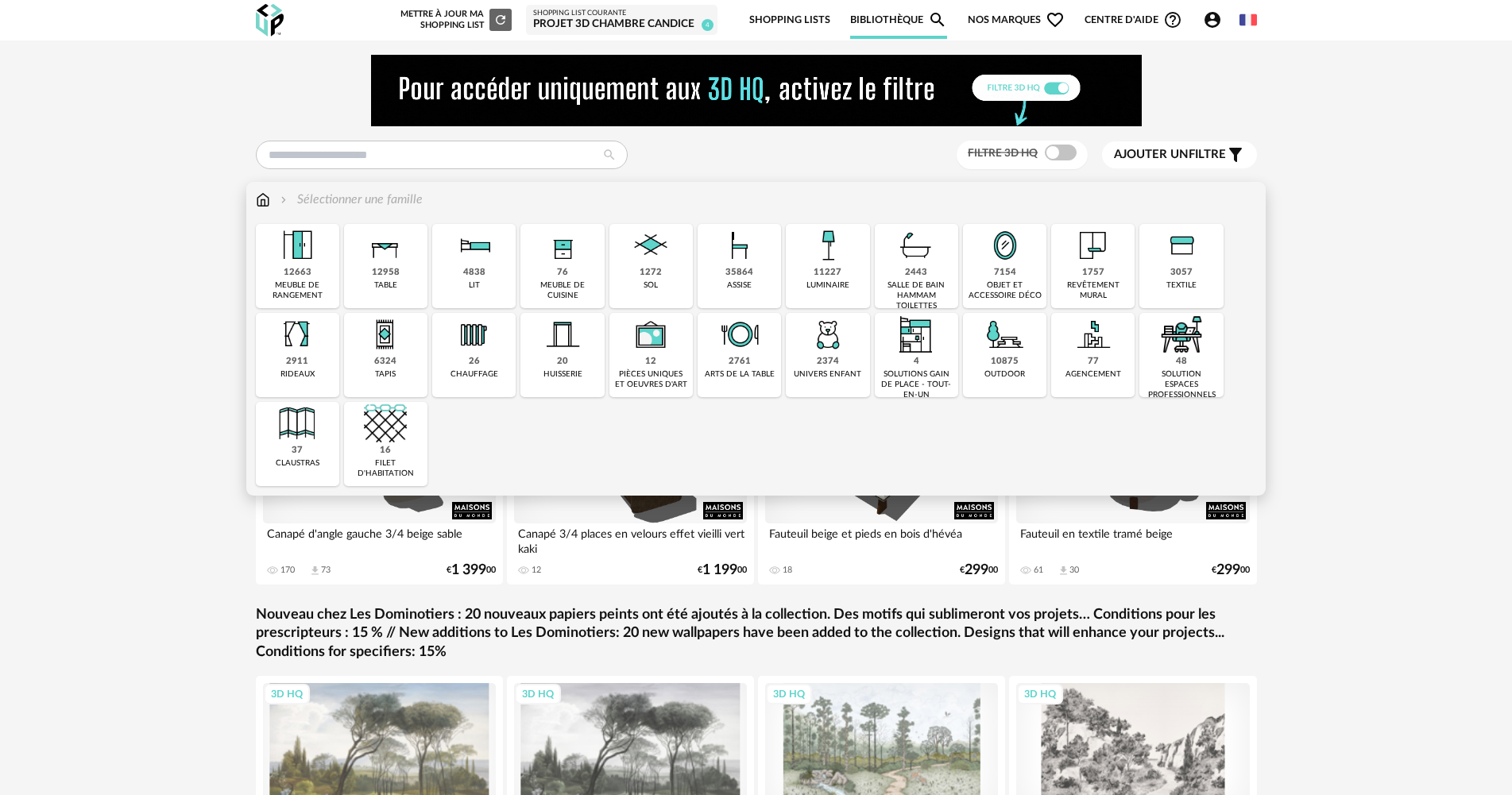
click at [1014, 279] on div "7154" at bounding box center [1005, 272] width 22 height 12
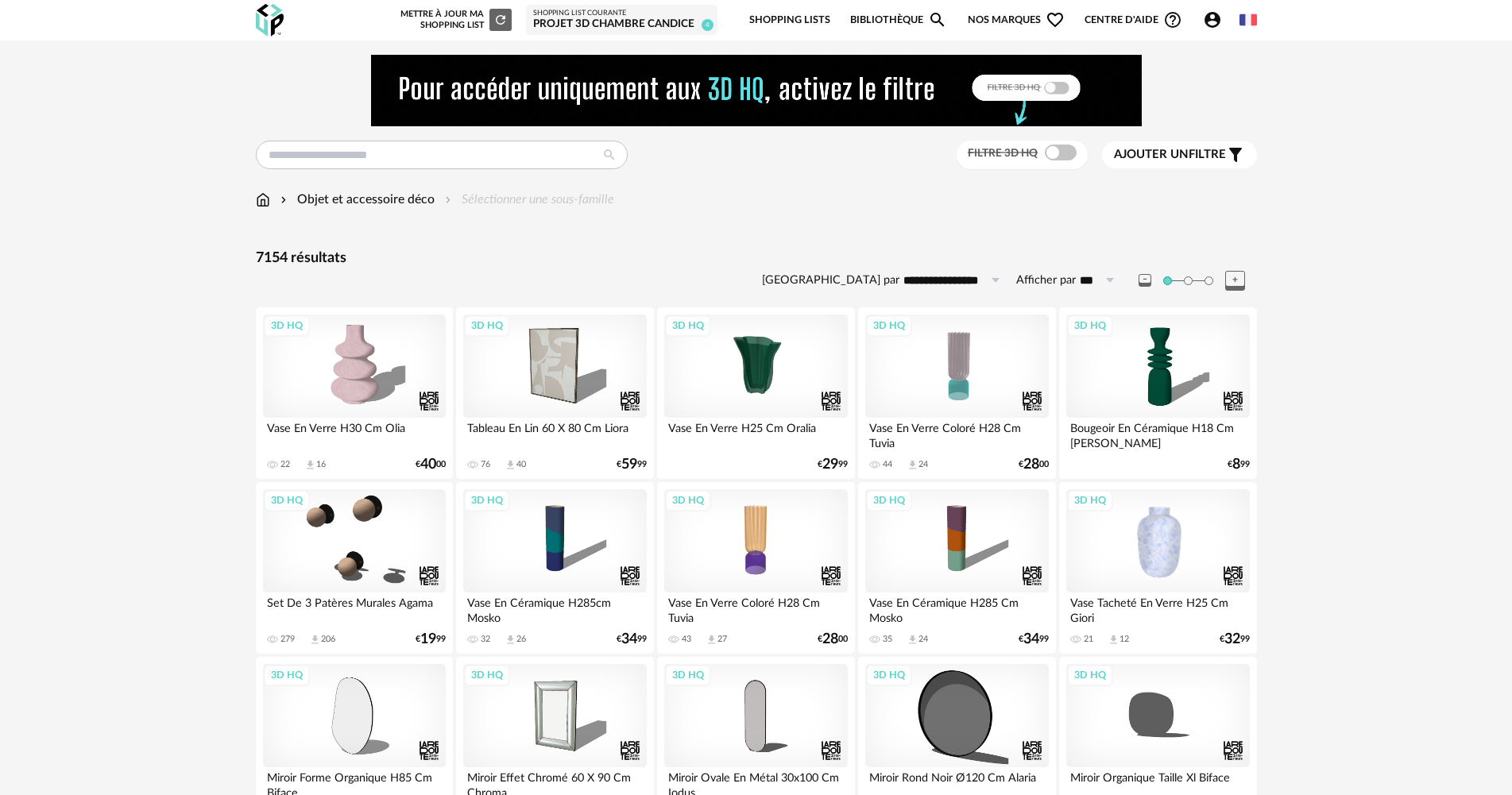
click at [1060, 152] on span at bounding box center [1061, 152] width 32 height 16
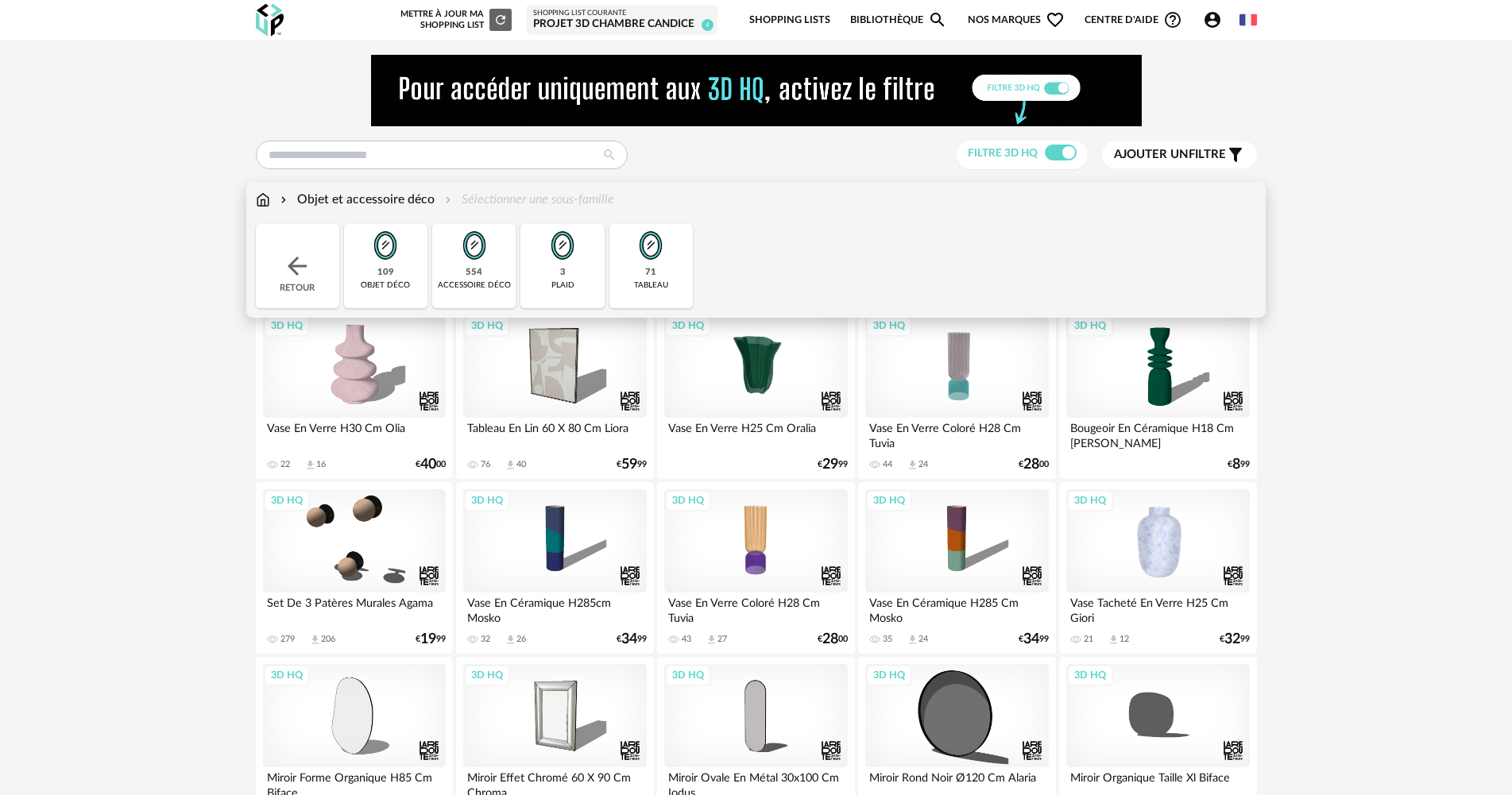
click at [631, 248] on img at bounding box center [651, 245] width 43 height 43
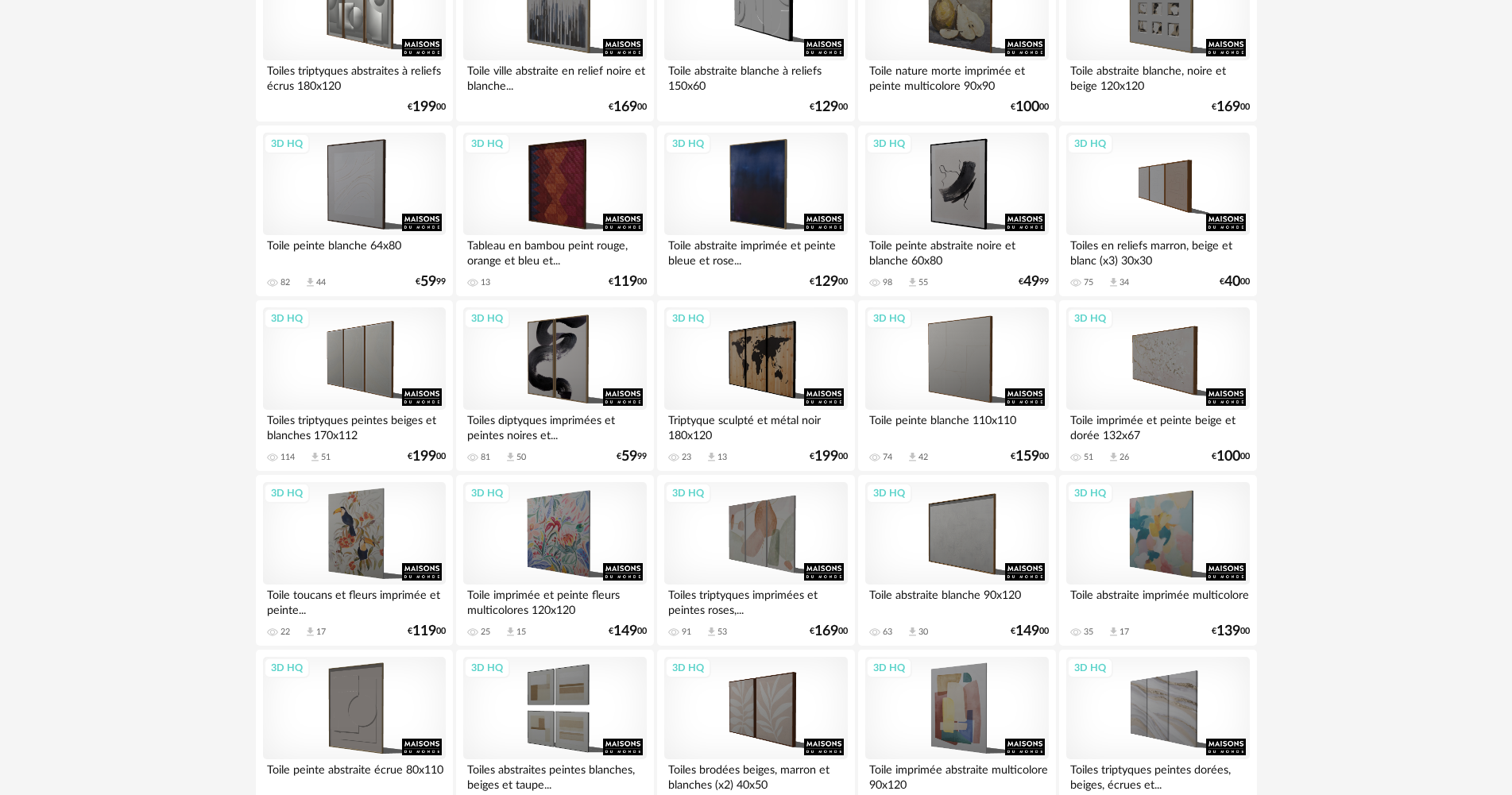
scroll to position [519, 0]
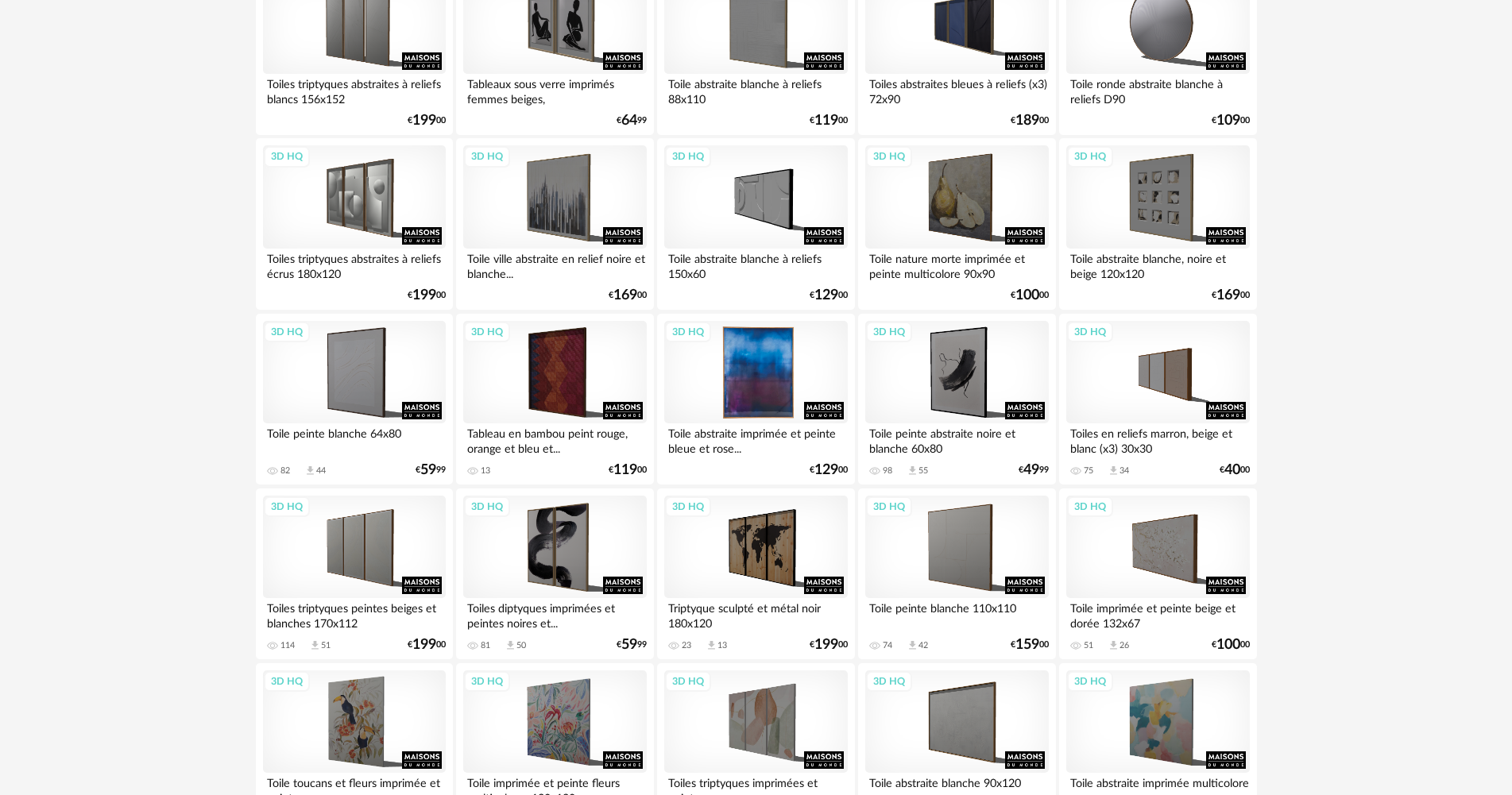
click at [764, 405] on div "3D HQ" at bounding box center [755, 372] width 183 height 103
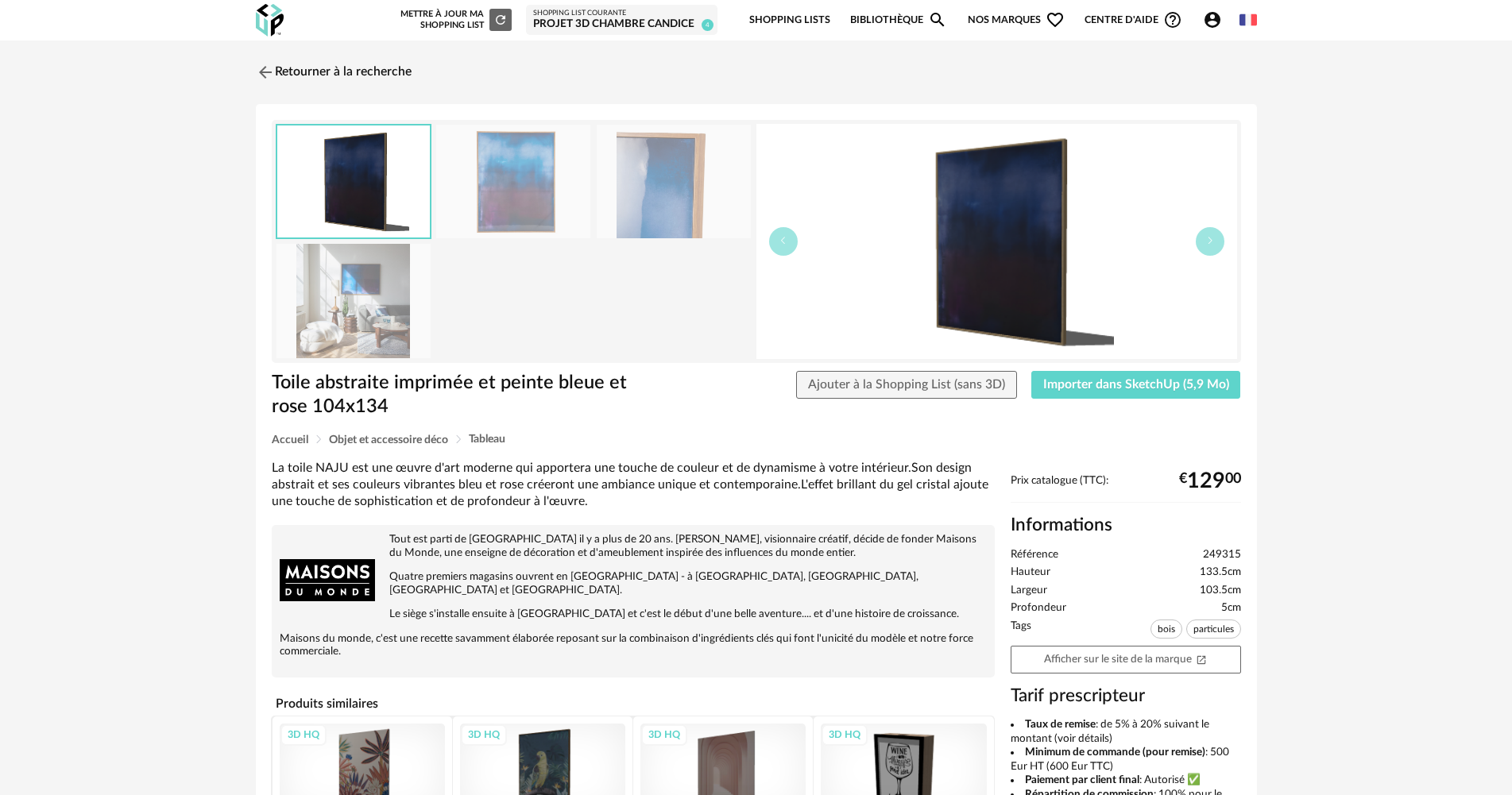
click at [387, 293] on img at bounding box center [353, 300] width 154 height 113
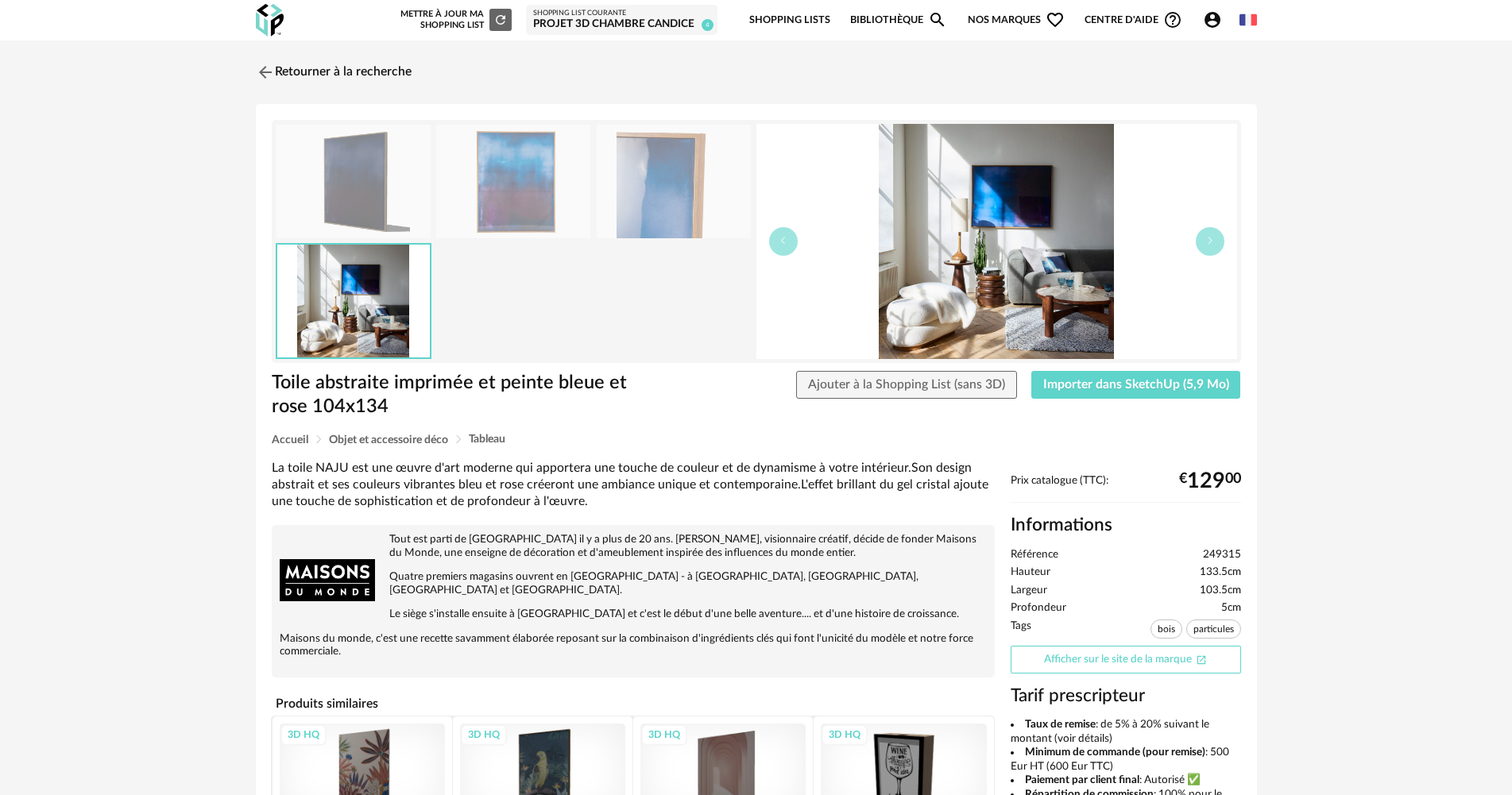
click at [1110, 664] on link "Afficher sur le site de la marque Open In New icon" at bounding box center [1126, 660] width 231 height 28
drag, startPoint x: 350, startPoint y: 70, endPoint x: 379, endPoint y: 99, distance: 41.0
click at [350, 69] on link "Retourner à la recherche" at bounding box center [333, 73] width 155 height 35
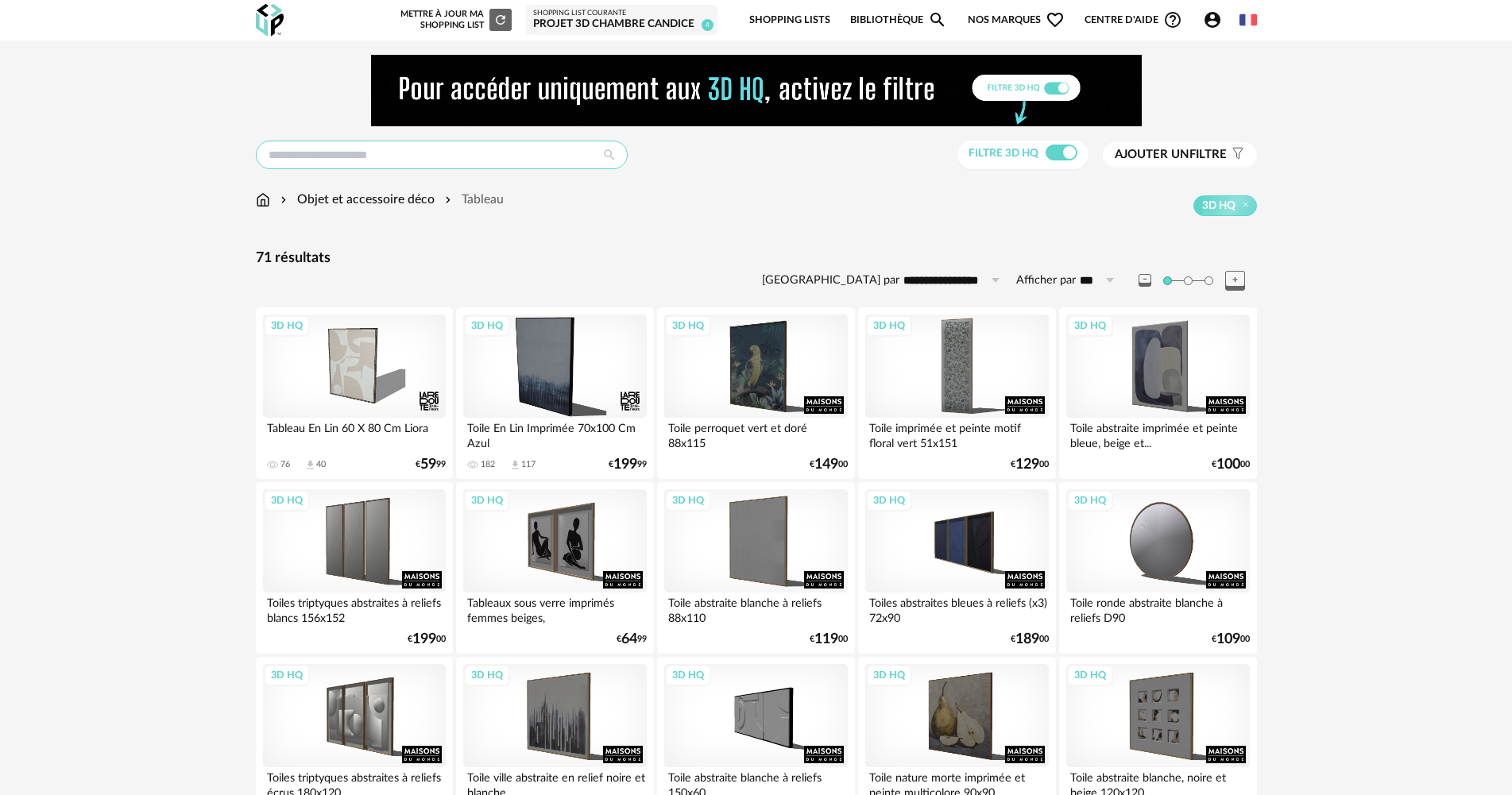
click at [463, 166] on input "text" at bounding box center [442, 154] width 372 height 29
type input "*****"
type input "**********"
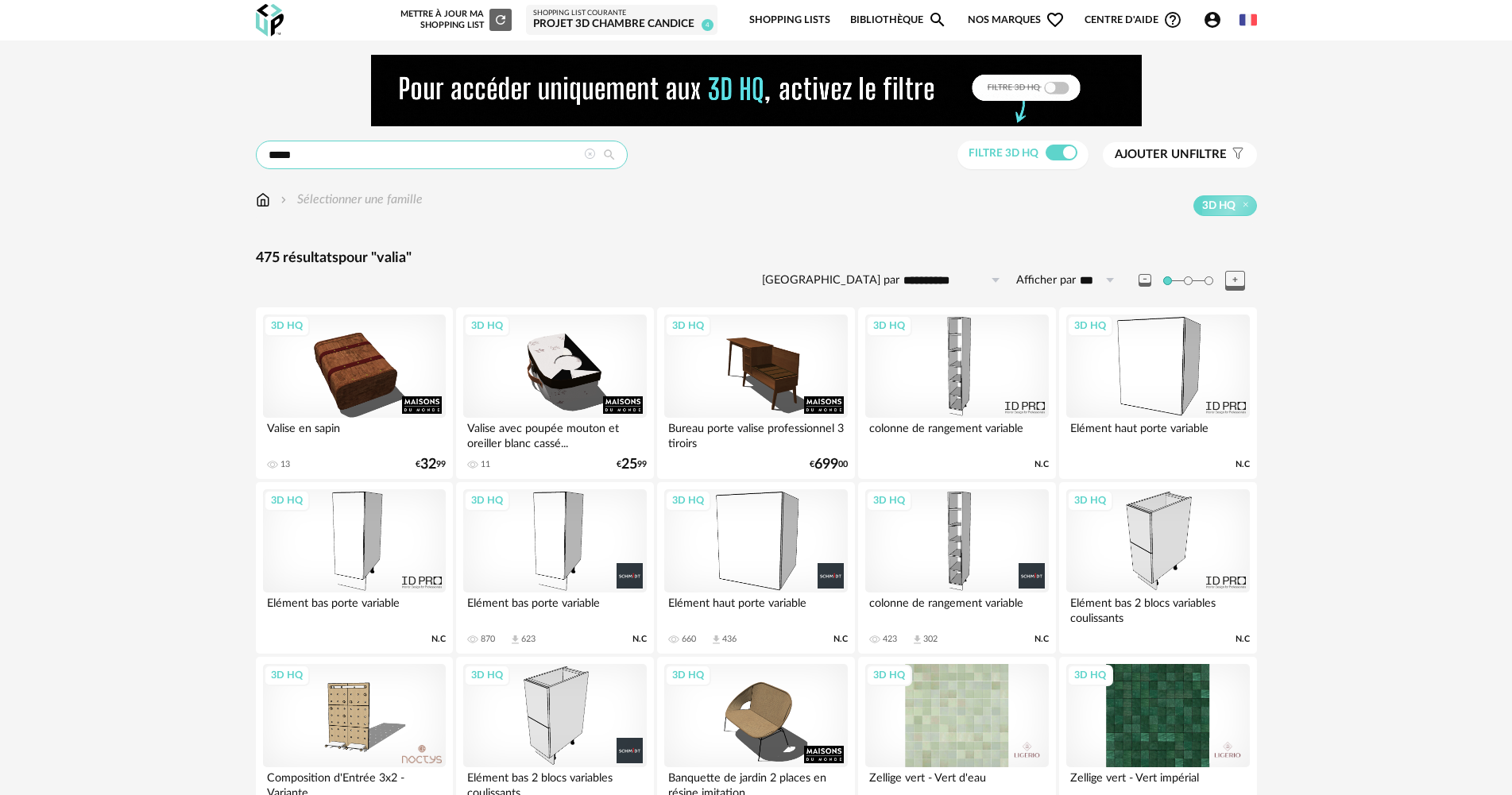
drag, startPoint x: 226, startPoint y: 166, endPoint x: 175, endPoint y: 177, distance: 52.2
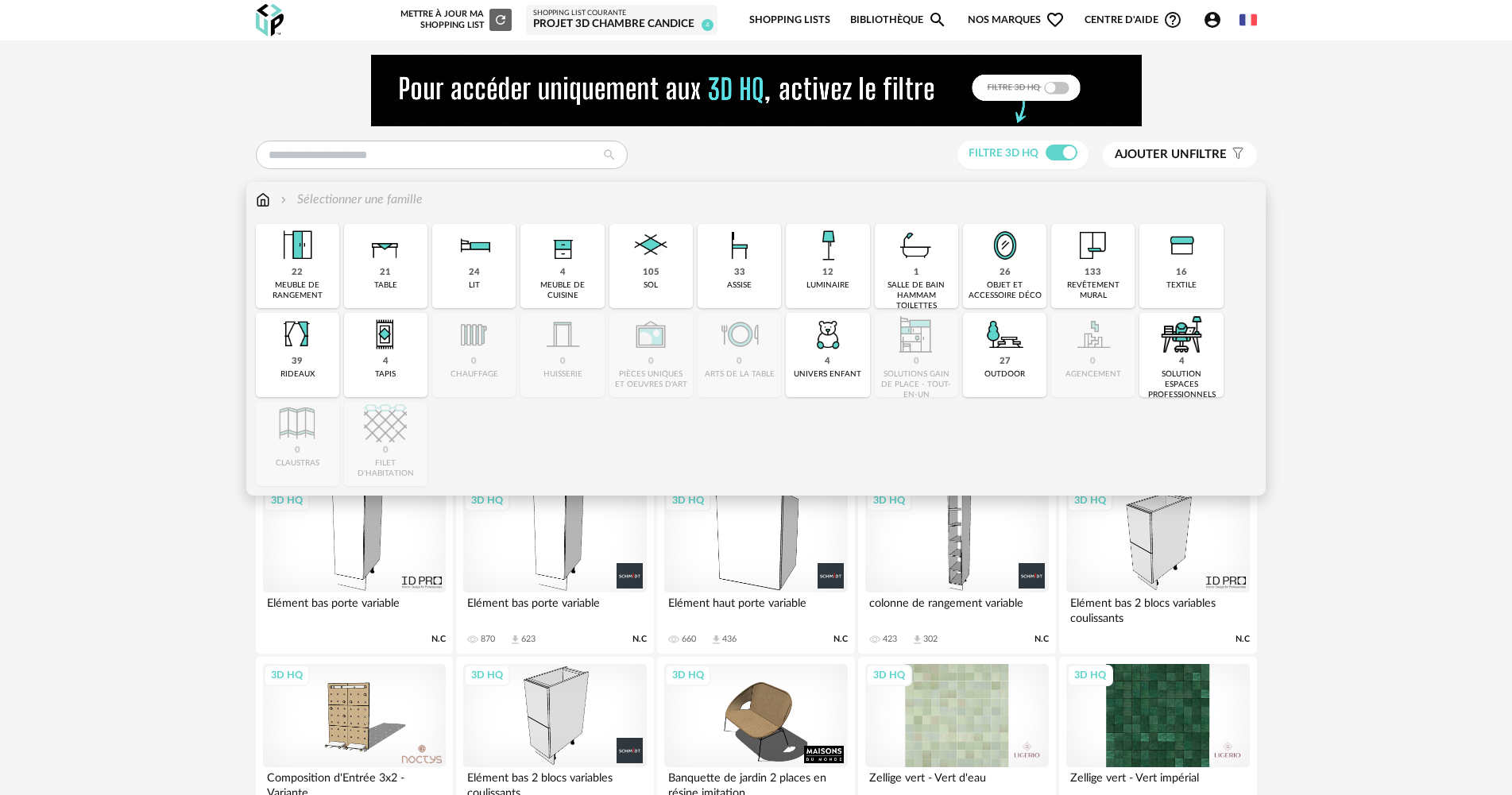
click at [1011, 275] on div "26 objet et accessoire déco" at bounding box center [1005, 266] width 84 height 85
type input "*****"
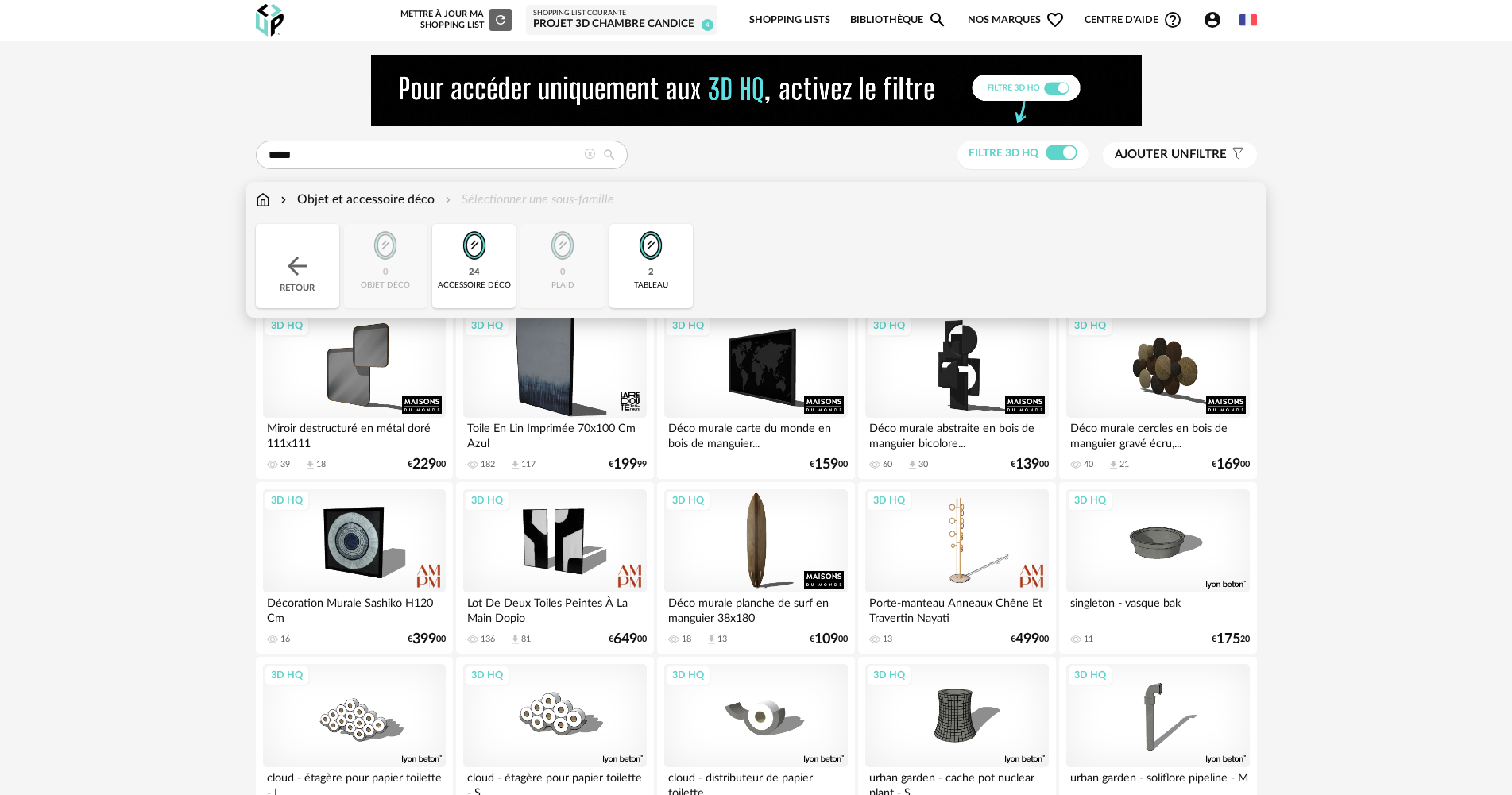
click at [653, 258] on img at bounding box center [651, 245] width 43 height 43
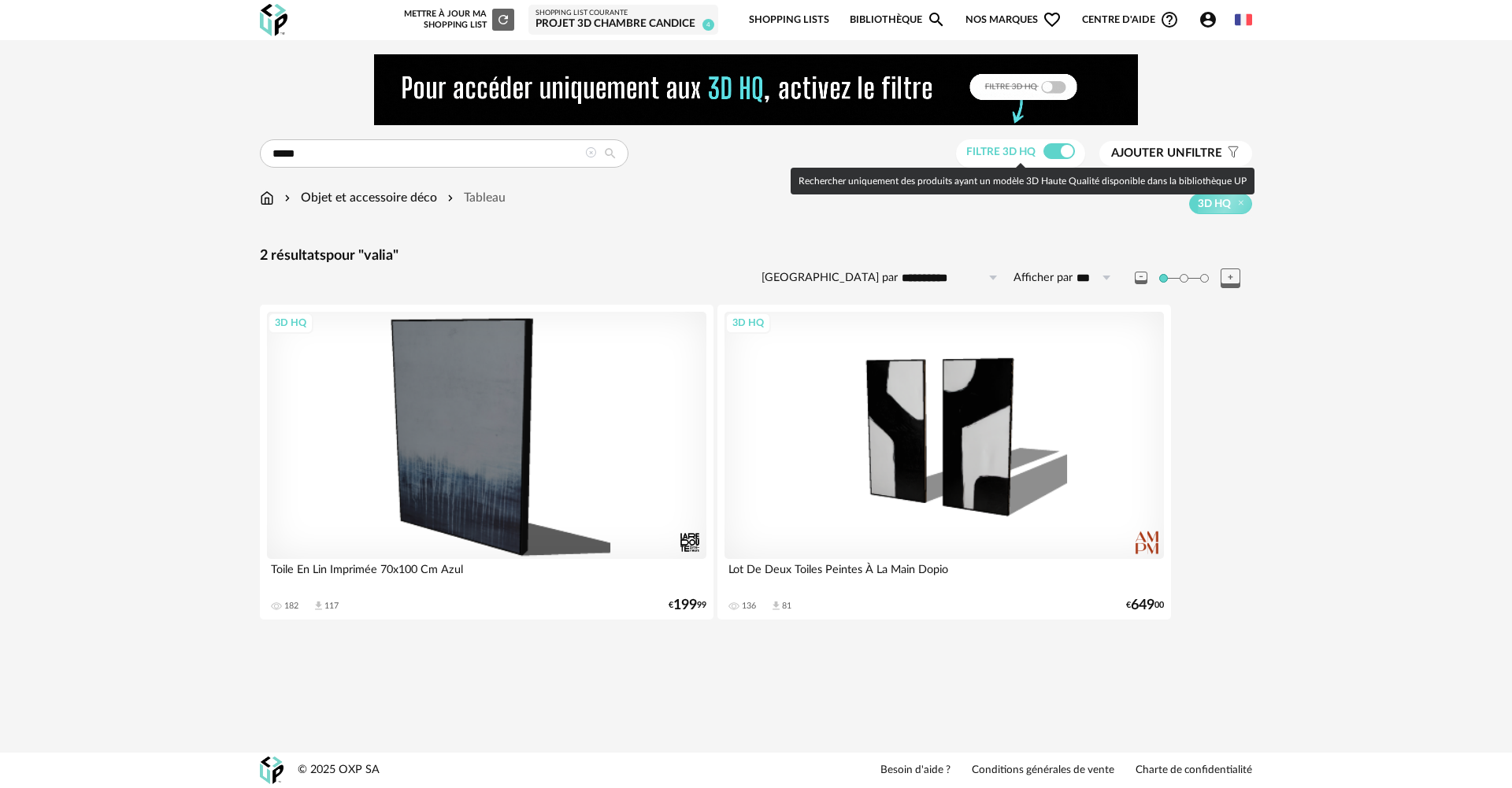
click at [1053, 146] on span at bounding box center [1059, 151] width 31 height 16
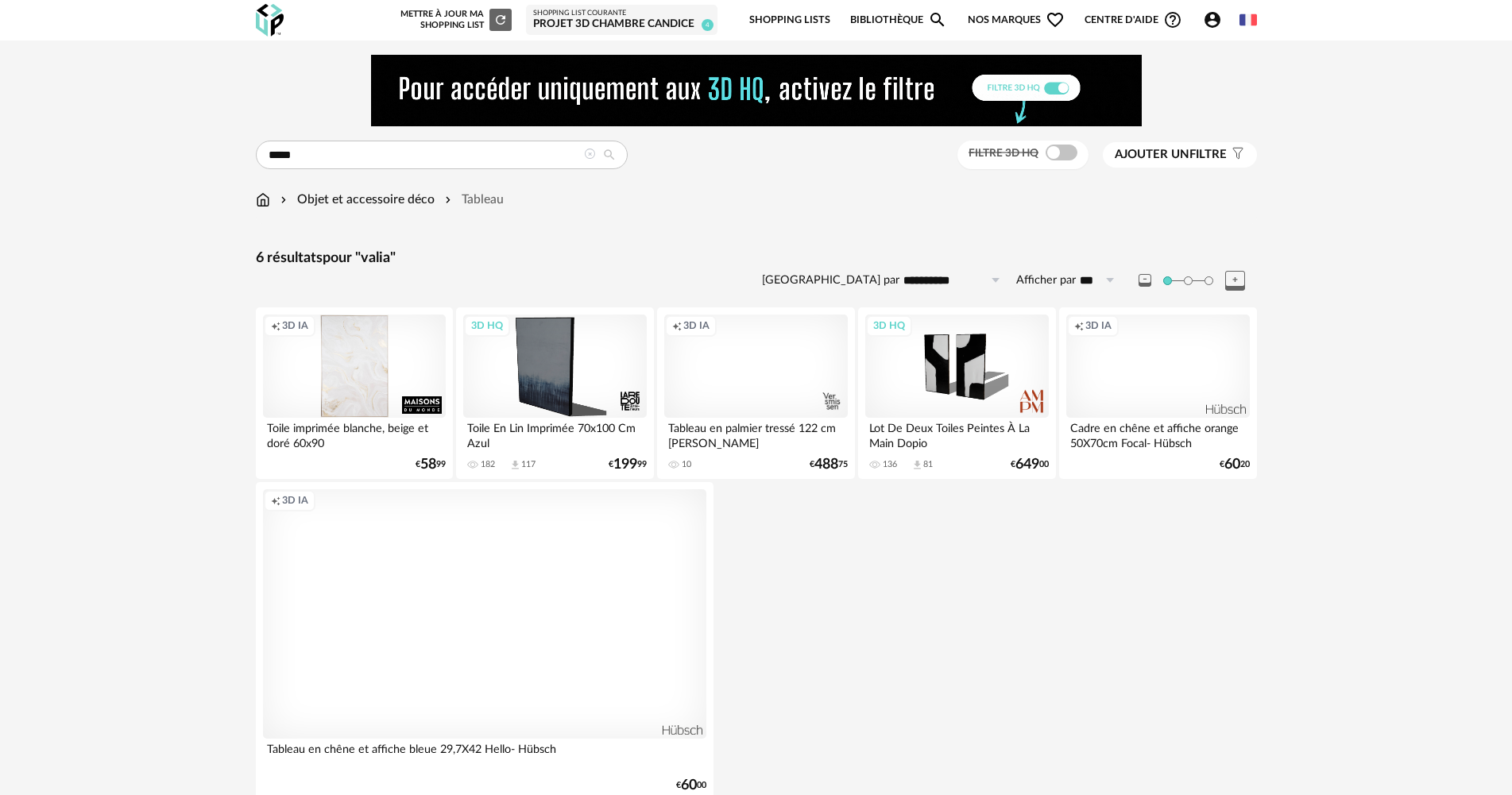
click at [338, 395] on div "Creation icon 3D IA" at bounding box center [354, 365] width 183 height 103
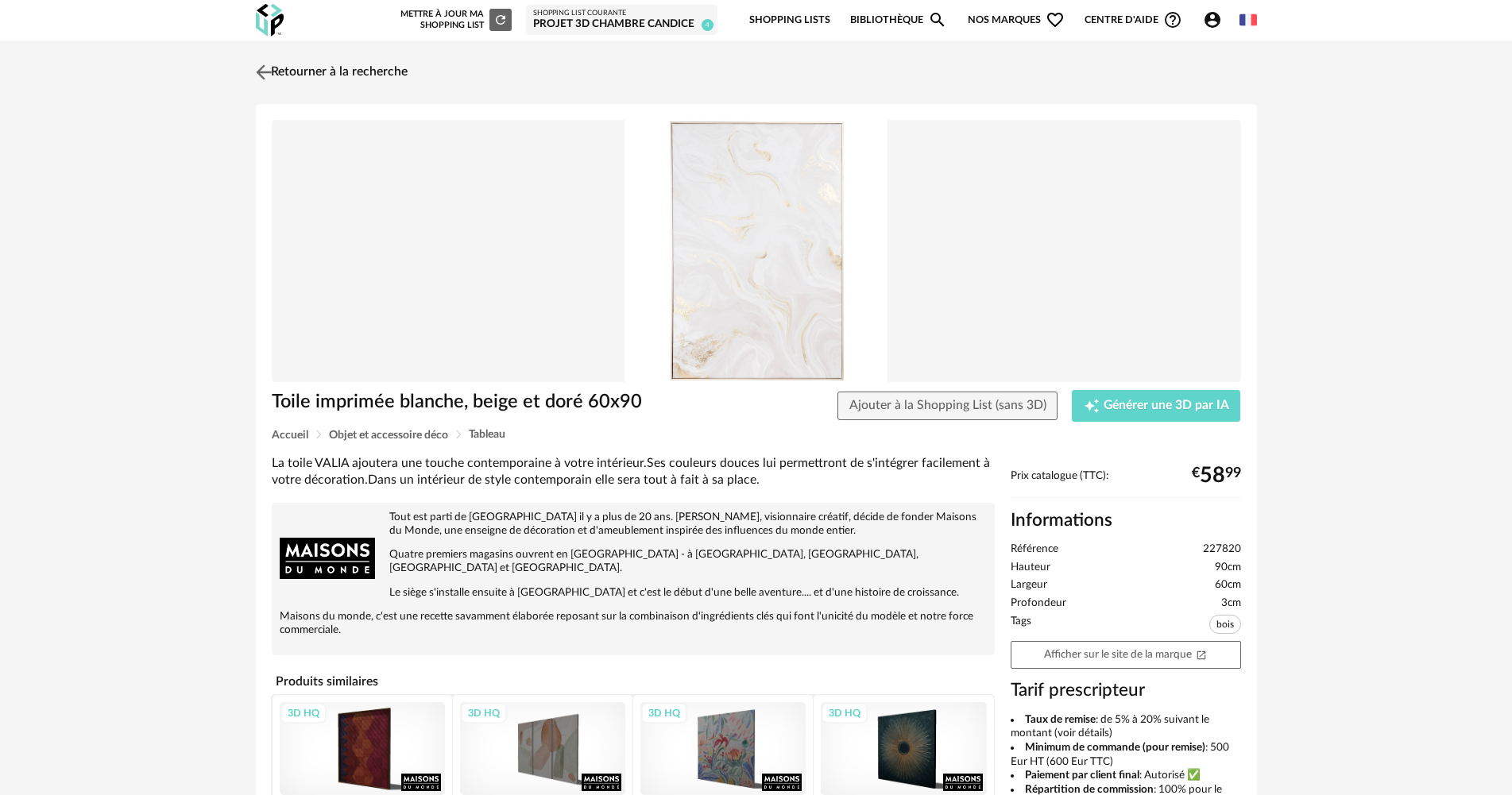
click at [298, 77] on link "Retourner à la recherche" at bounding box center [329, 73] width 155 height 35
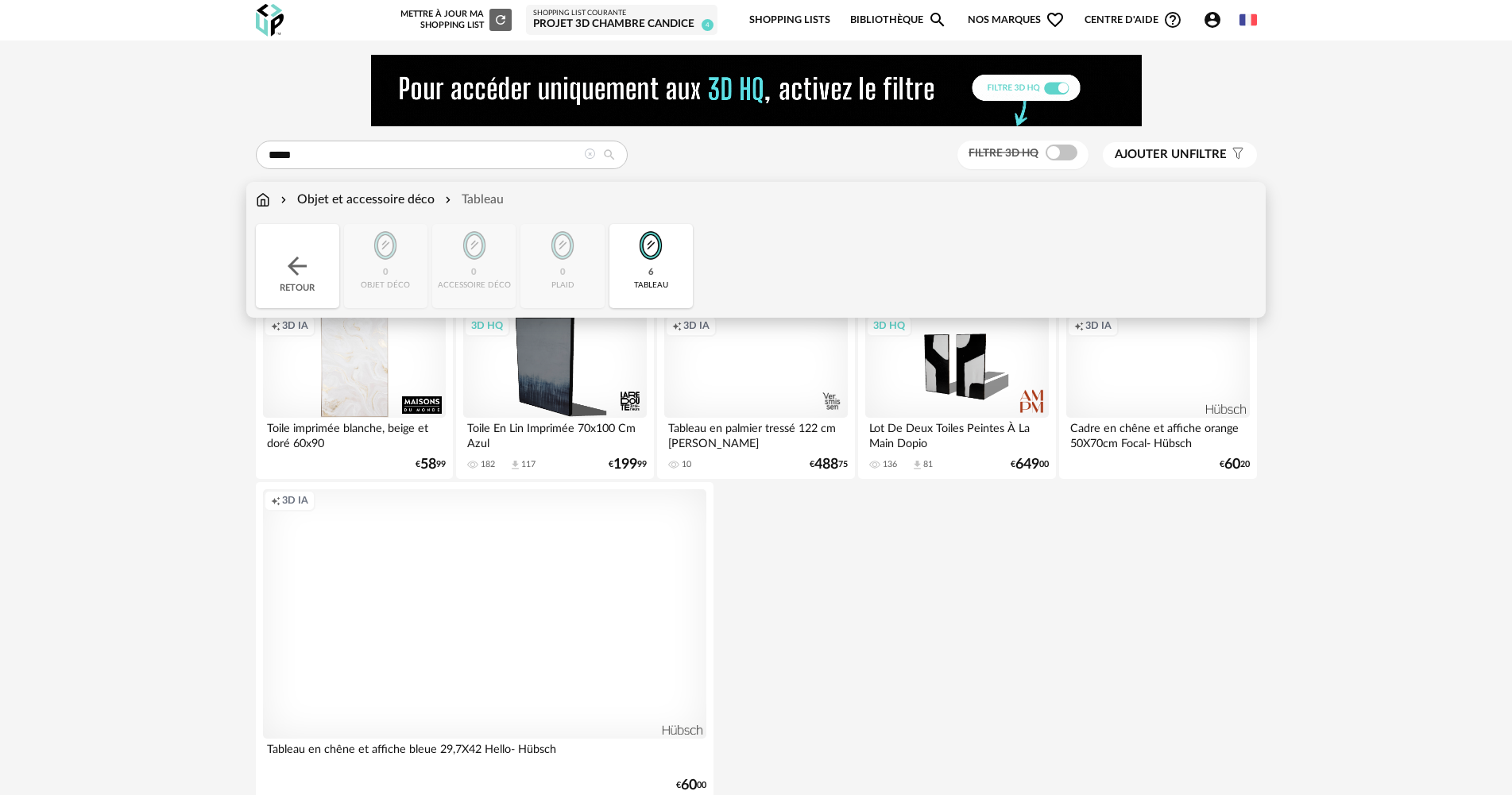
click at [309, 200] on div "Objet et accessoire déco" at bounding box center [355, 200] width 157 height 19
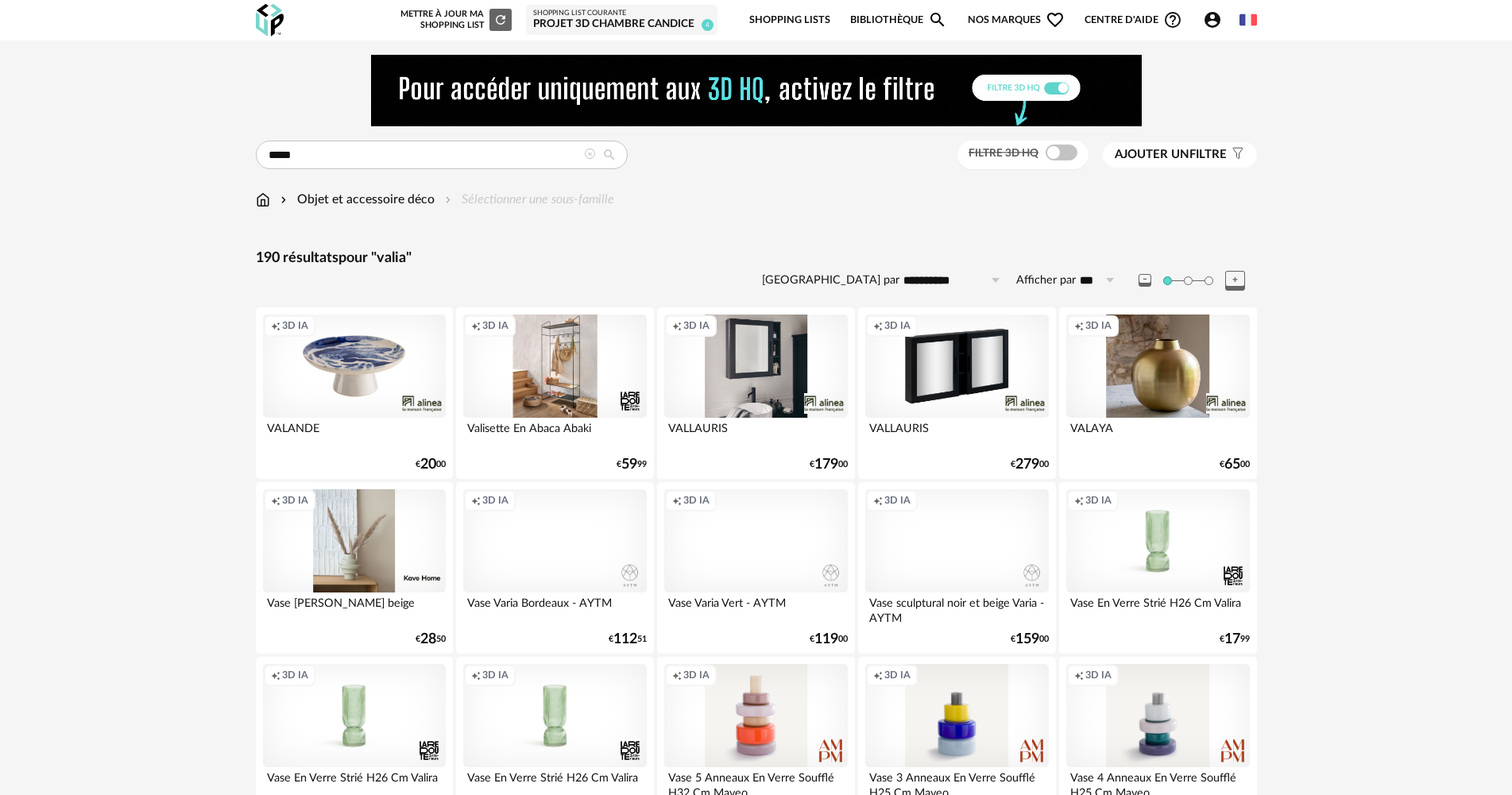
click at [589, 154] on icon at bounding box center [590, 154] width 11 height 11
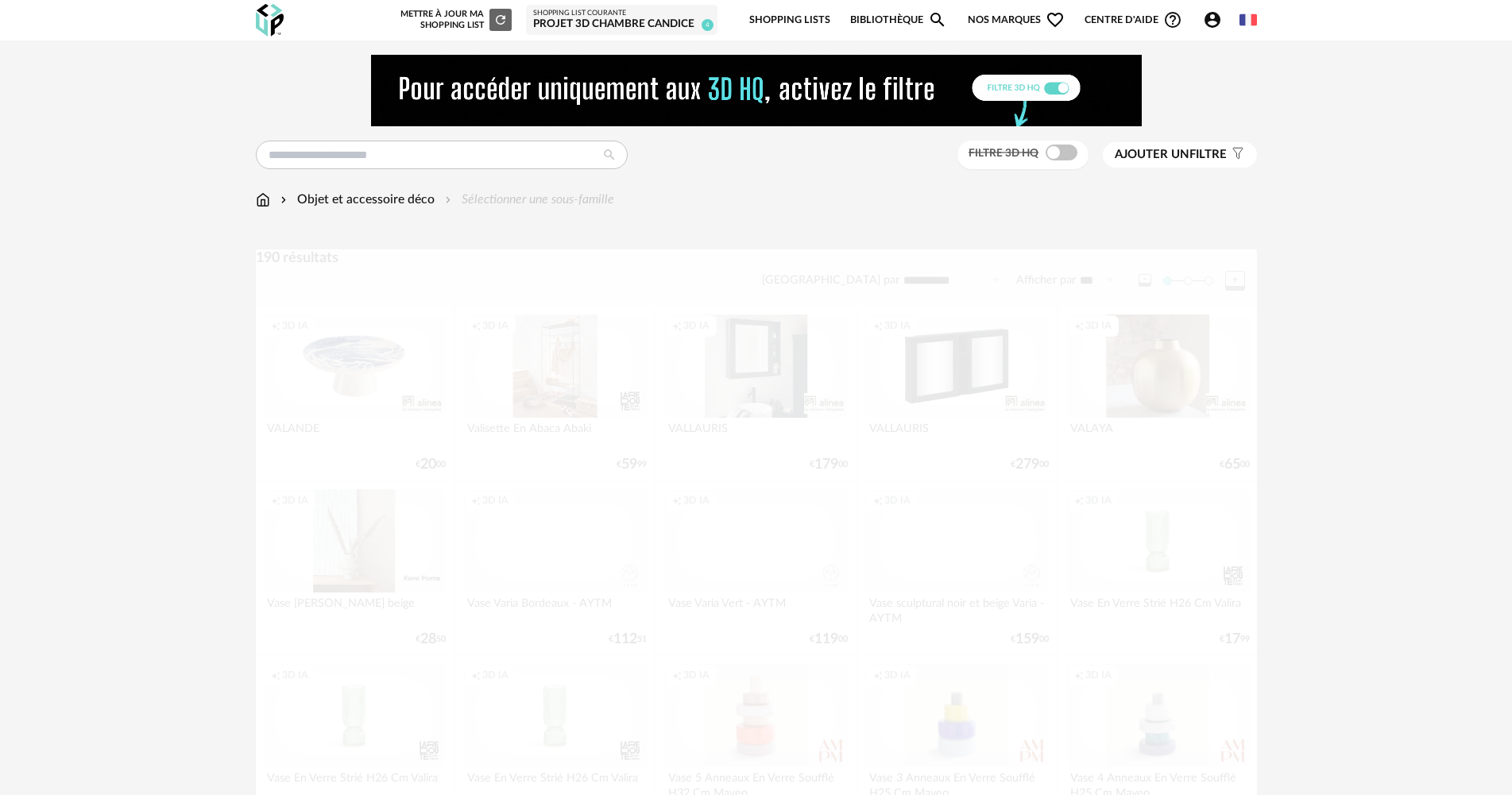
click at [311, 201] on div "Objet et accessoire déco" at bounding box center [355, 200] width 157 height 19
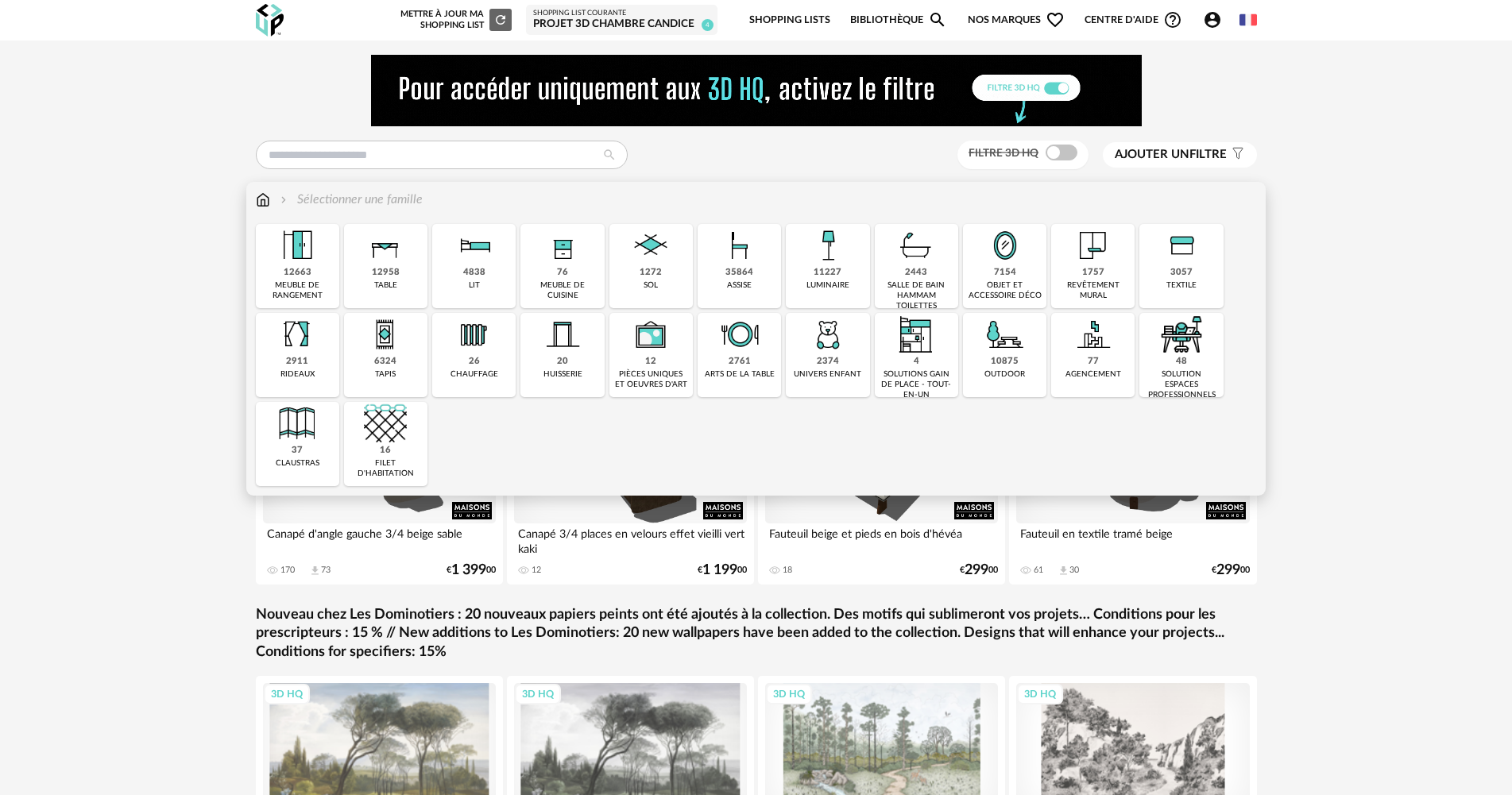
click at [1007, 271] on div "7154" at bounding box center [1005, 272] width 22 height 12
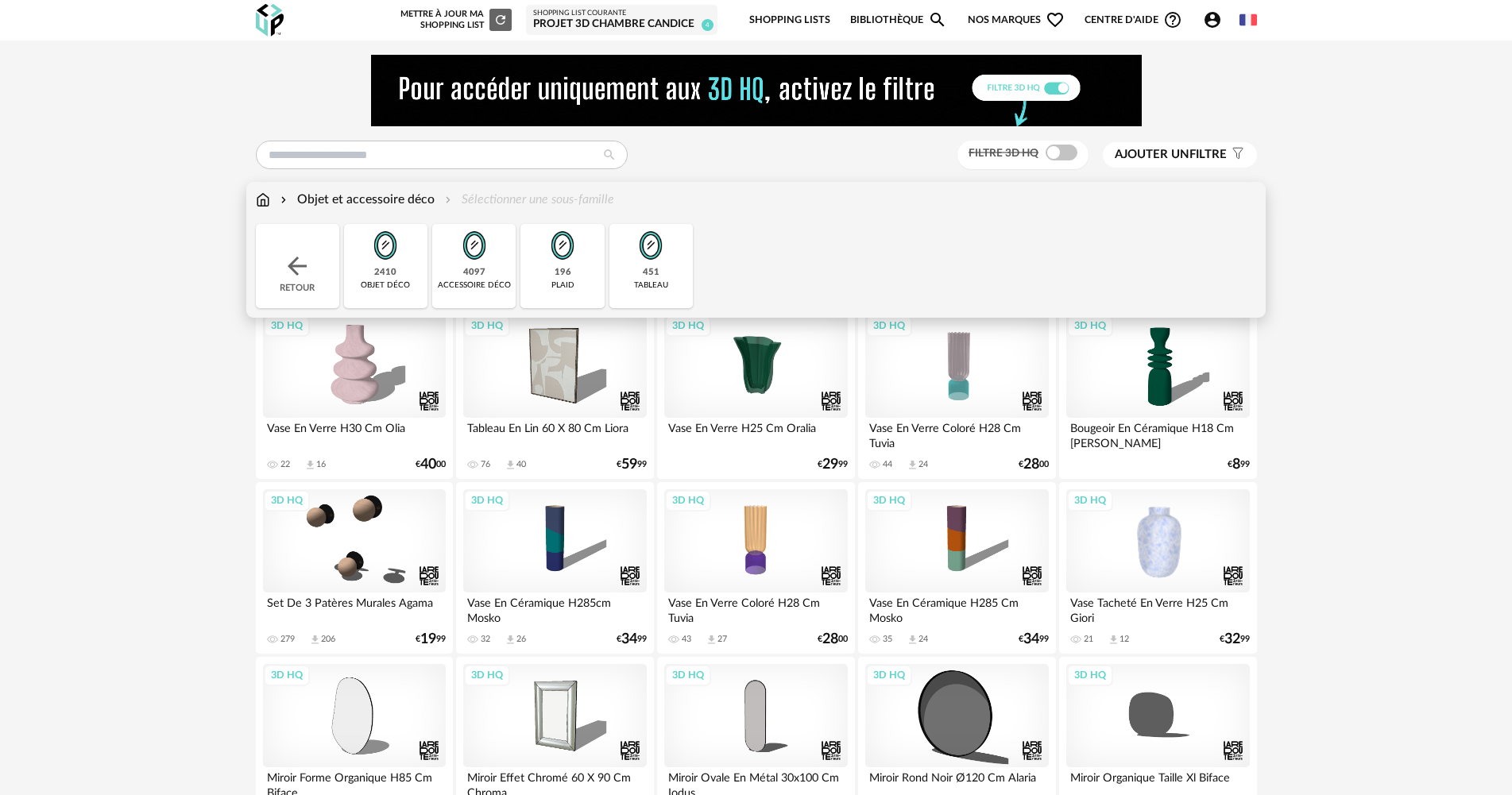
click at [396, 267] on img at bounding box center [385, 245] width 43 height 43
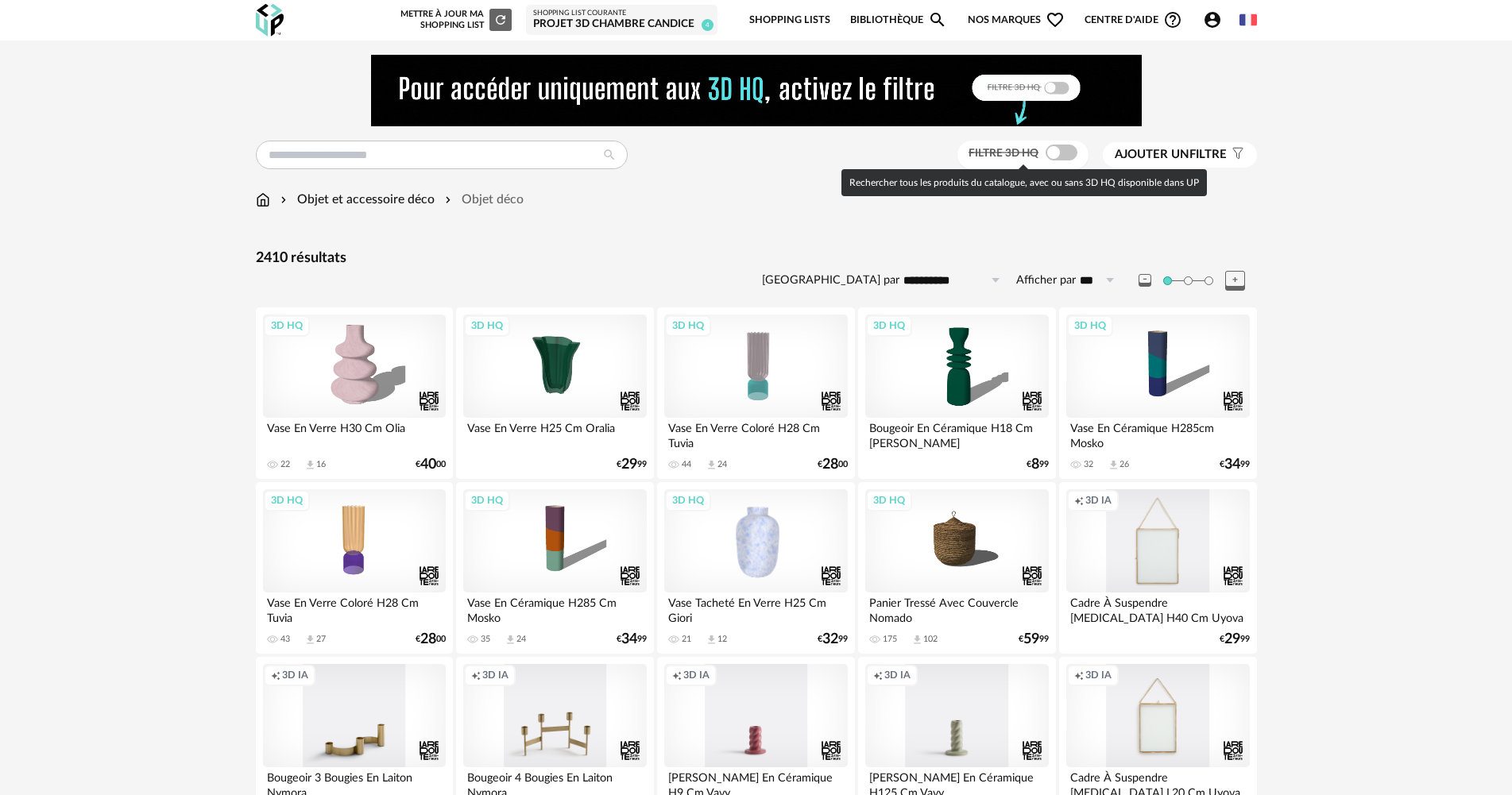
click at [1064, 152] on span at bounding box center [1062, 152] width 32 height 16
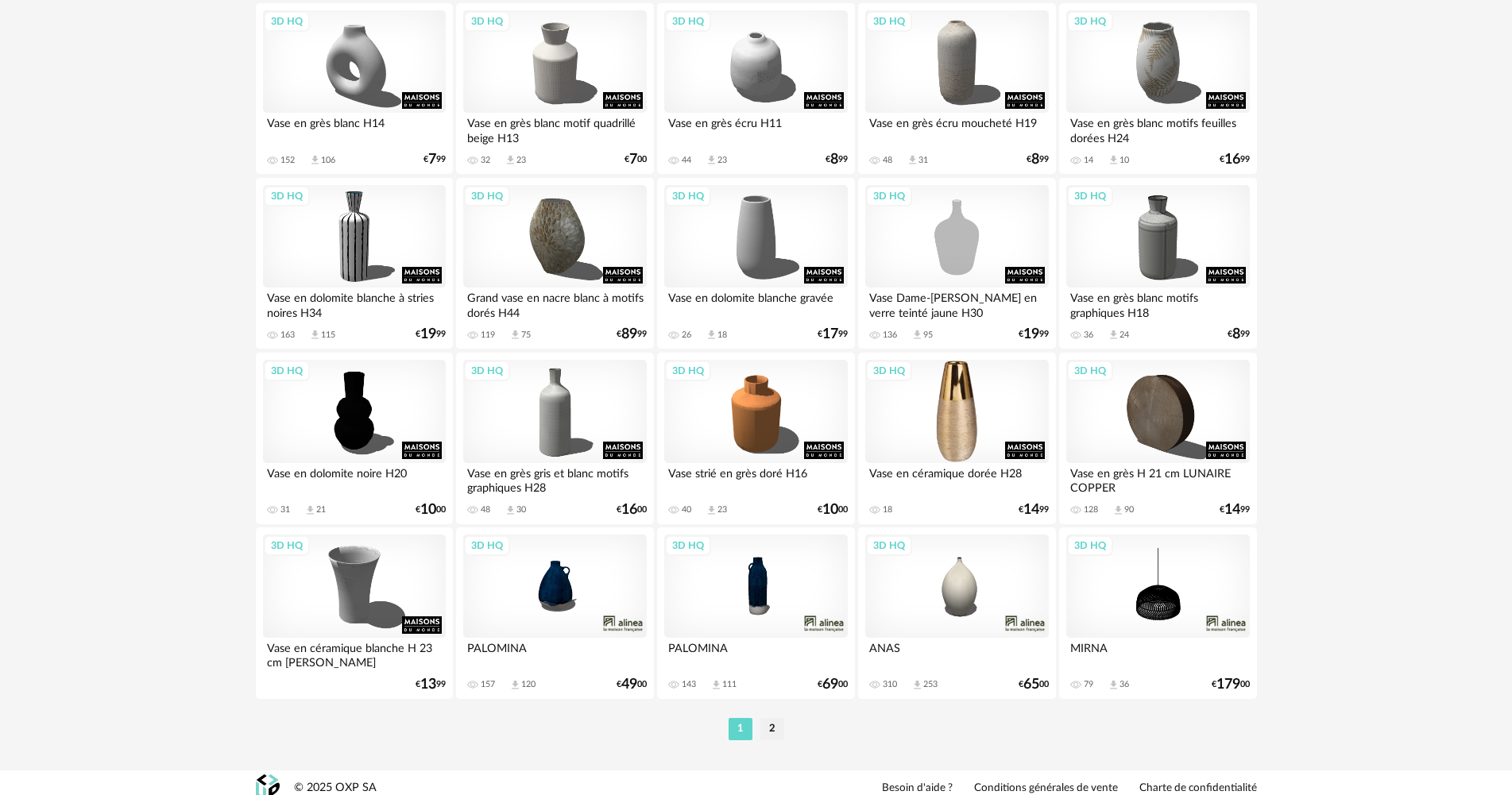
scroll to position [3114, 0]
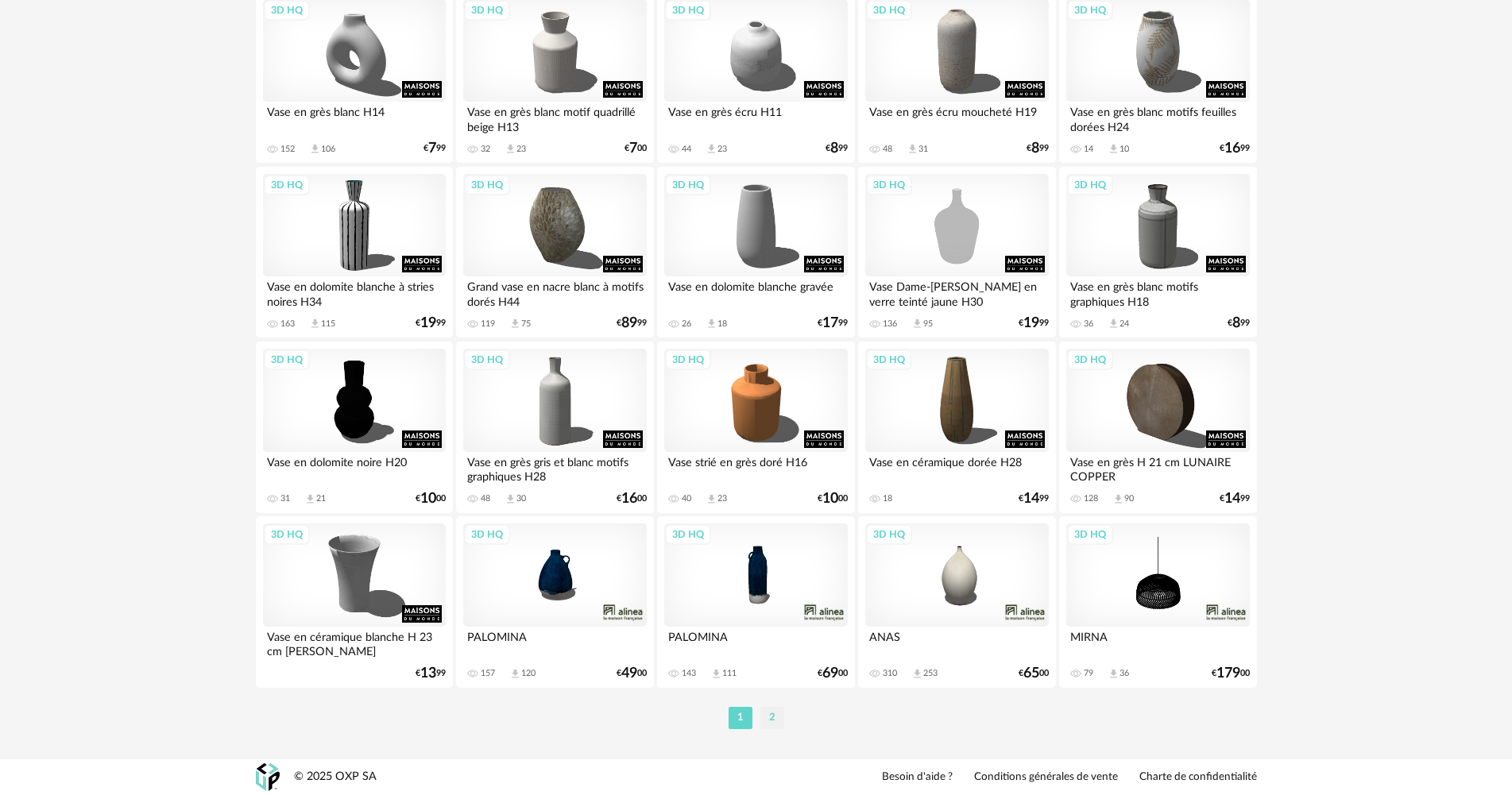
click at [767, 719] on li "2" at bounding box center [773, 719] width 24 height 22
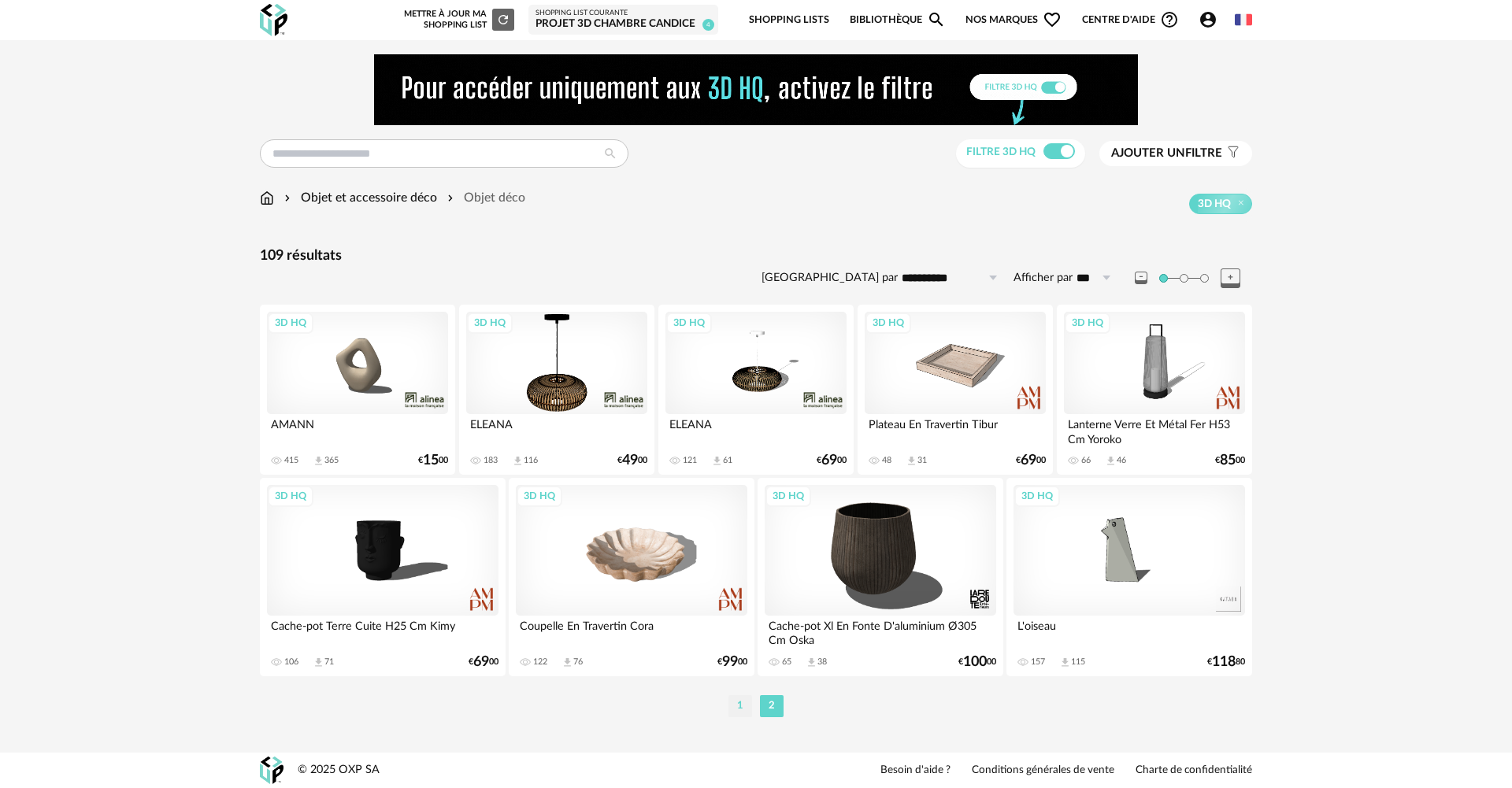
click at [740, 706] on li "1" at bounding box center [740, 707] width 24 height 22
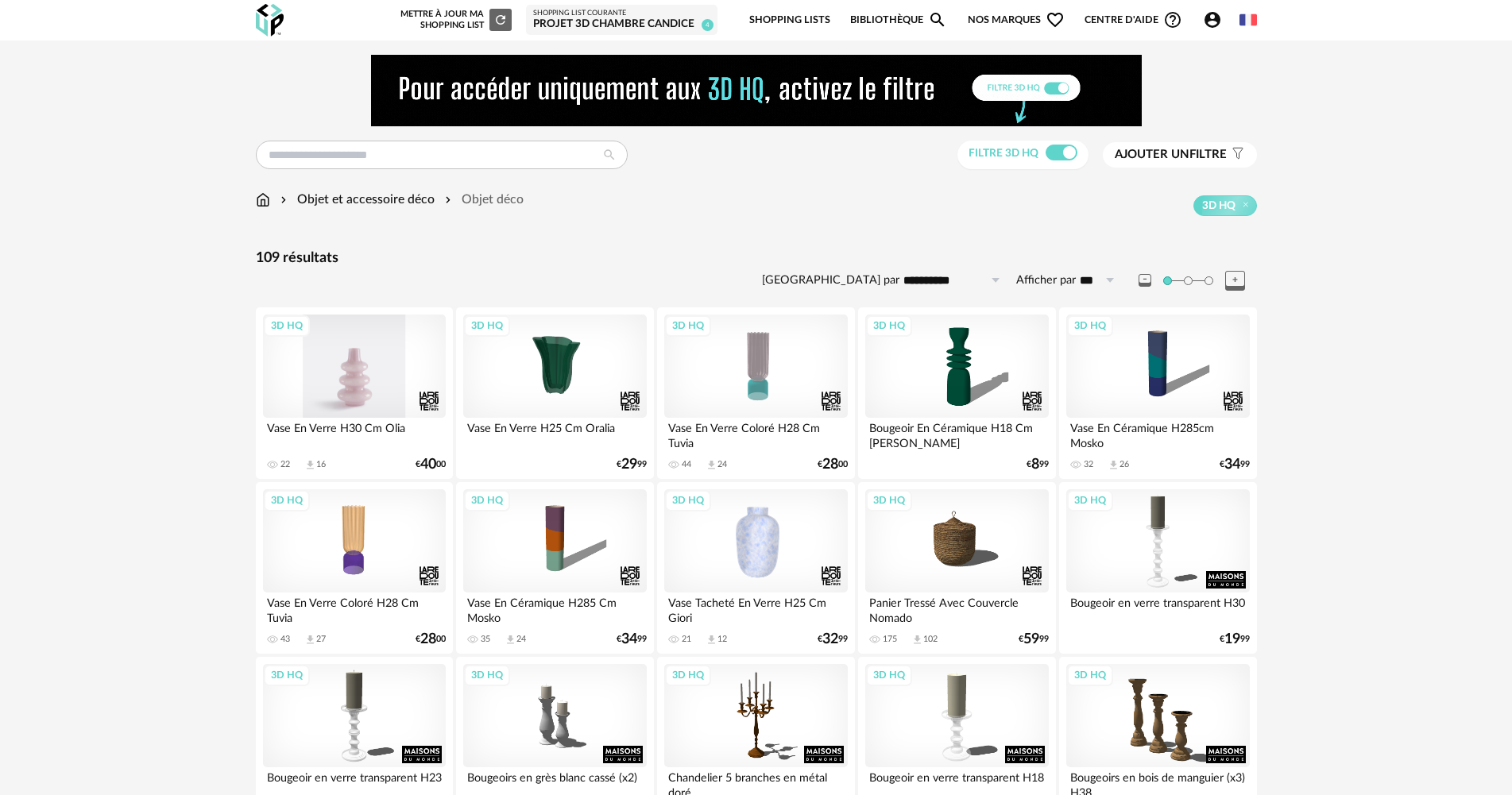
click at [352, 396] on div "3D HQ" at bounding box center [354, 365] width 183 height 103
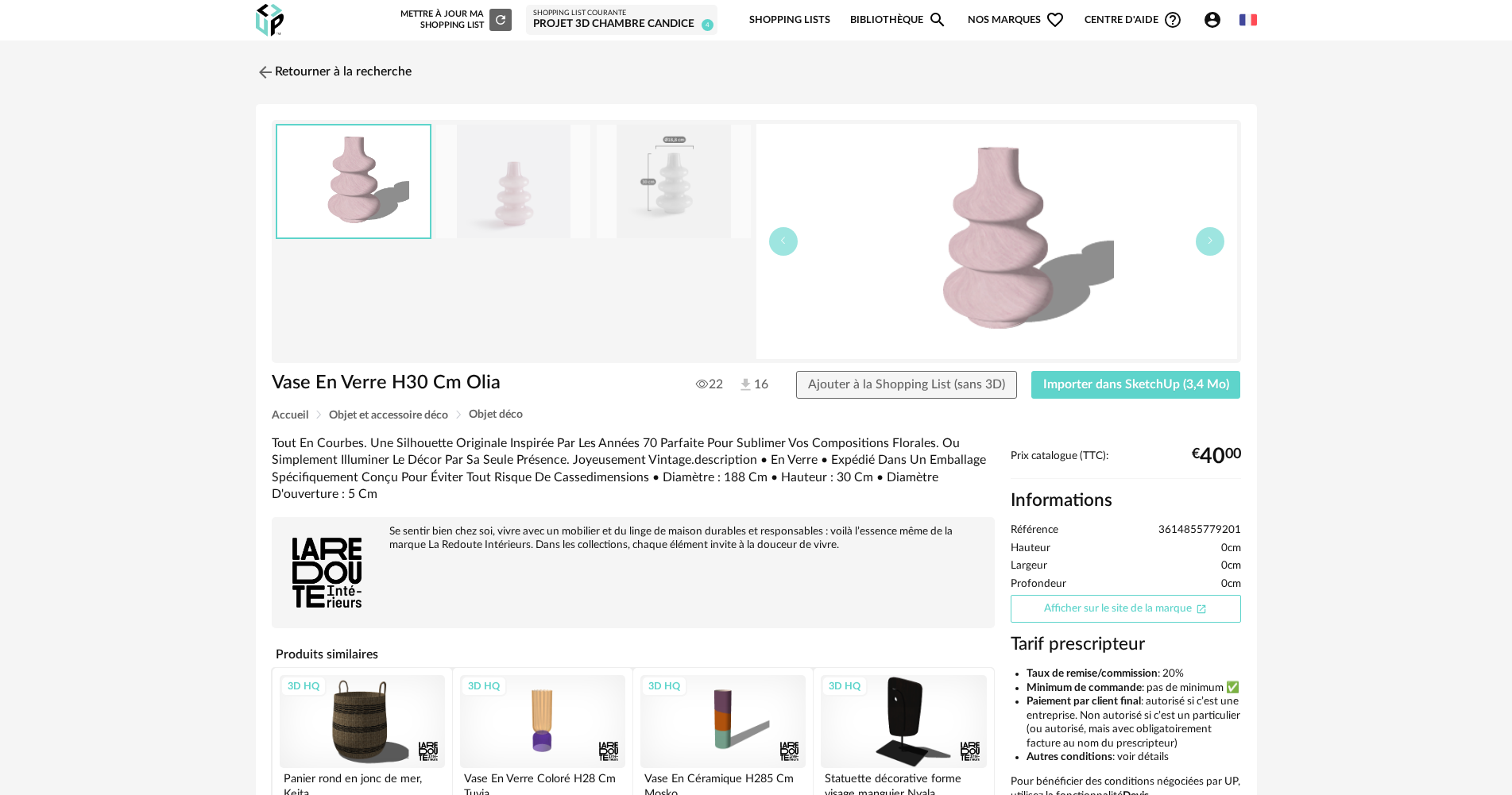
click at [1107, 608] on link "Afficher sur le site de la marque Open In New icon" at bounding box center [1126, 609] width 231 height 28
click at [1165, 386] on span "Importer dans SketchUp (3,4 Mo)" at bounding box center [1136, 385] width 186 height 13
click at [308, 72] on link "Retourner à la recherche" at bounding box center [329, 73] width 155 height 35
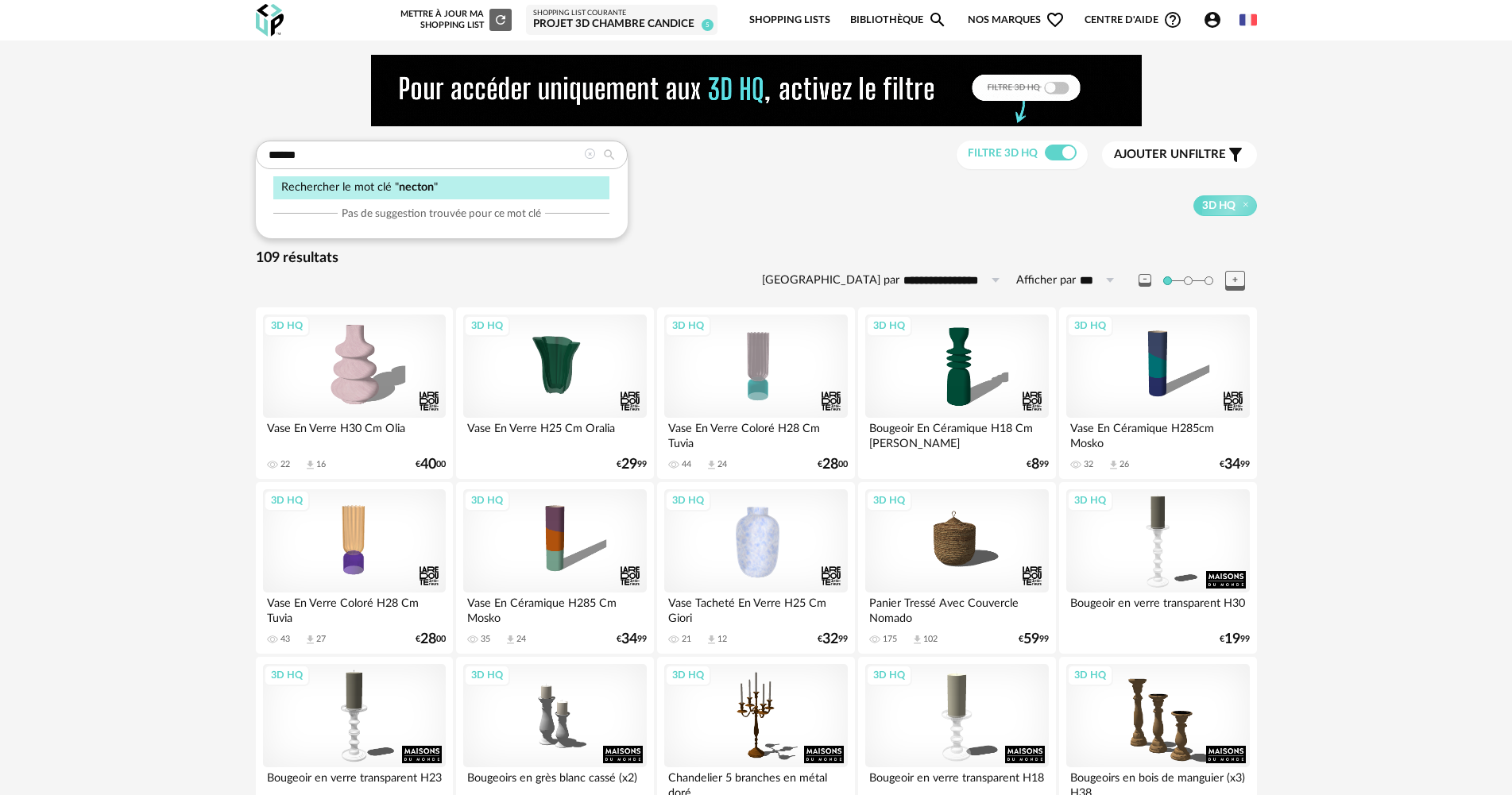
type input "******"
type input "**********"
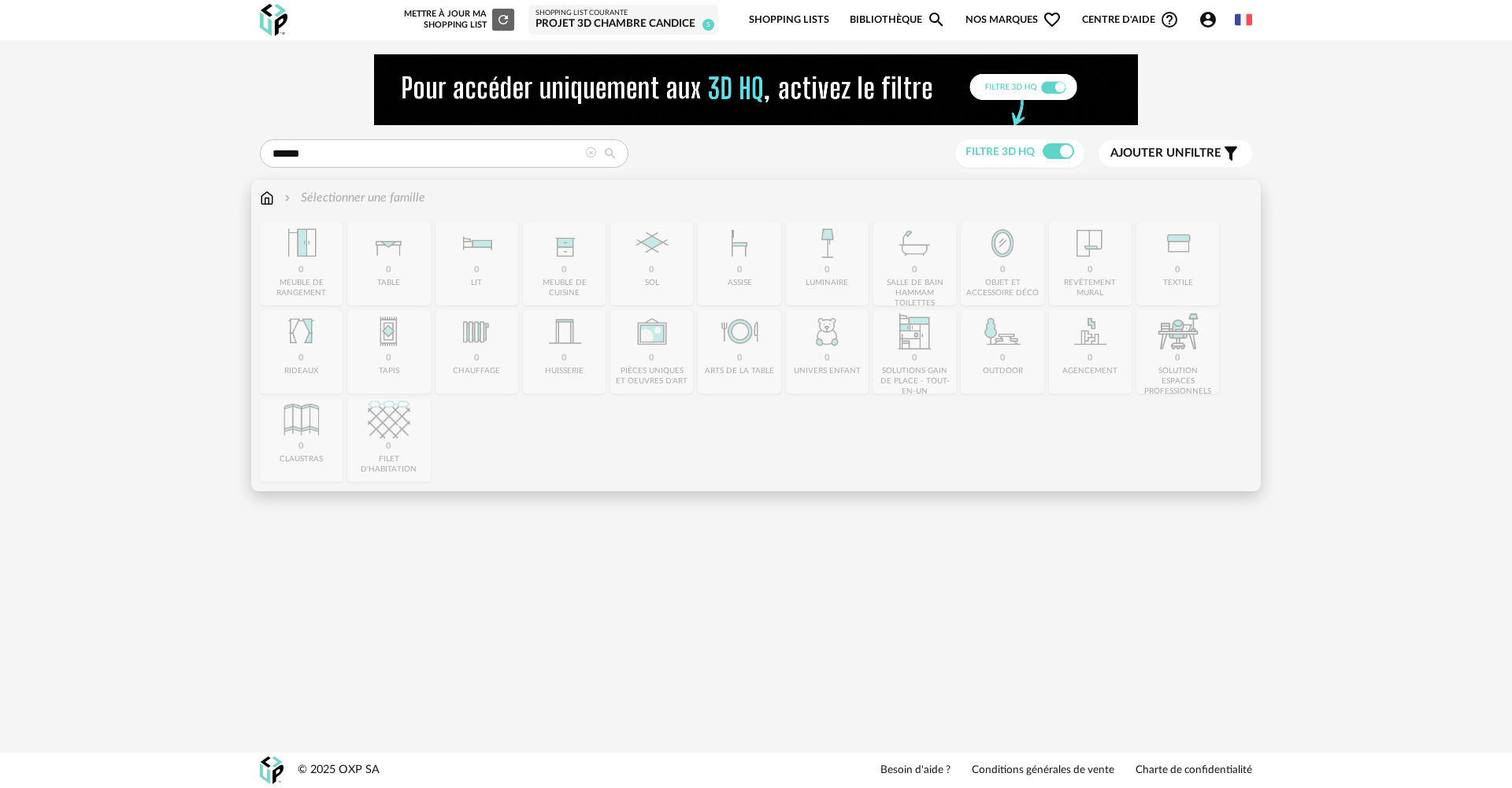
click at [262, 195] on img at bounding box center [266, 198] width 14 height 18
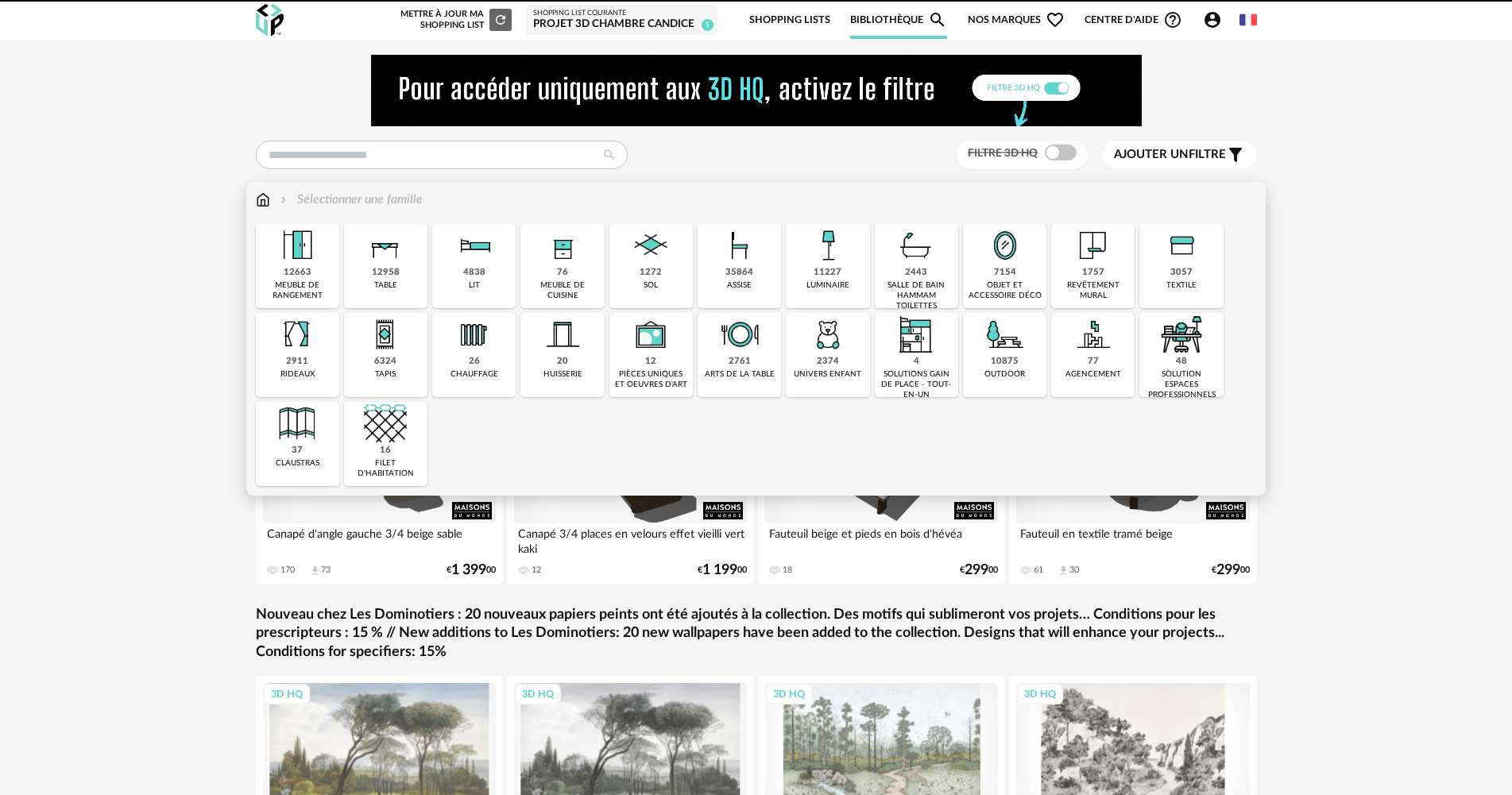
click at [827, 259] on img at bounding box center [828, 245] width 43 height 43
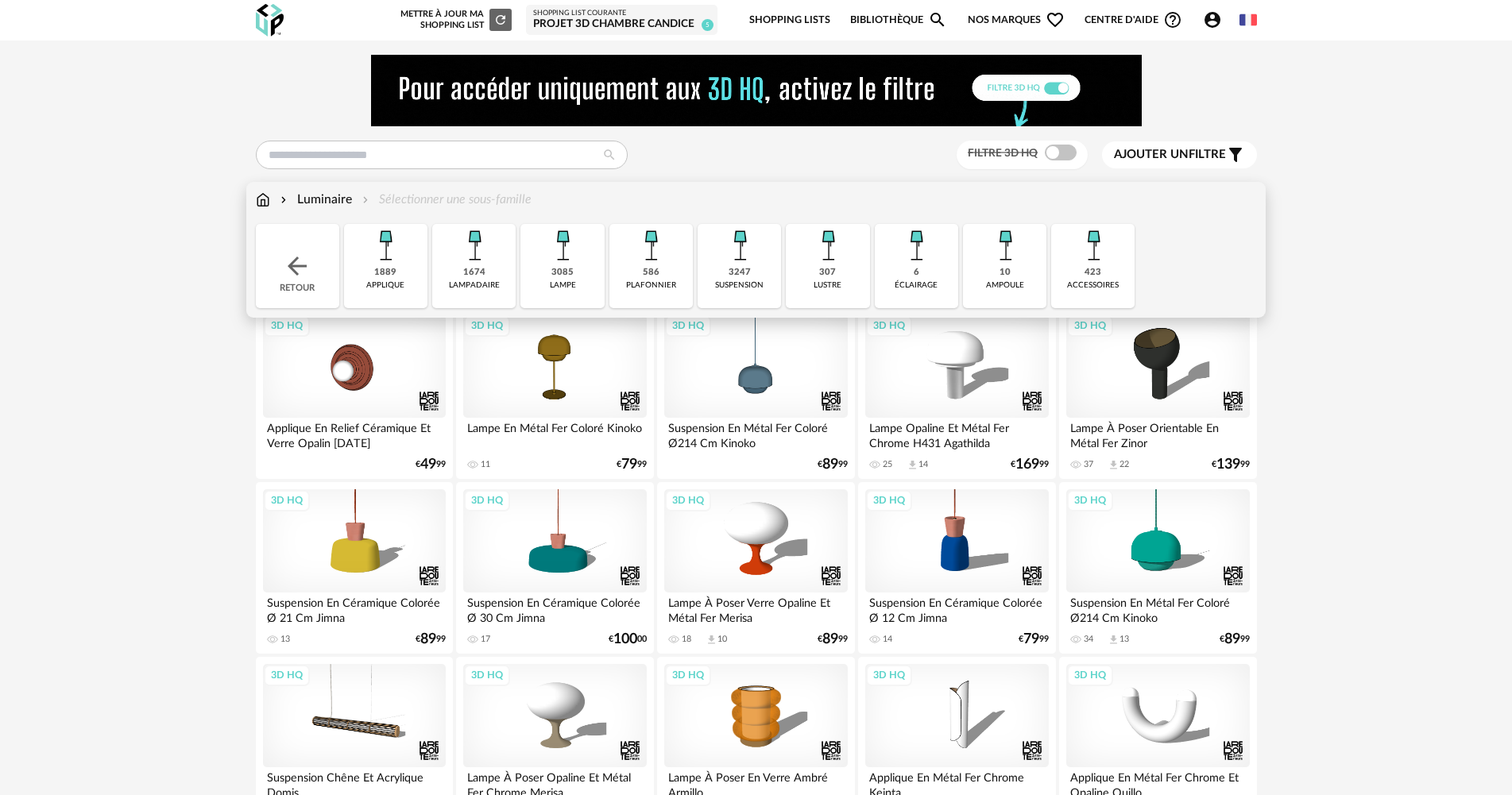
click at [404, 266] on img at bounding box center [385, 245] width 43 height 43
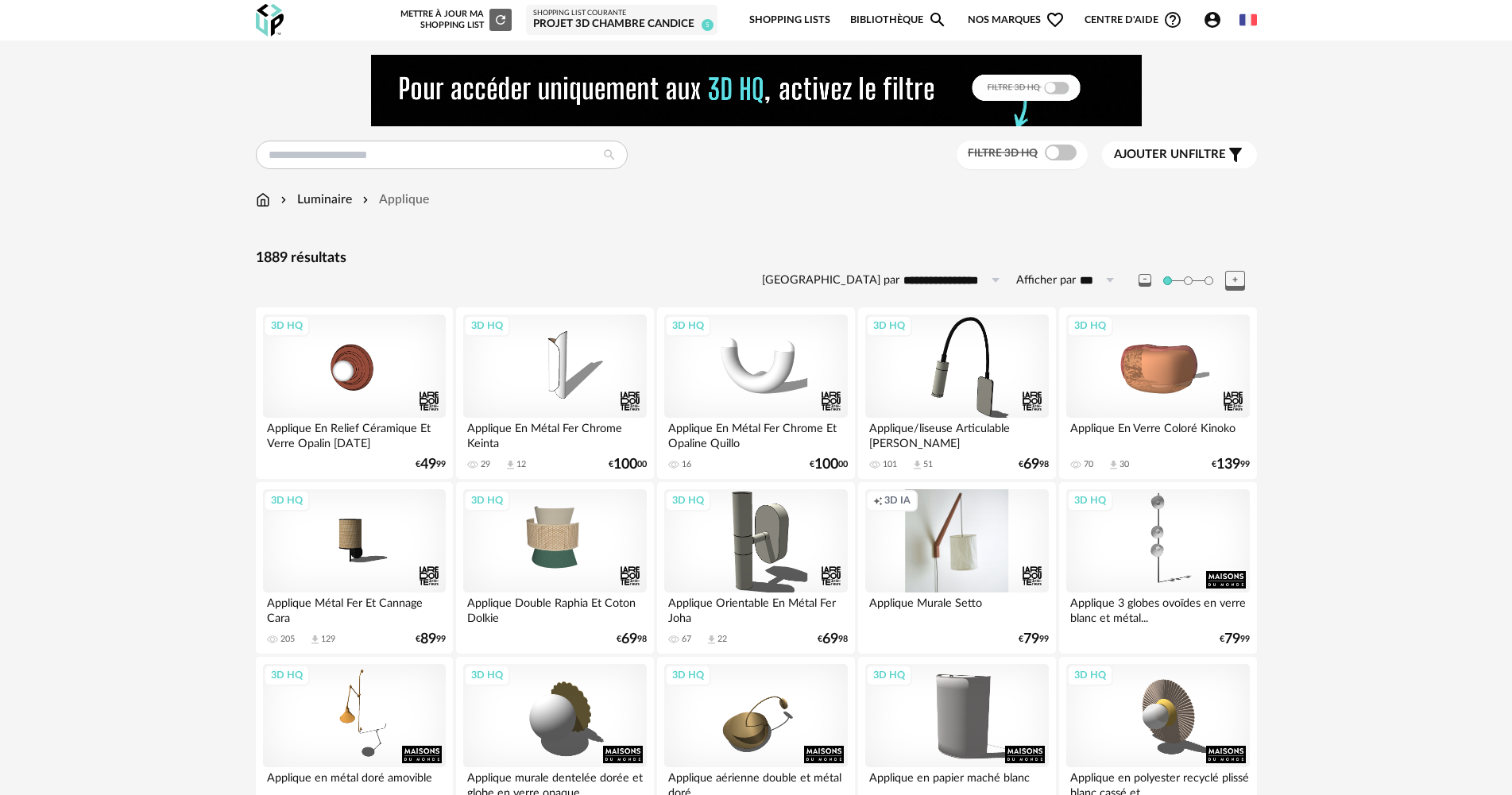
click at [1155, 159] on span "Ajouter un" at bounding box center [1151, 154] width 74 height 12
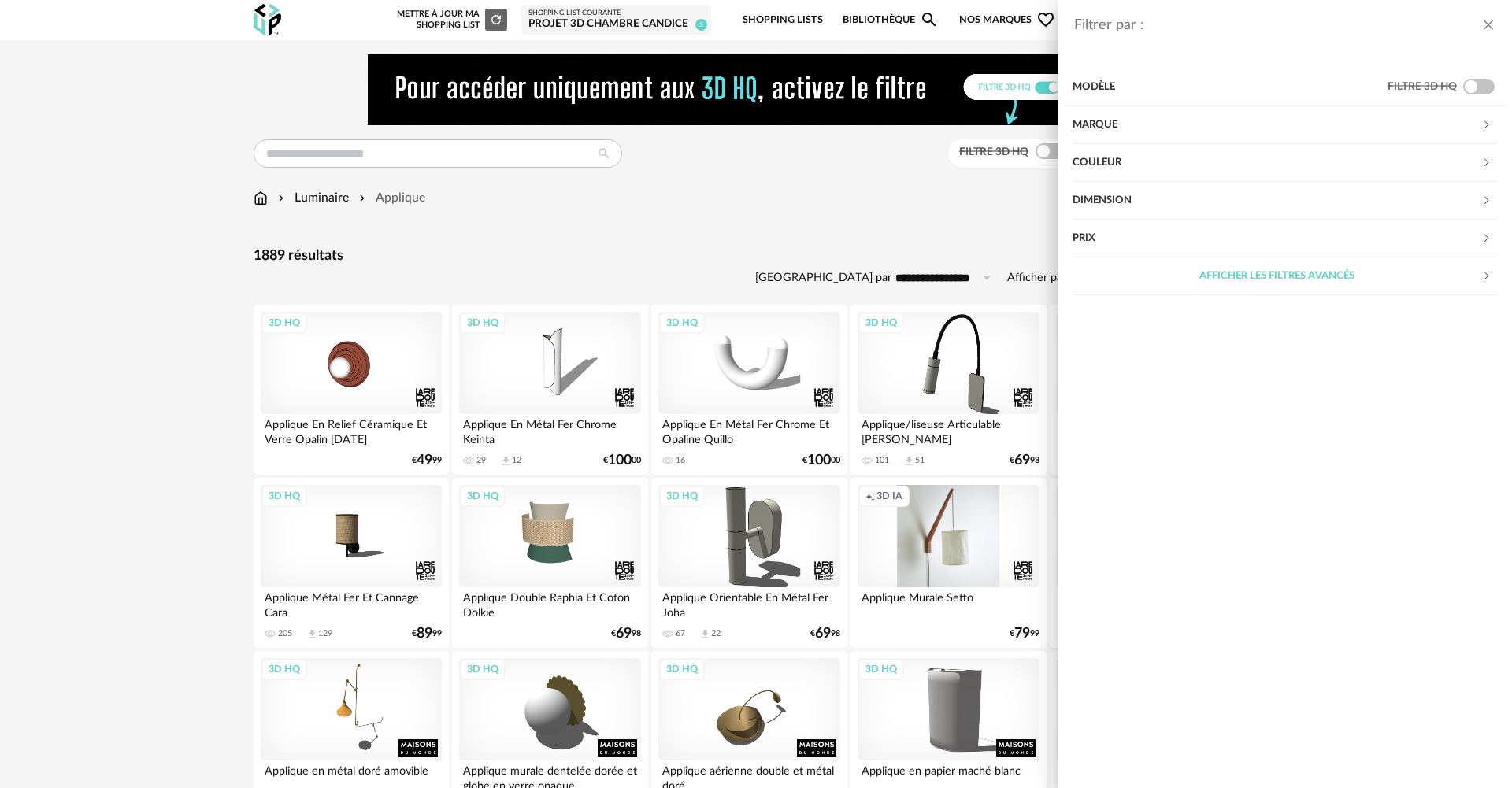
click at [1116, 121] on div "Marque" at bounding box center [1277, 124] width 409 height 38
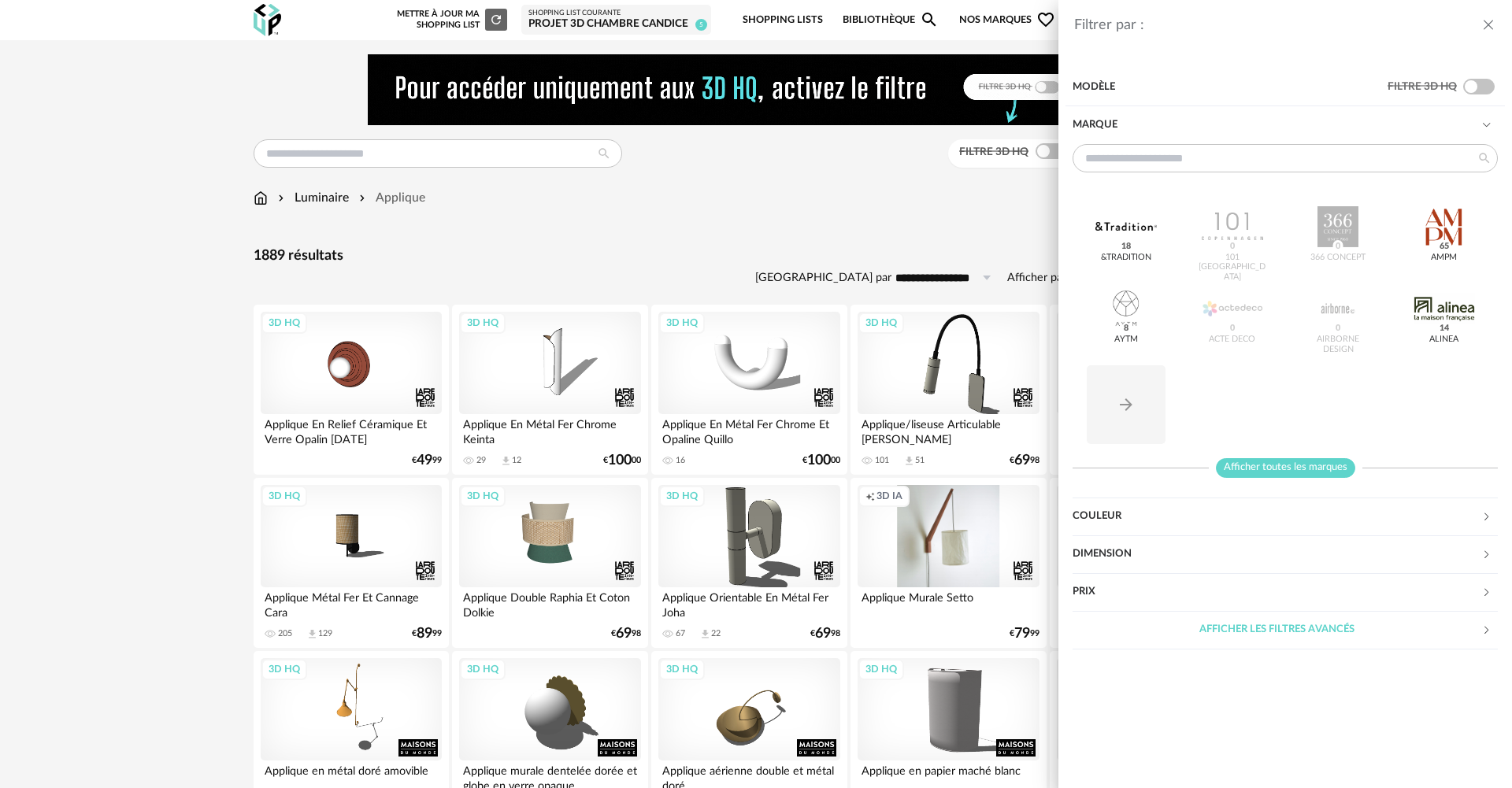
click at [1287, 468] on span "Afficher toutes les marques" at bounding box center [1284, 467] width 139 height 19
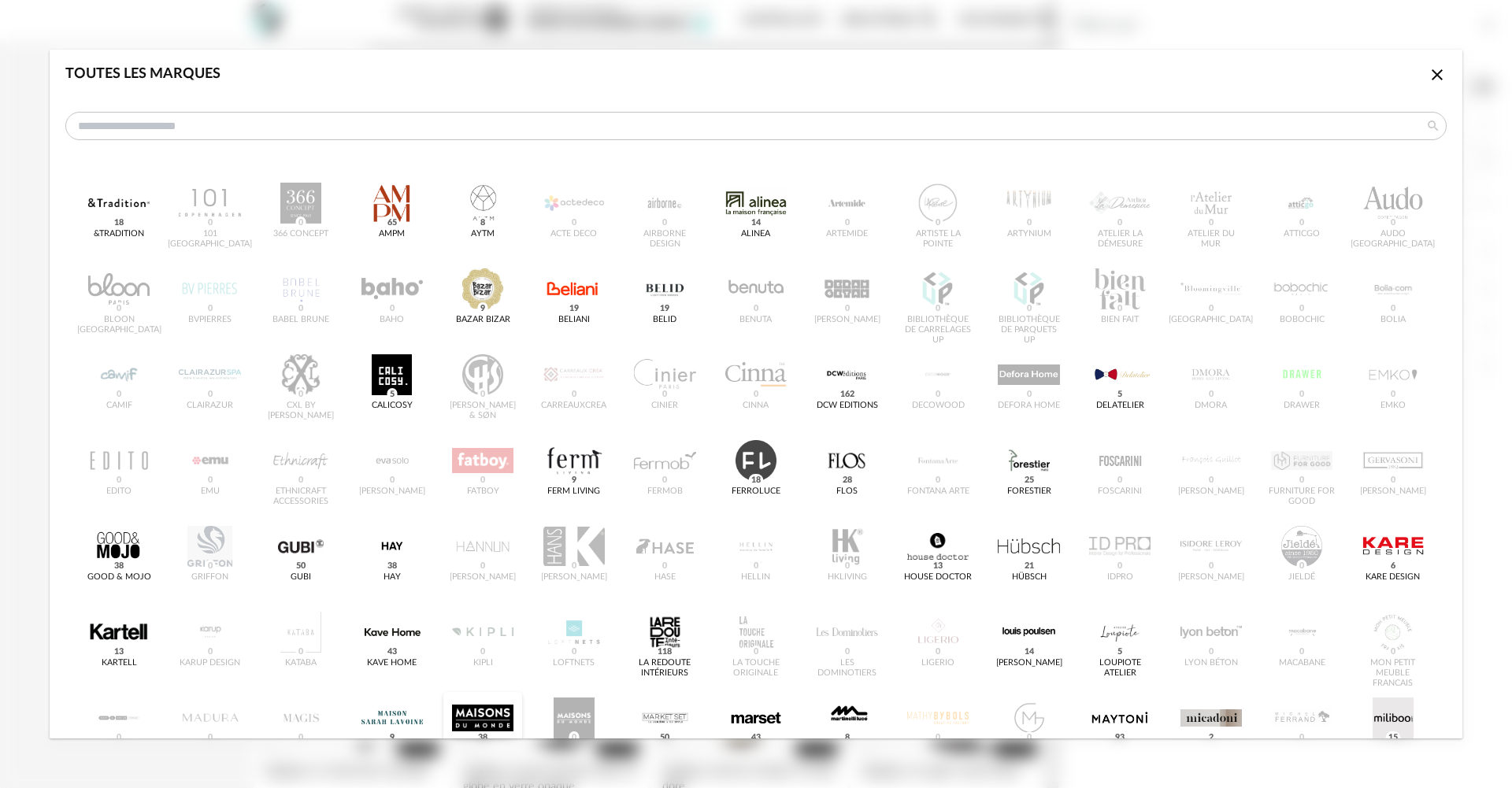
click at [500, 707] on div "dialog" at bounding box center [483, 718] width 62 height 41
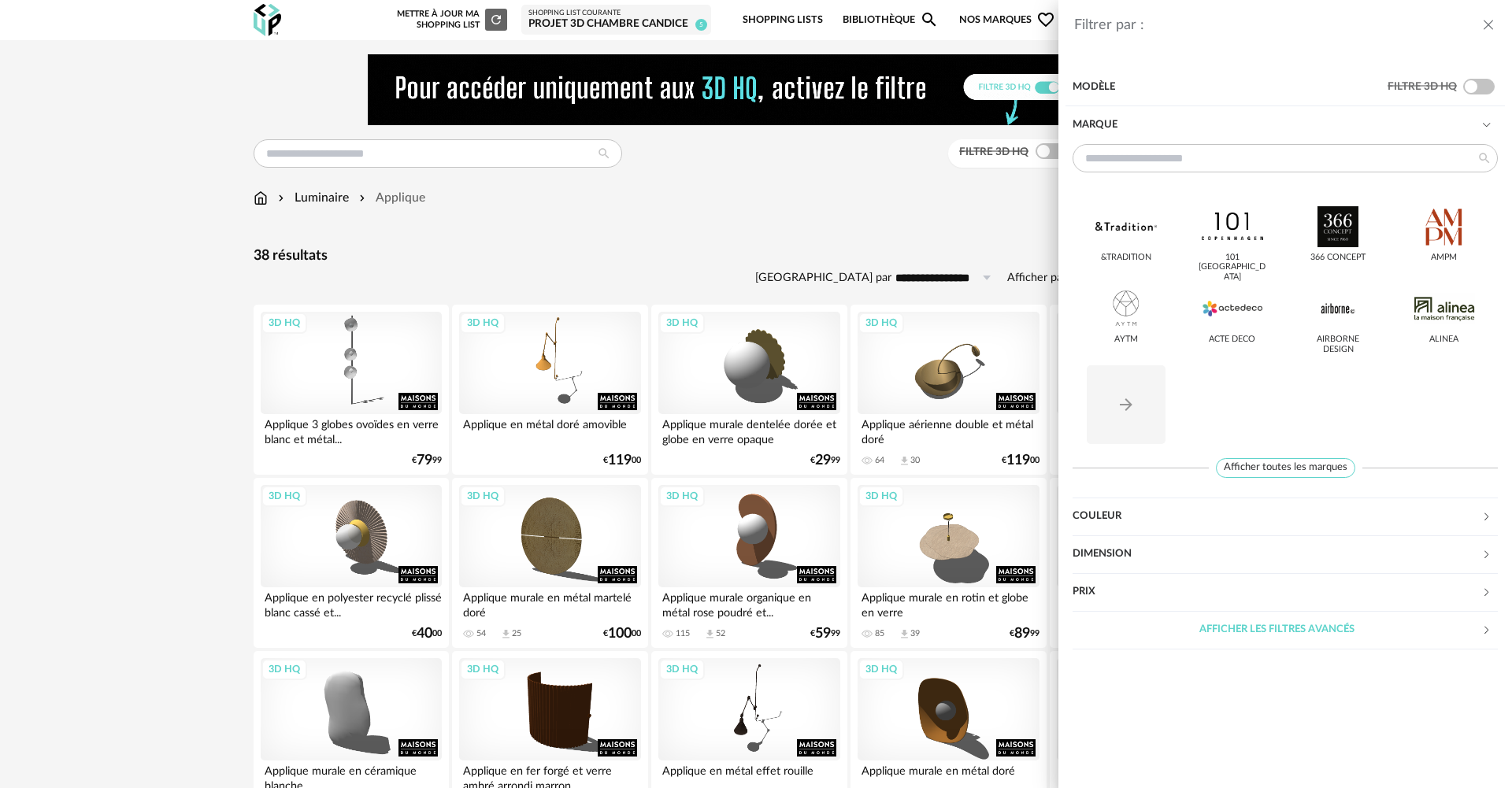
click at [1493, 25] on icon "close drawer" at bounding box center [1488, 25] width 16 height 16
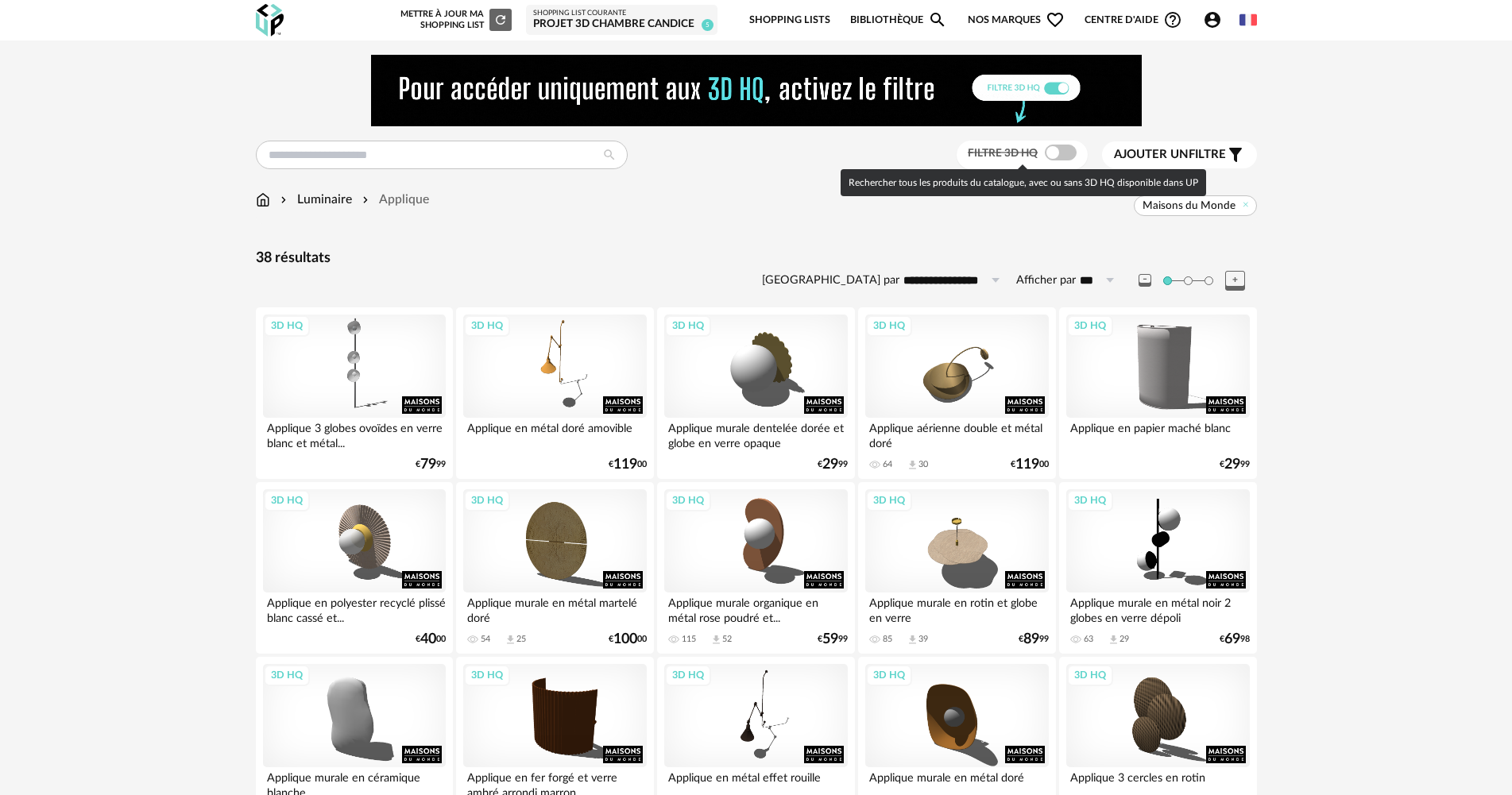
click at [1068, 150] on span at bounding box center [1061, 152] width 32 height 16
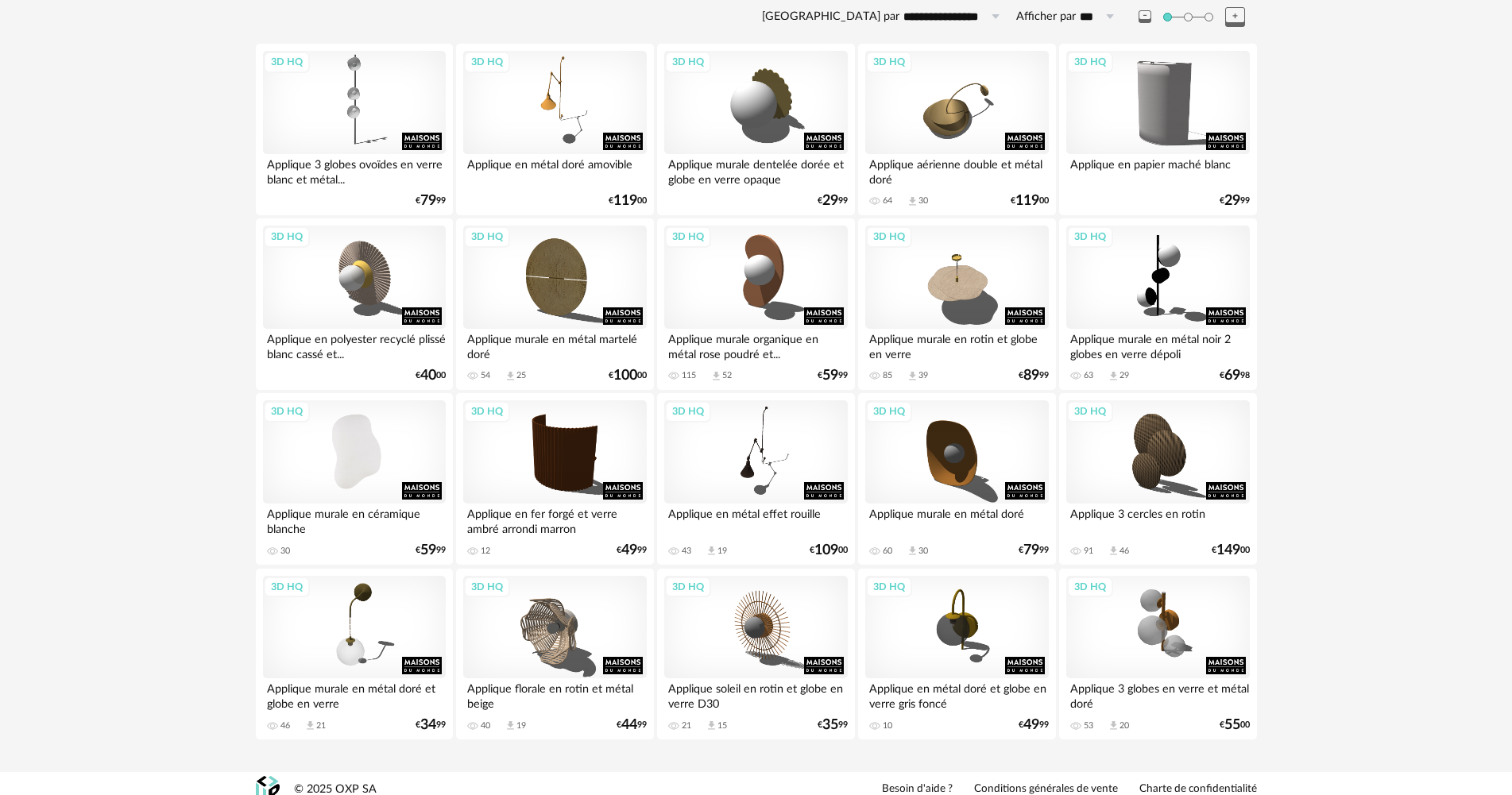
scroll to position [276, 0]
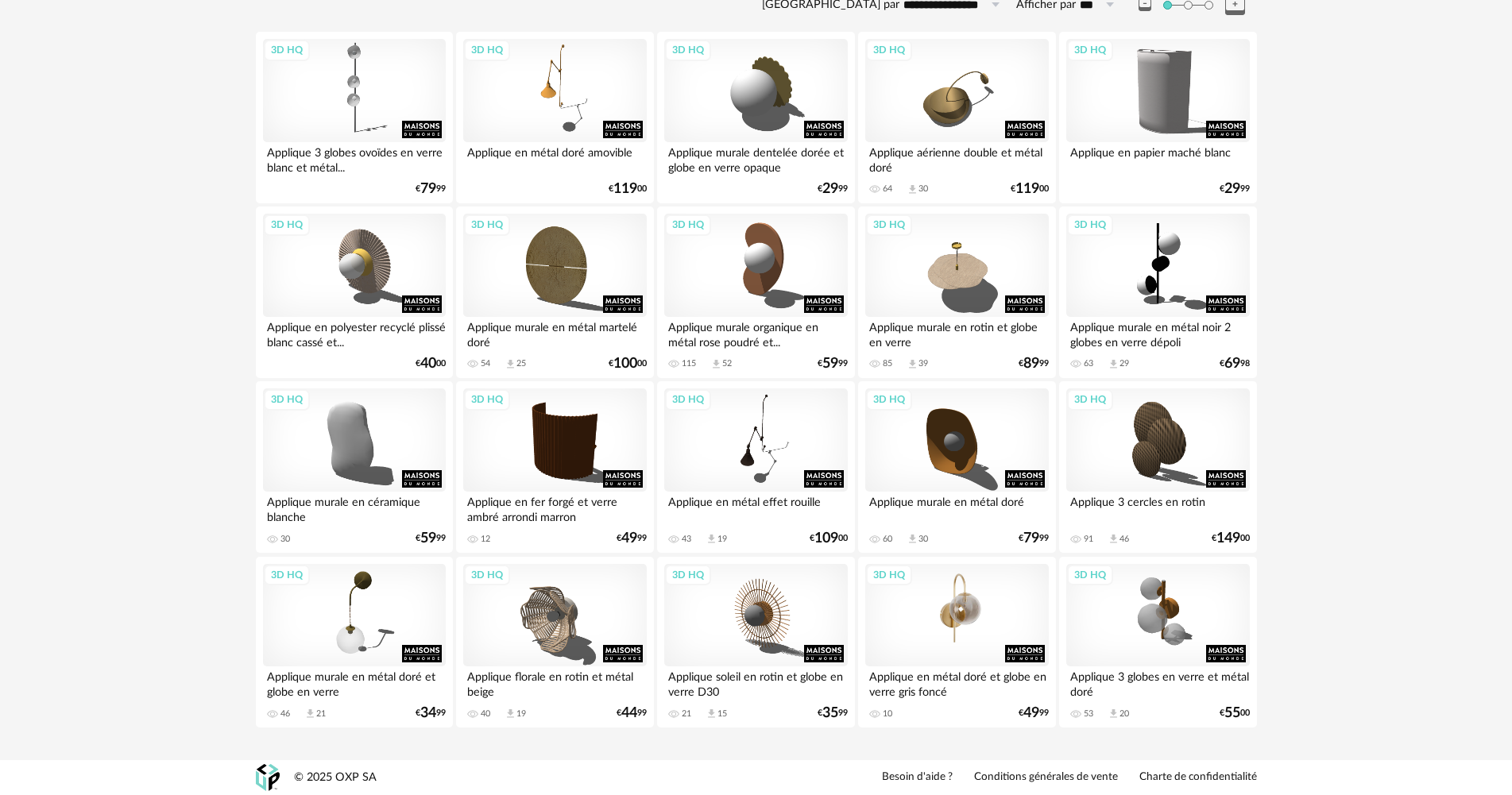
click at [962, 620] on div "3D HQ" at bounding box center [957, 616] width 183 height 103
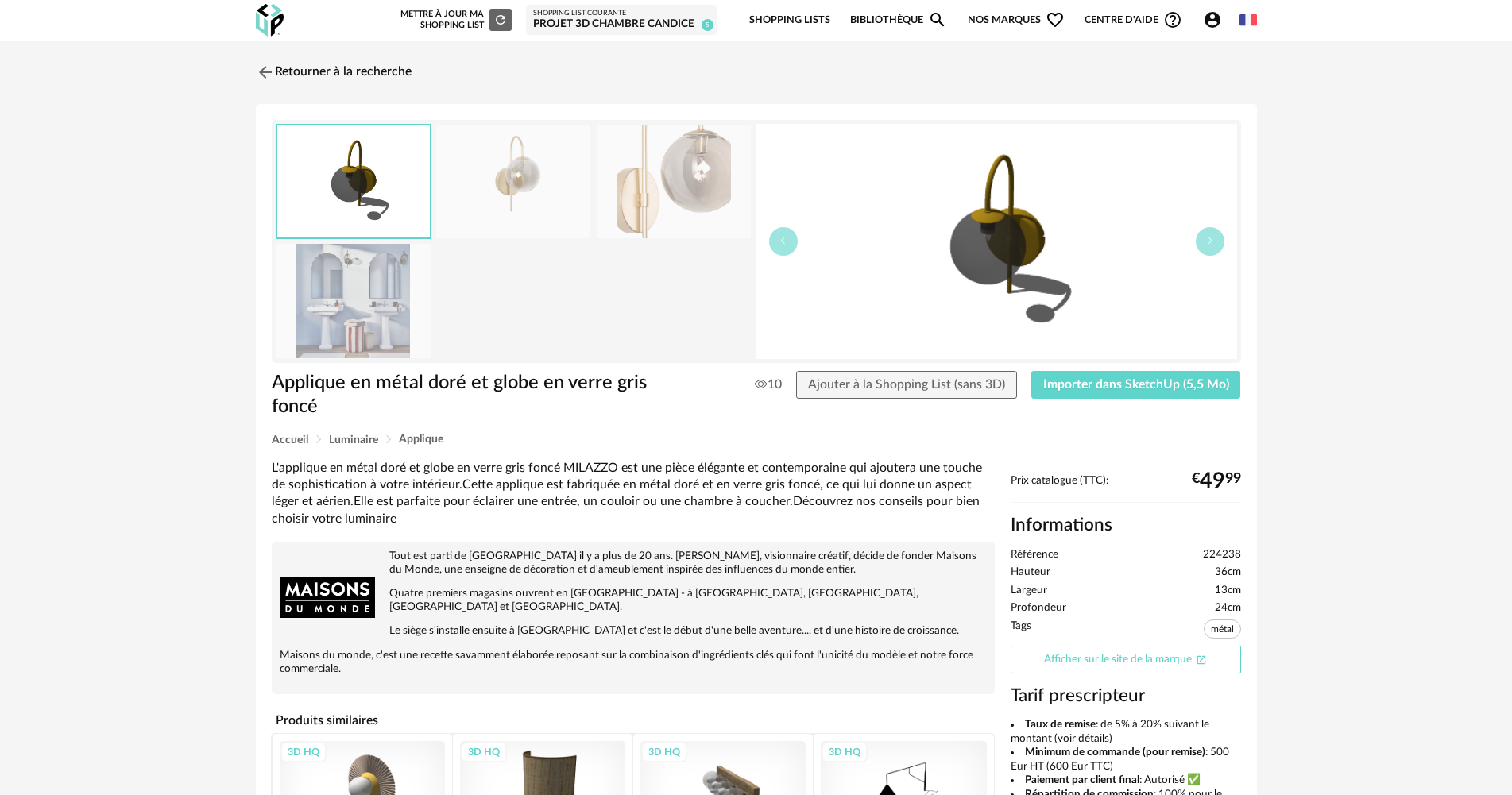
click at [1190, 658] on link "Afficher sur le site de la marque Open In New icon" at bounding box center [1126, 660] width 231 height 28
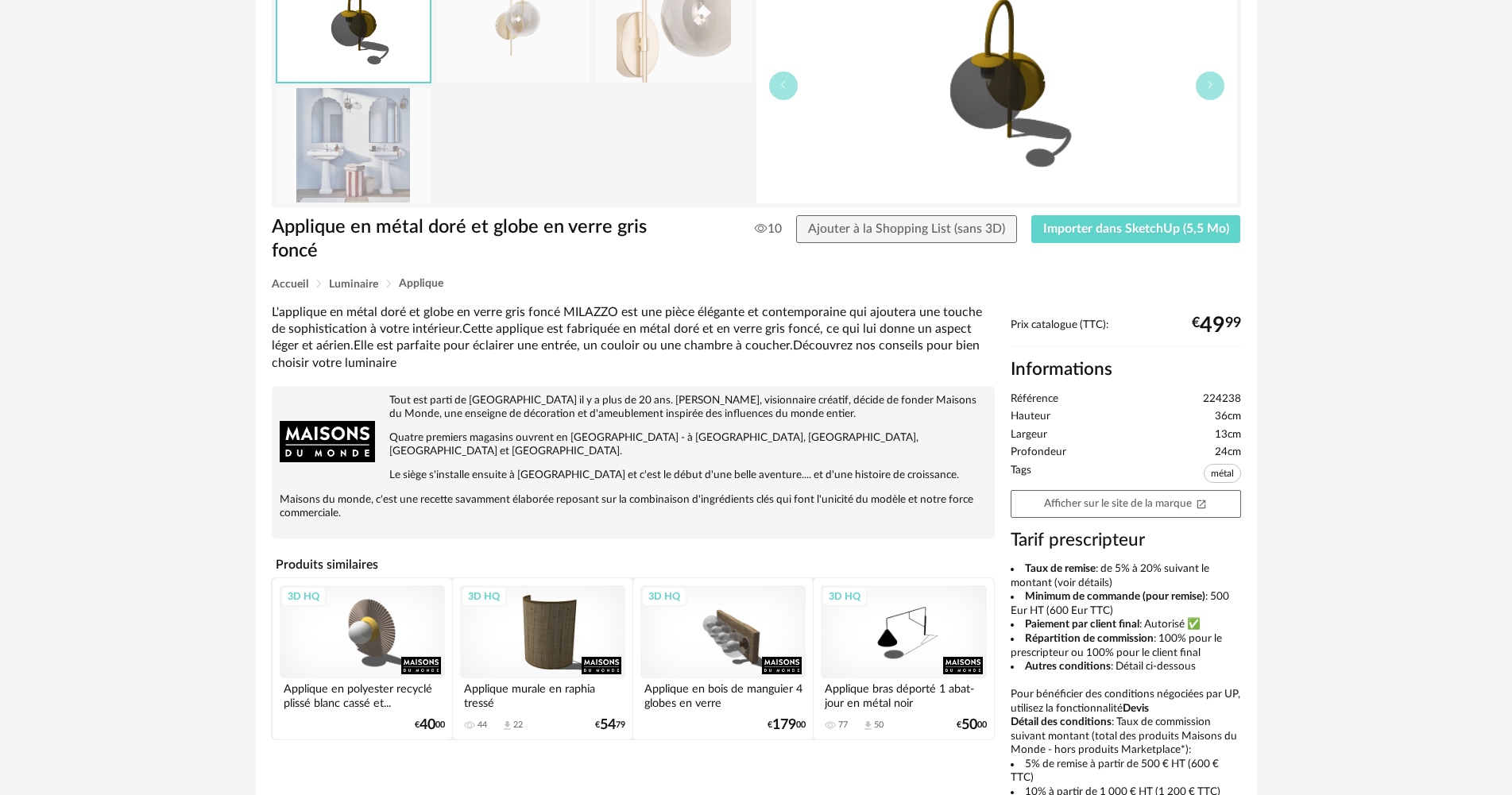
scroll to position [79, 0]
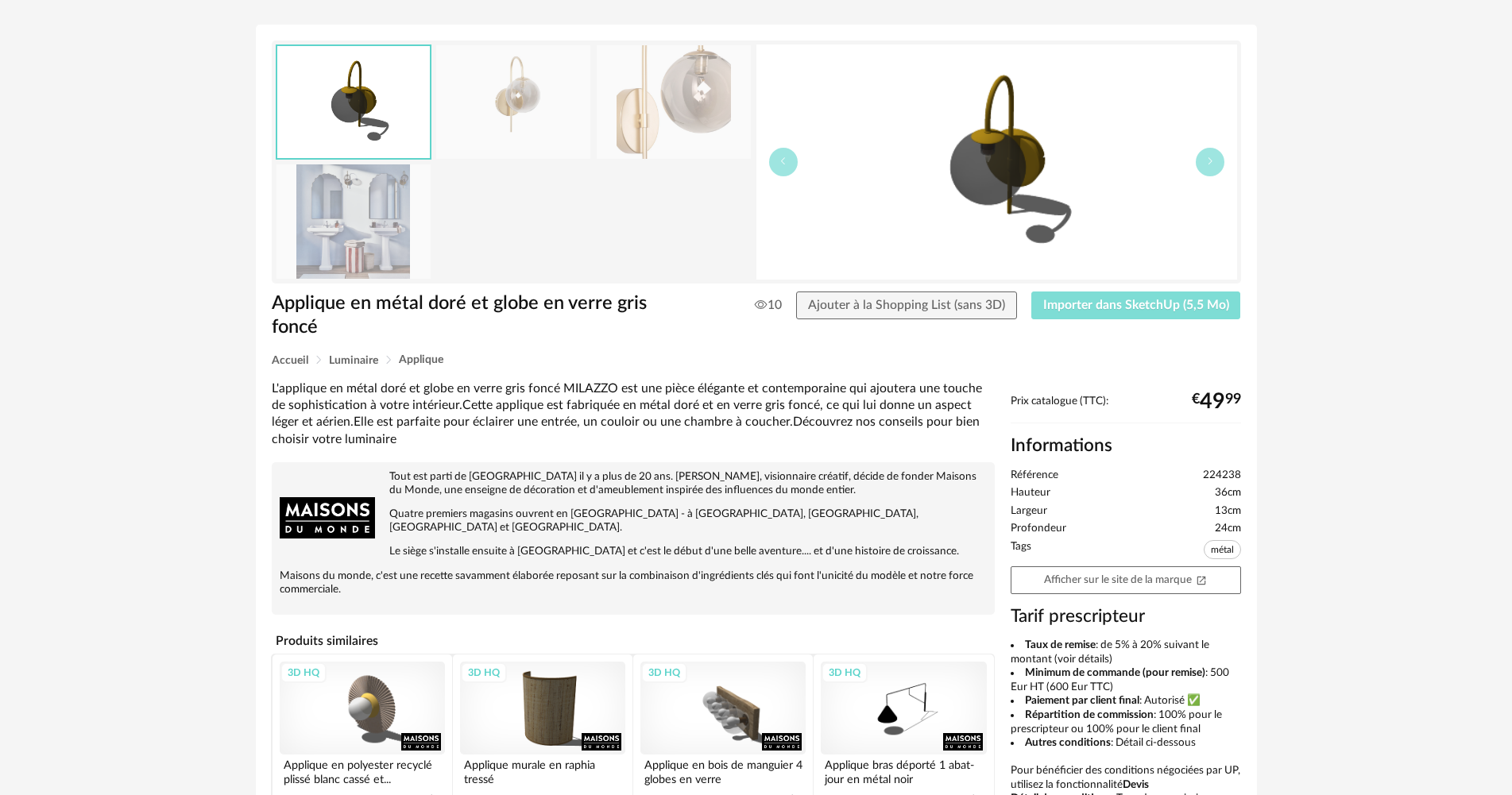
click at [1195, 293] on button "Importer dans SketchUp (5,5 Mo)" at bounding box center [1136, 306] width 210 height 29
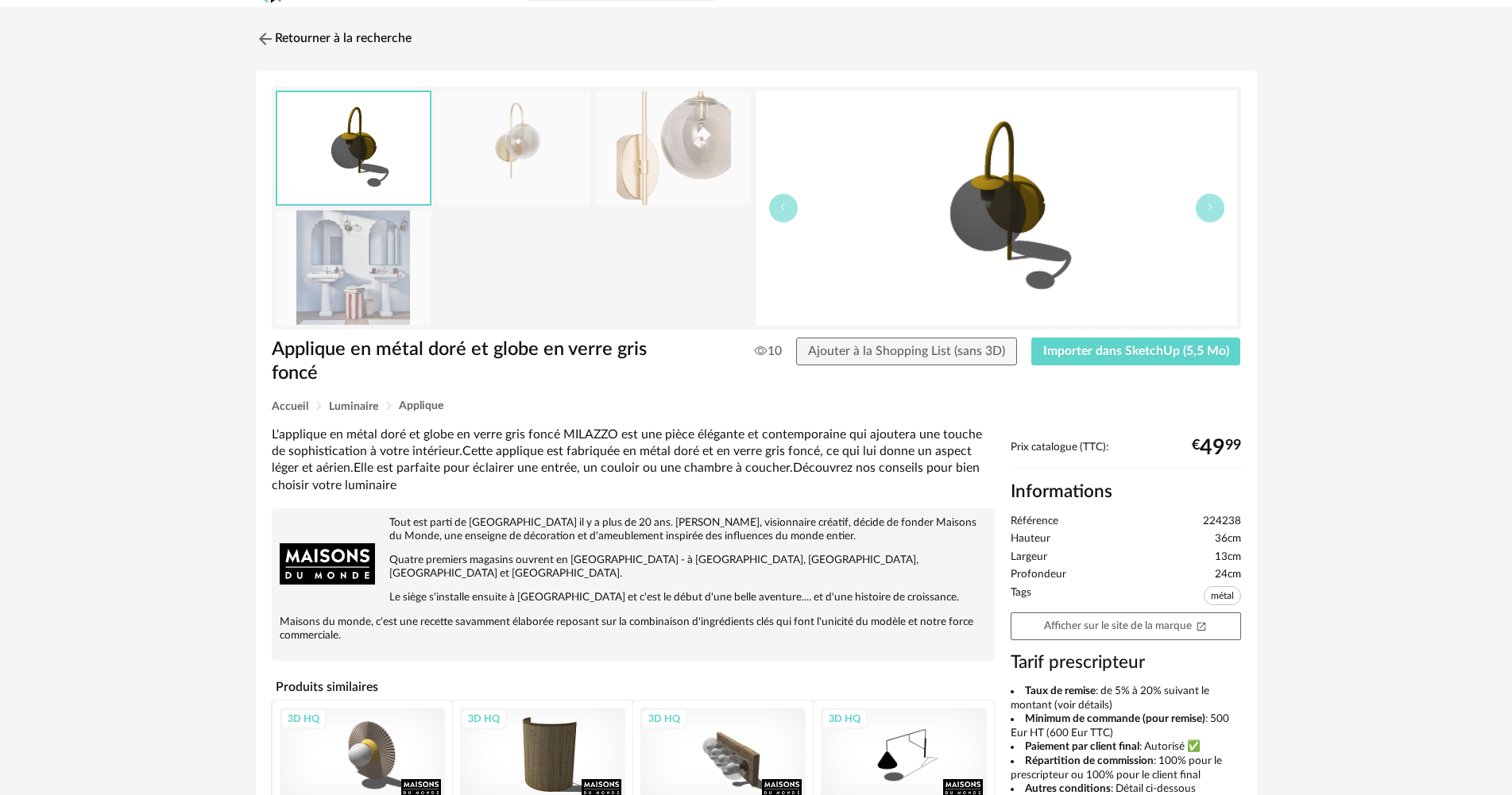
scroll to position [0, 0]
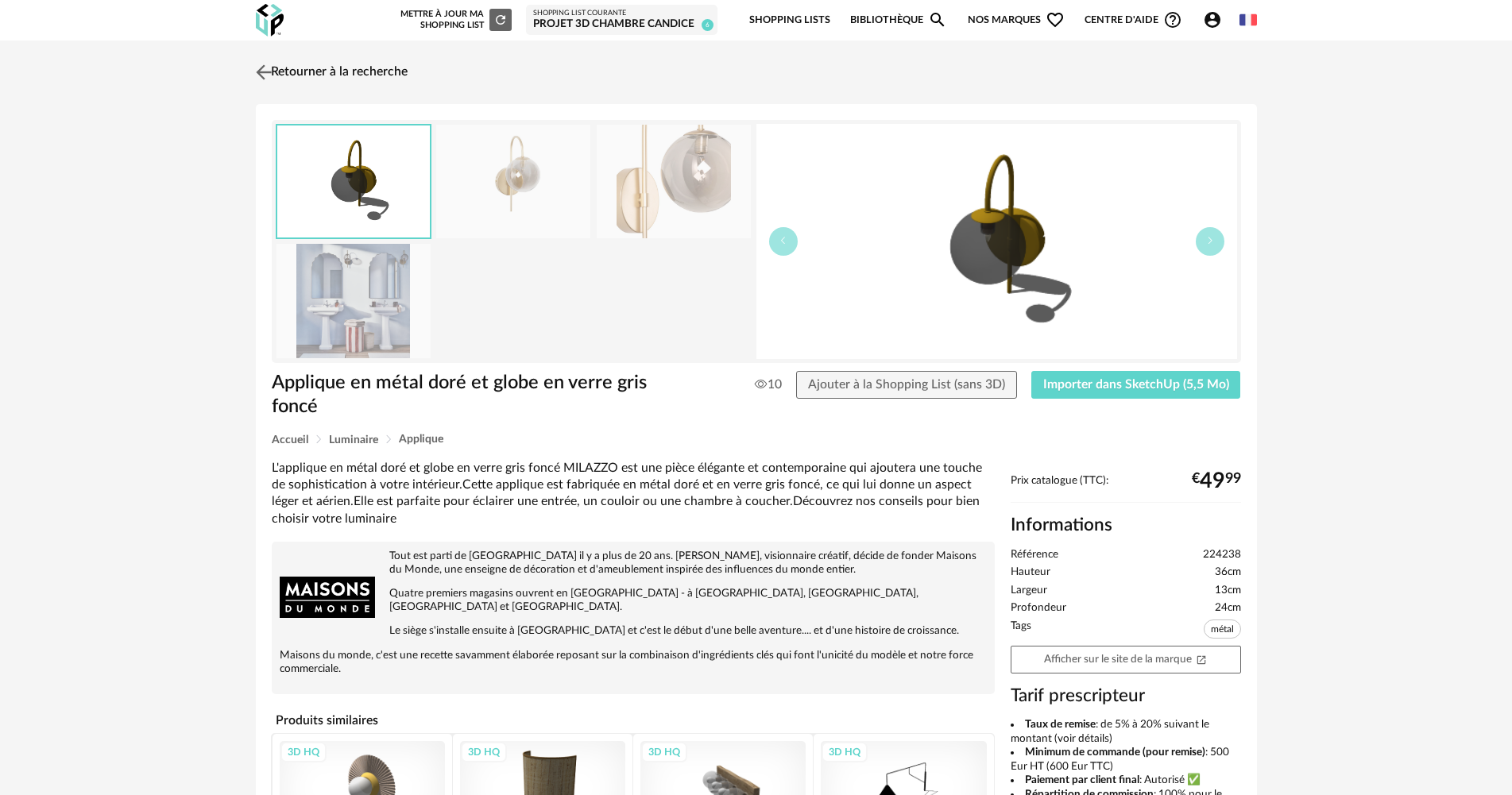
drag, startPoint x: 301, startPoint y: 68, endPoint x: 323, endPoint y: 79, distance: 24.6
click at [302, 68] on link "Retourner à la recherche" at bounding box center [329, 73] width 155 height 35
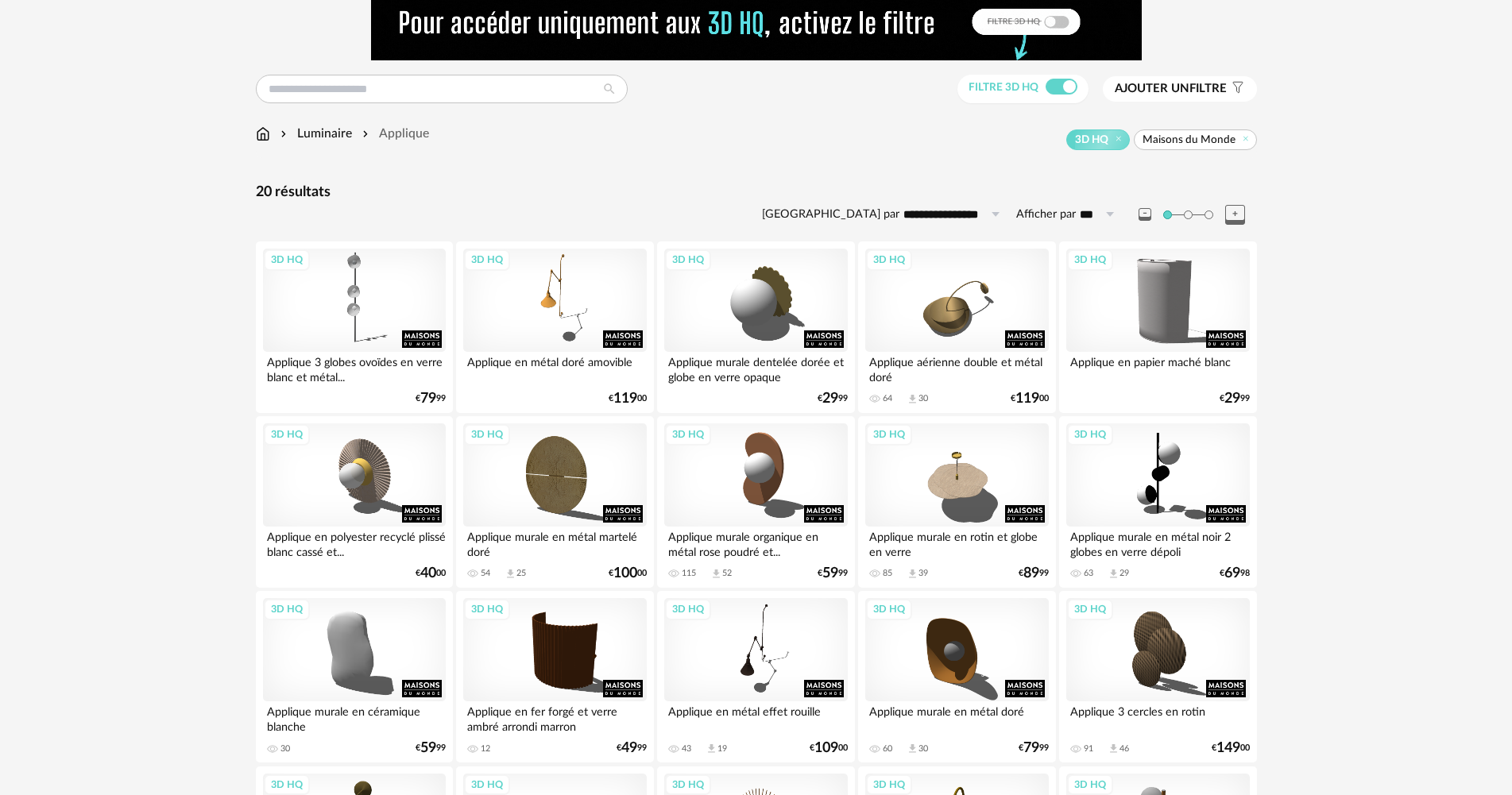
scroll to position [37, 0]
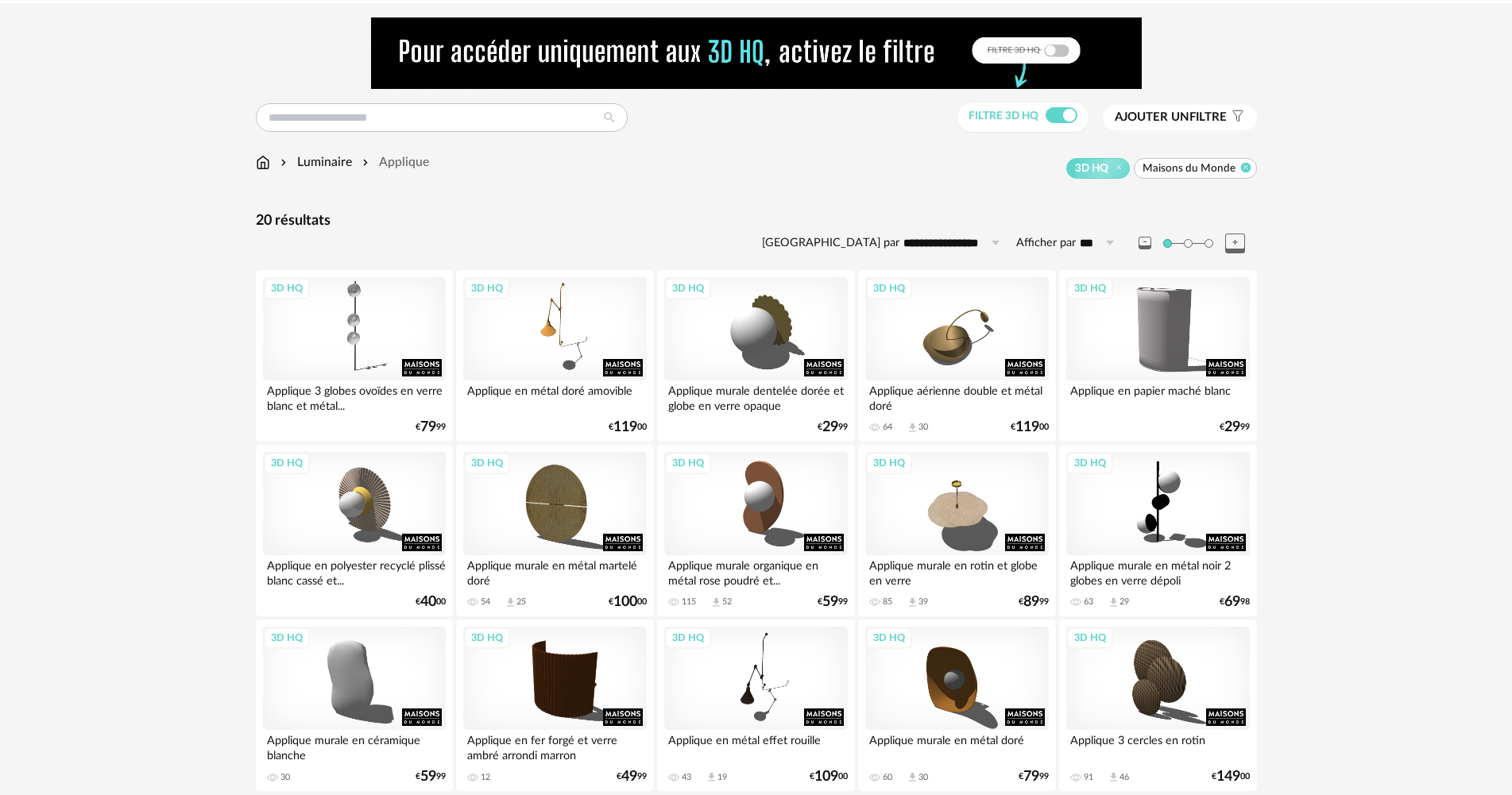
click at [1244, 166] on icon at bounding box center [1245, 166] width 10 height 10
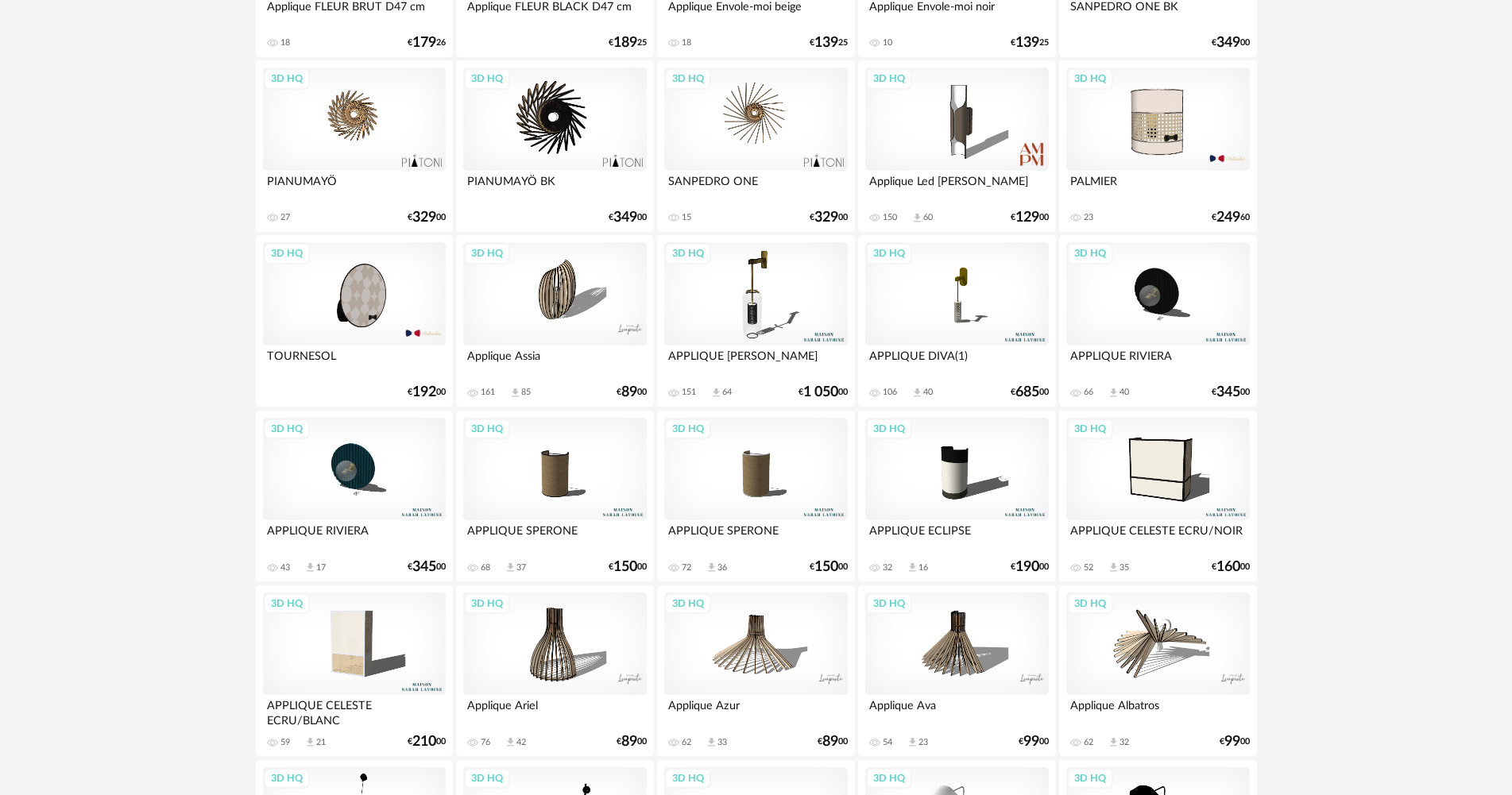
scroll to position [1319, 0]
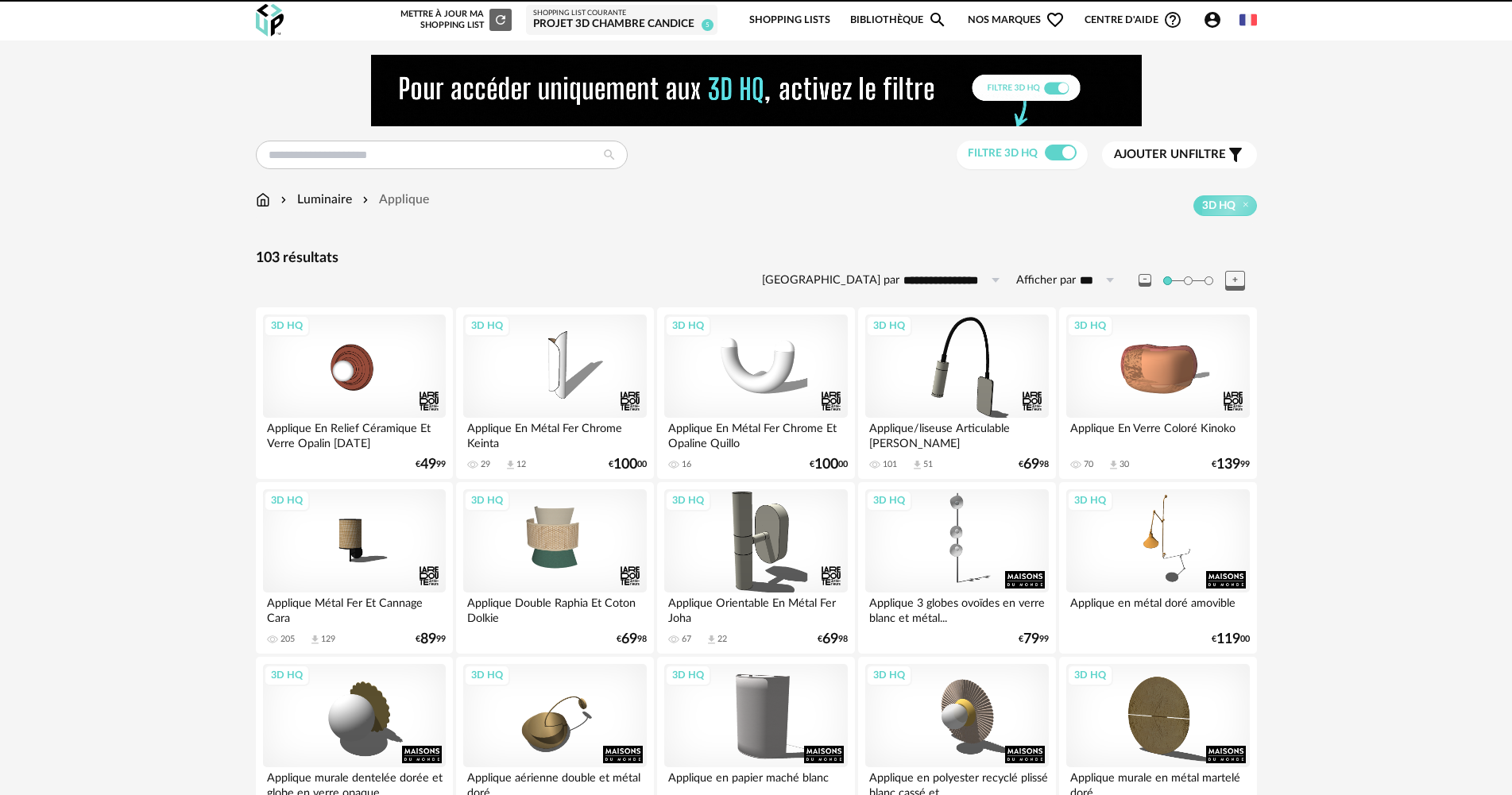
click at [1059, 156] on span at bounding box center [1061, 152] width 32 height 16
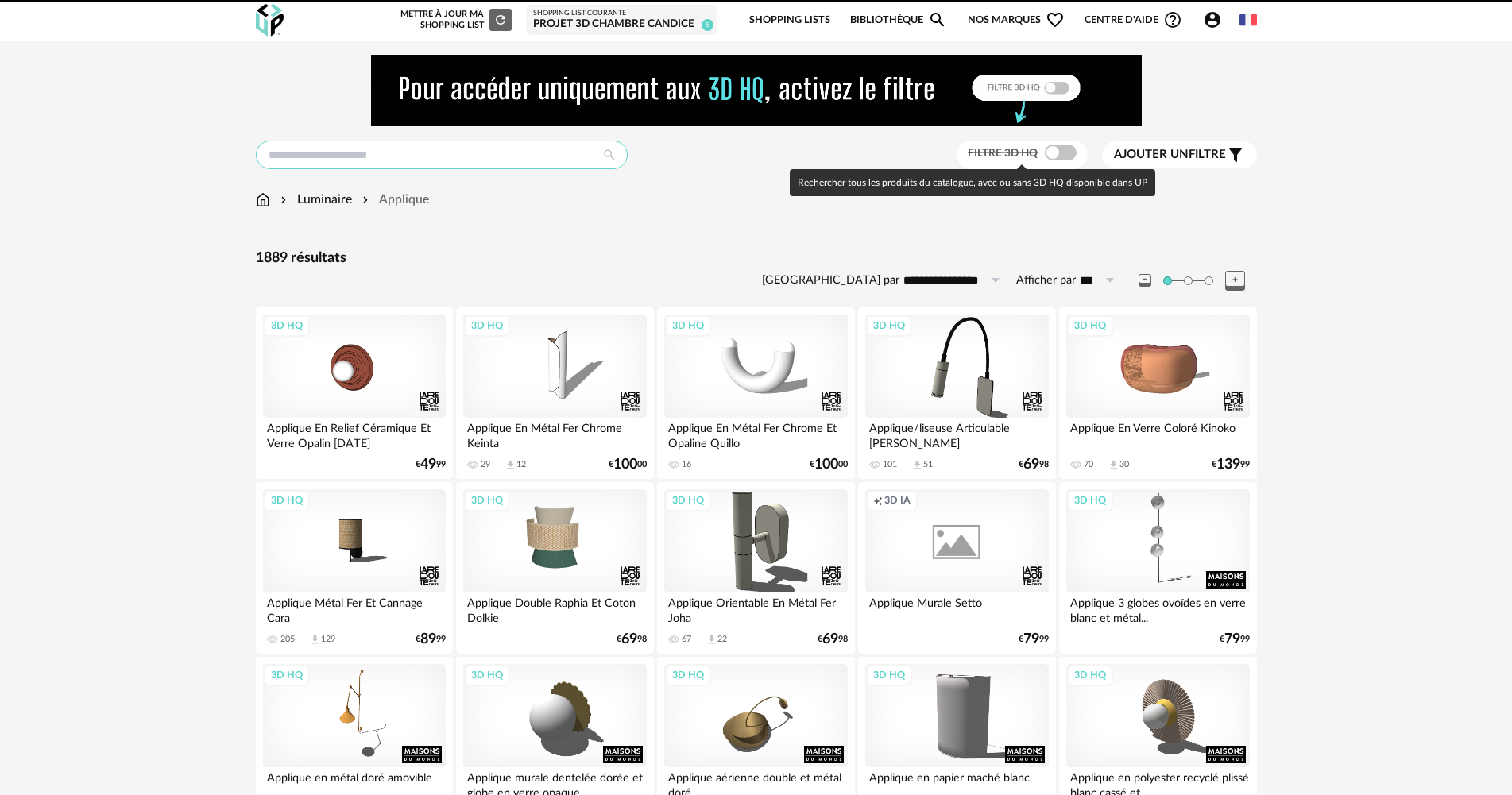
click at [400, 151] on input "text" at bounding box center [442, 154] width 372 height 29
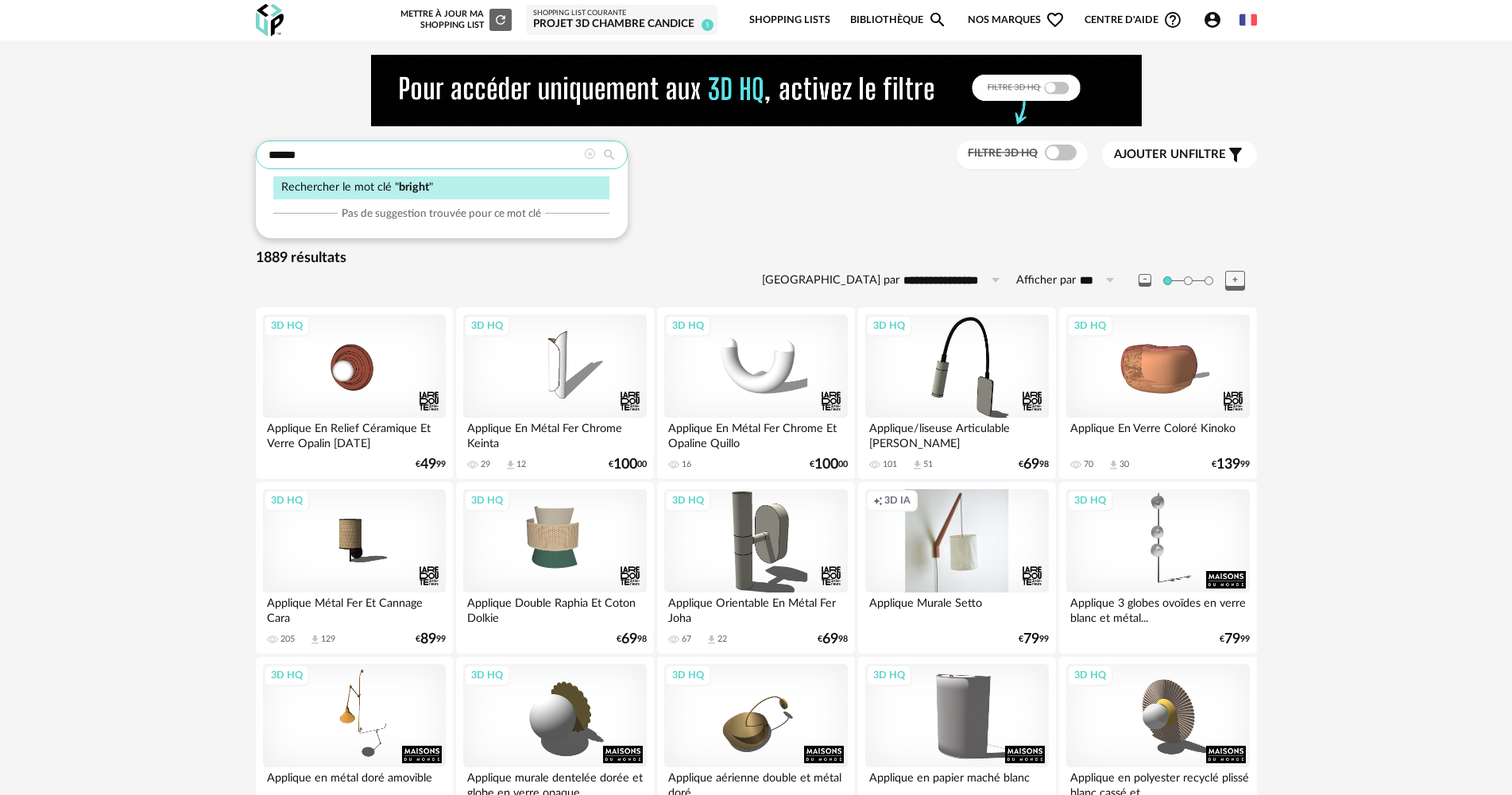
type input "******"
type input "**********"
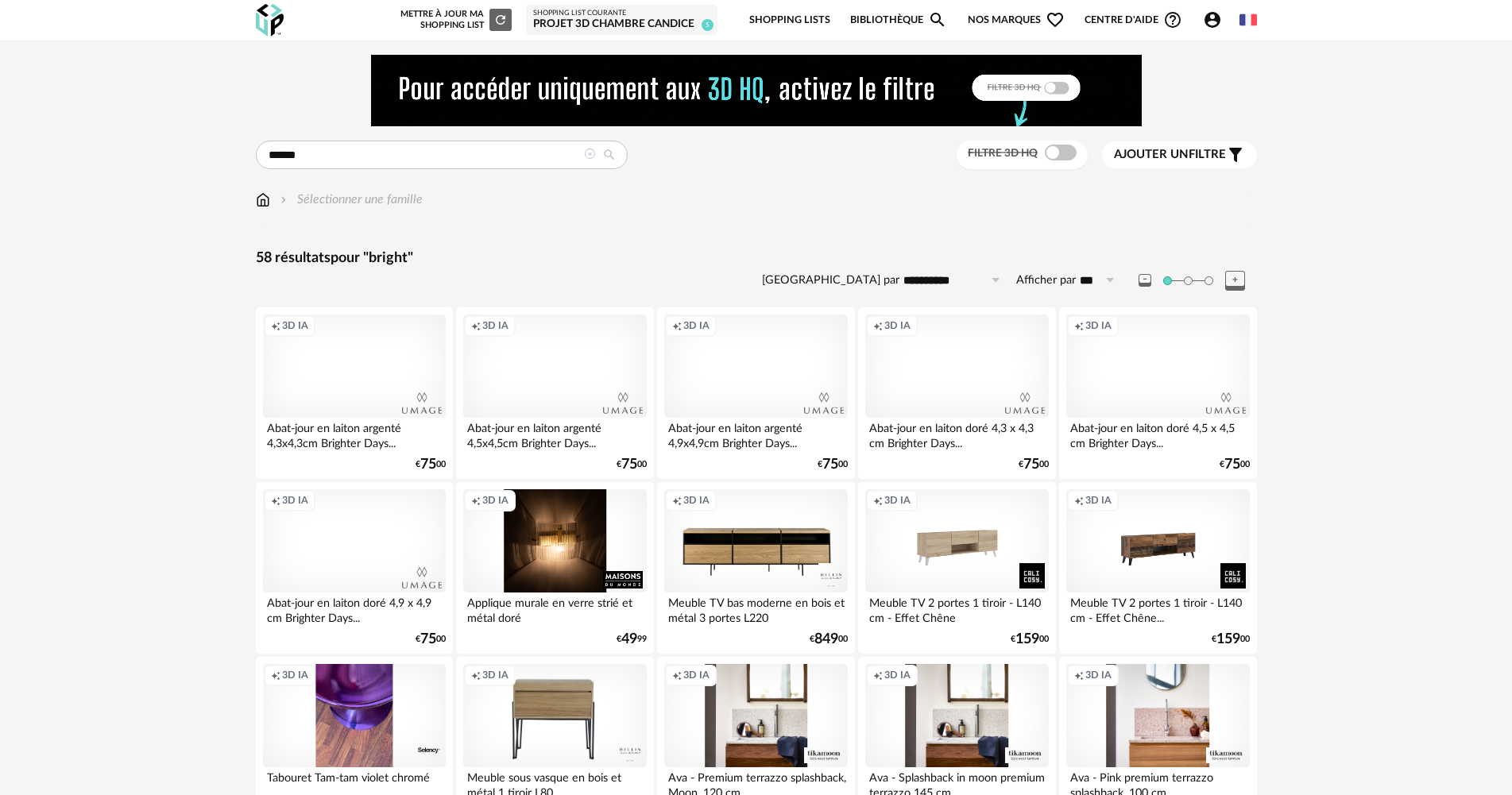
click at [560, 535] on div "Creation icon 3D IA" at bounding box center [554, 540] width 183 height 103
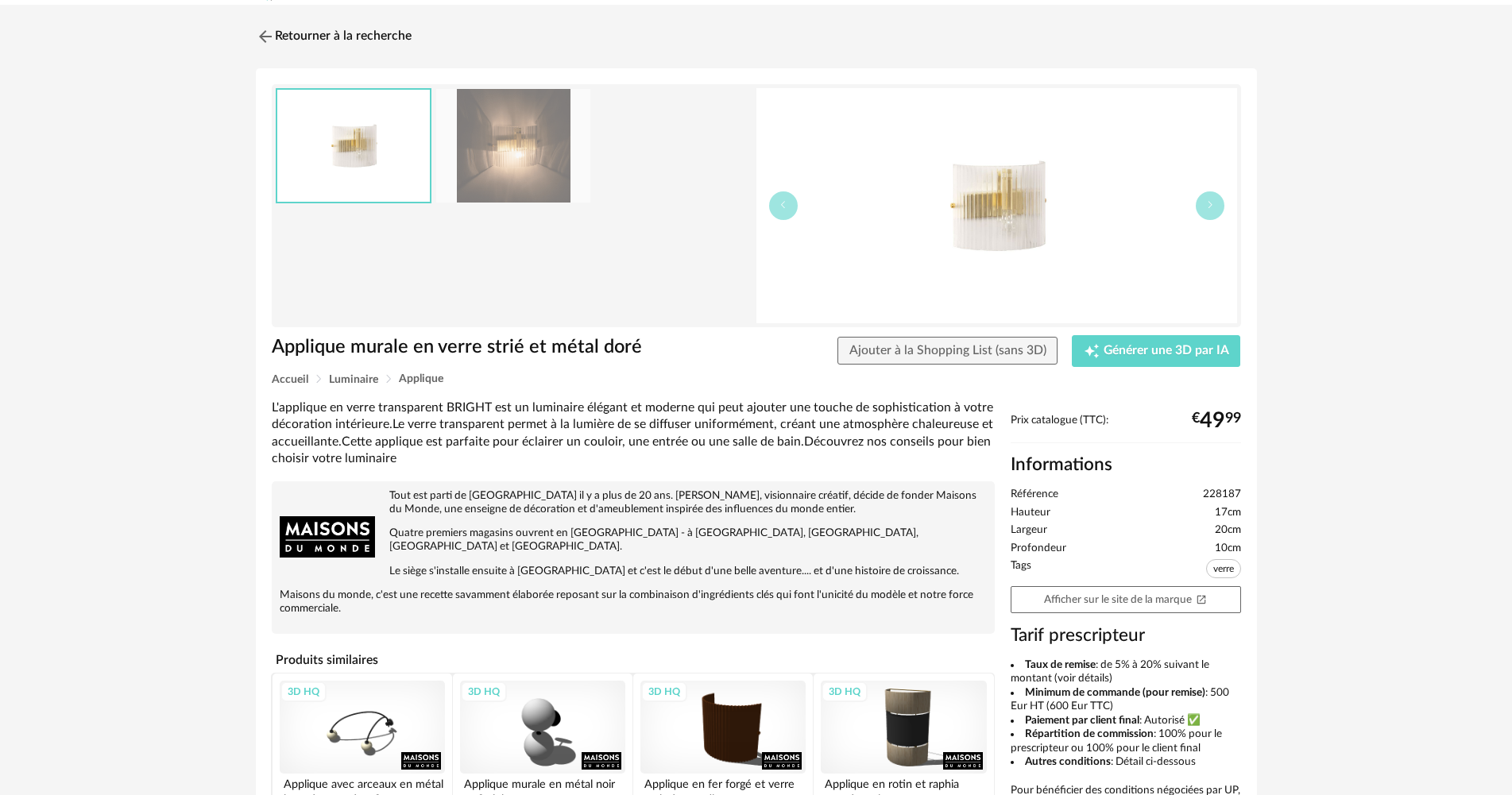
scroll to position [79, 0]
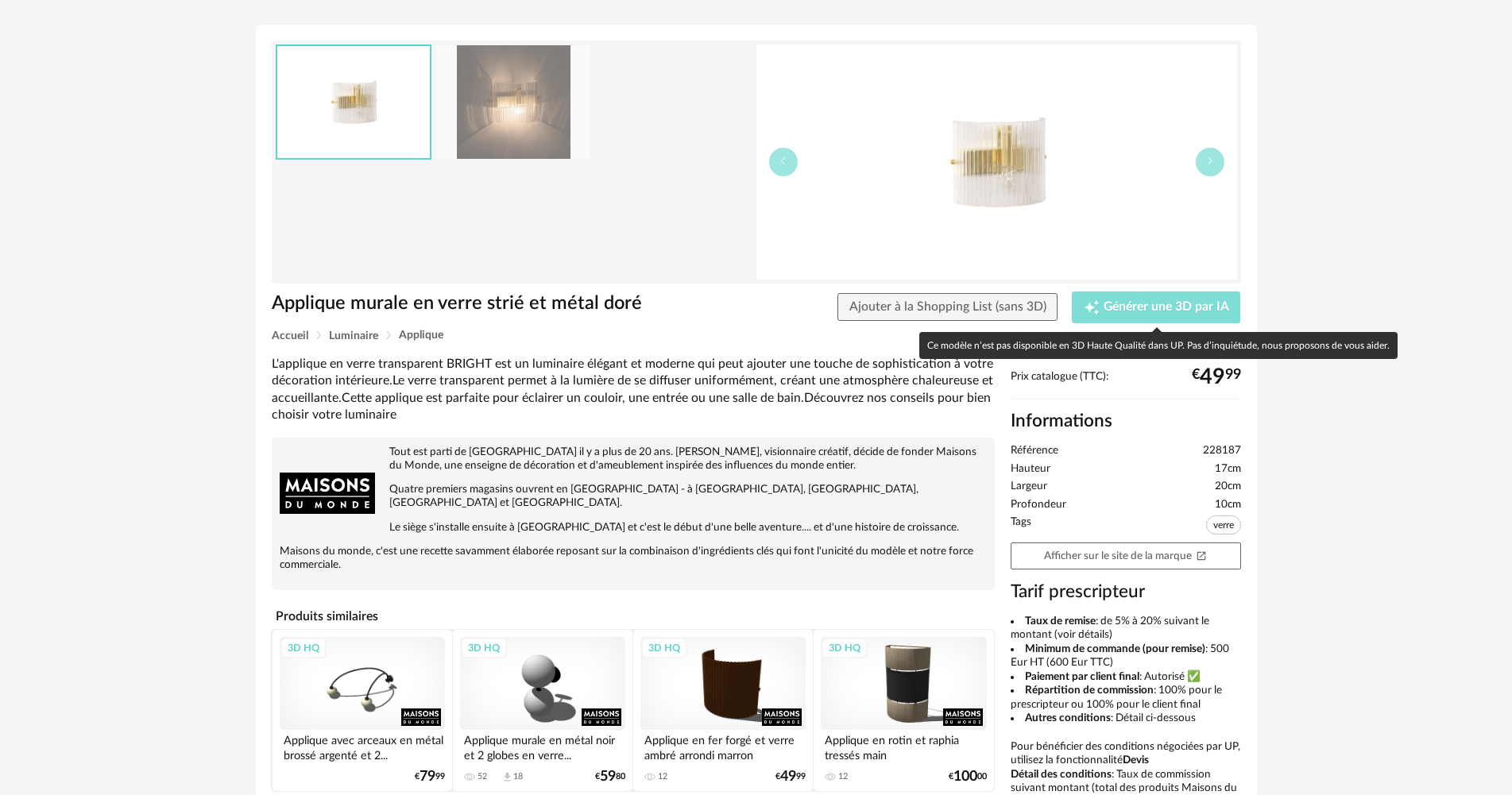
click at [1131, 306] on span "Générer une 3D par IA" at bounding box center [1166, 308] width 126 height 13
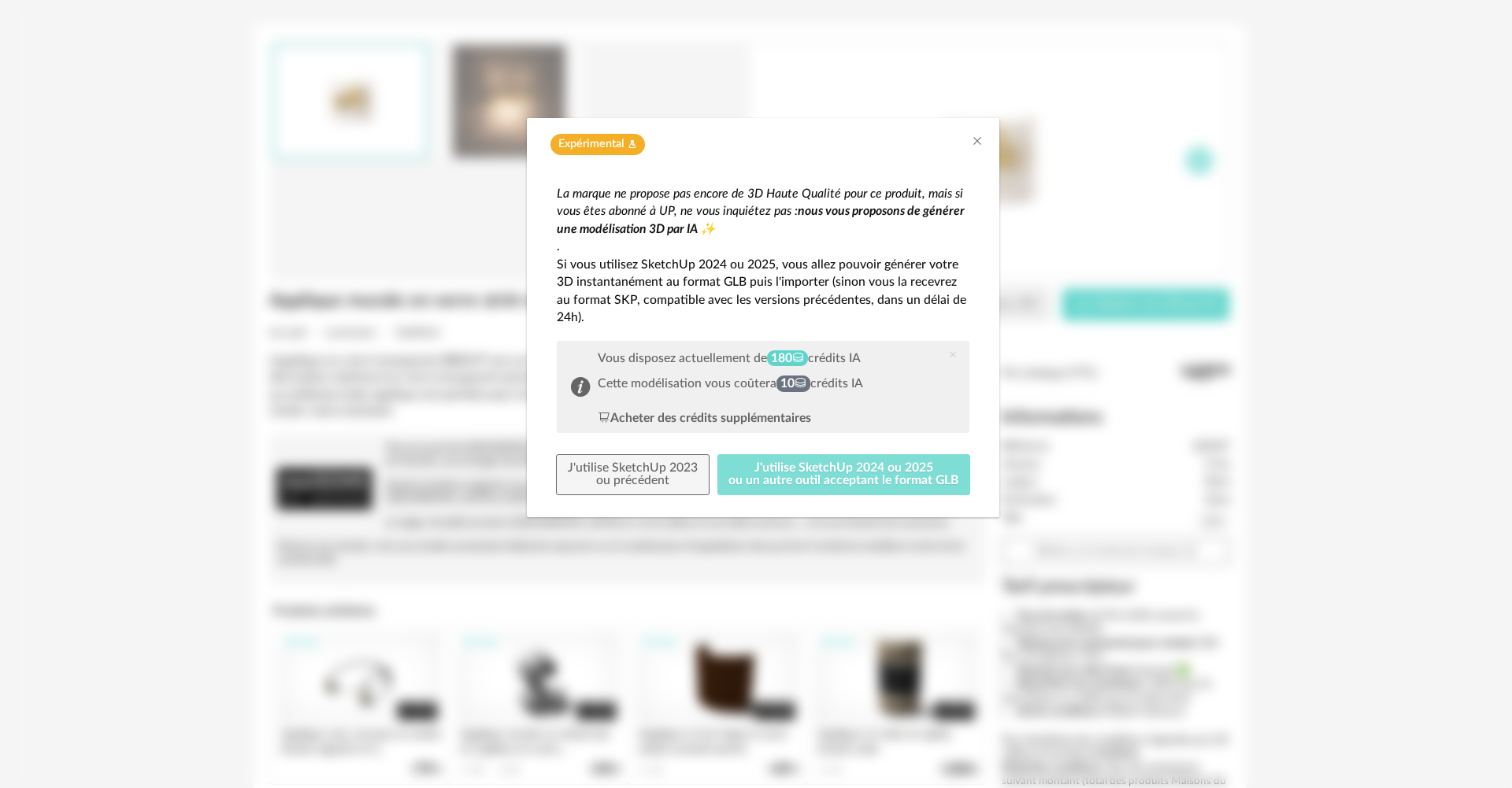
click at [786, 474] on button "J'utilise SketchUp 2024 ou 2025 ou un autre outil acceptant le format GLB" at bounding box center [844, 475] width 253 height 41
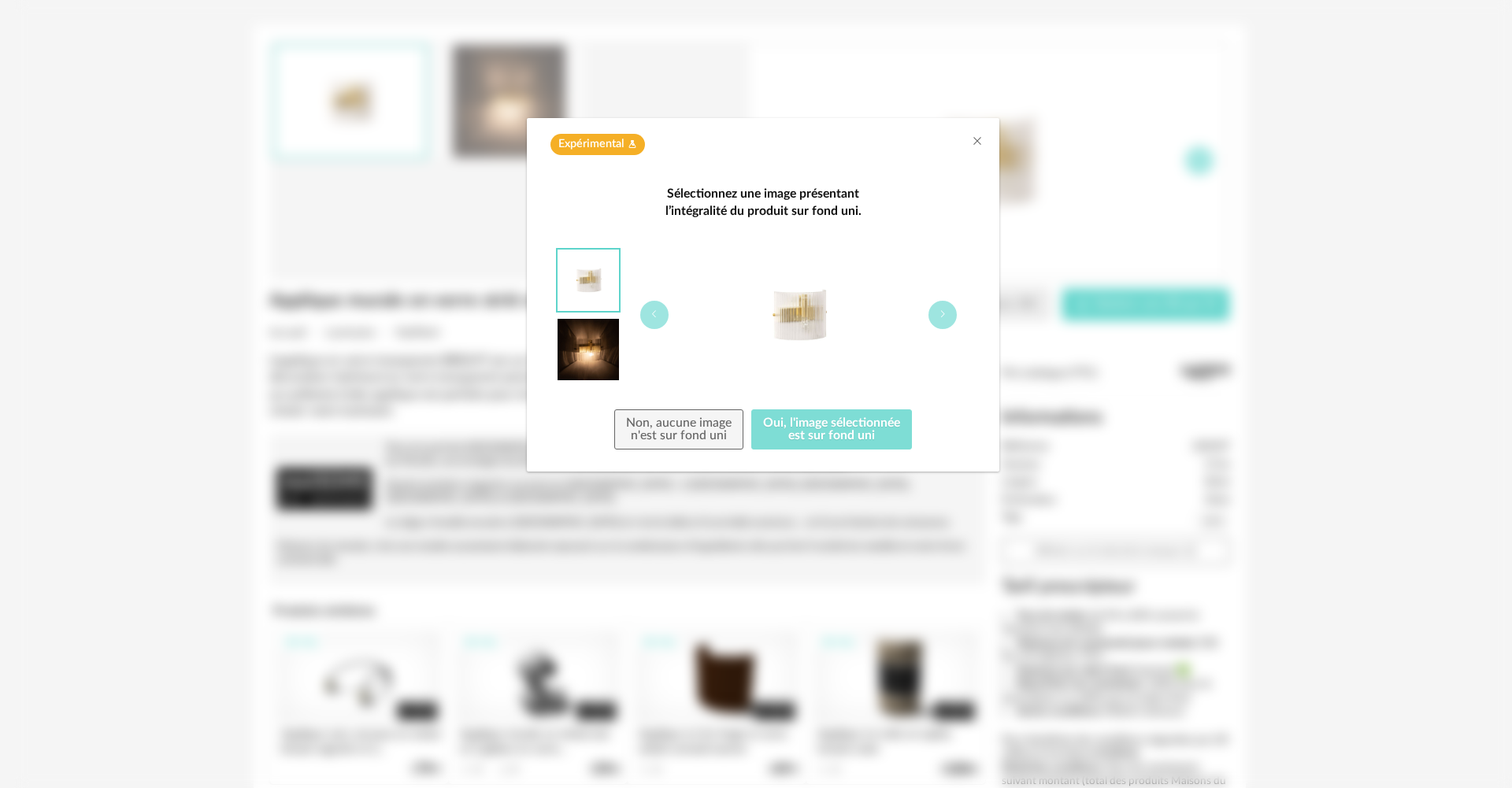
click at [820, 429] on button "Oui, l'image sélectionnée est sur fond uni" at bounding box center [831, 429] width 160 height 41
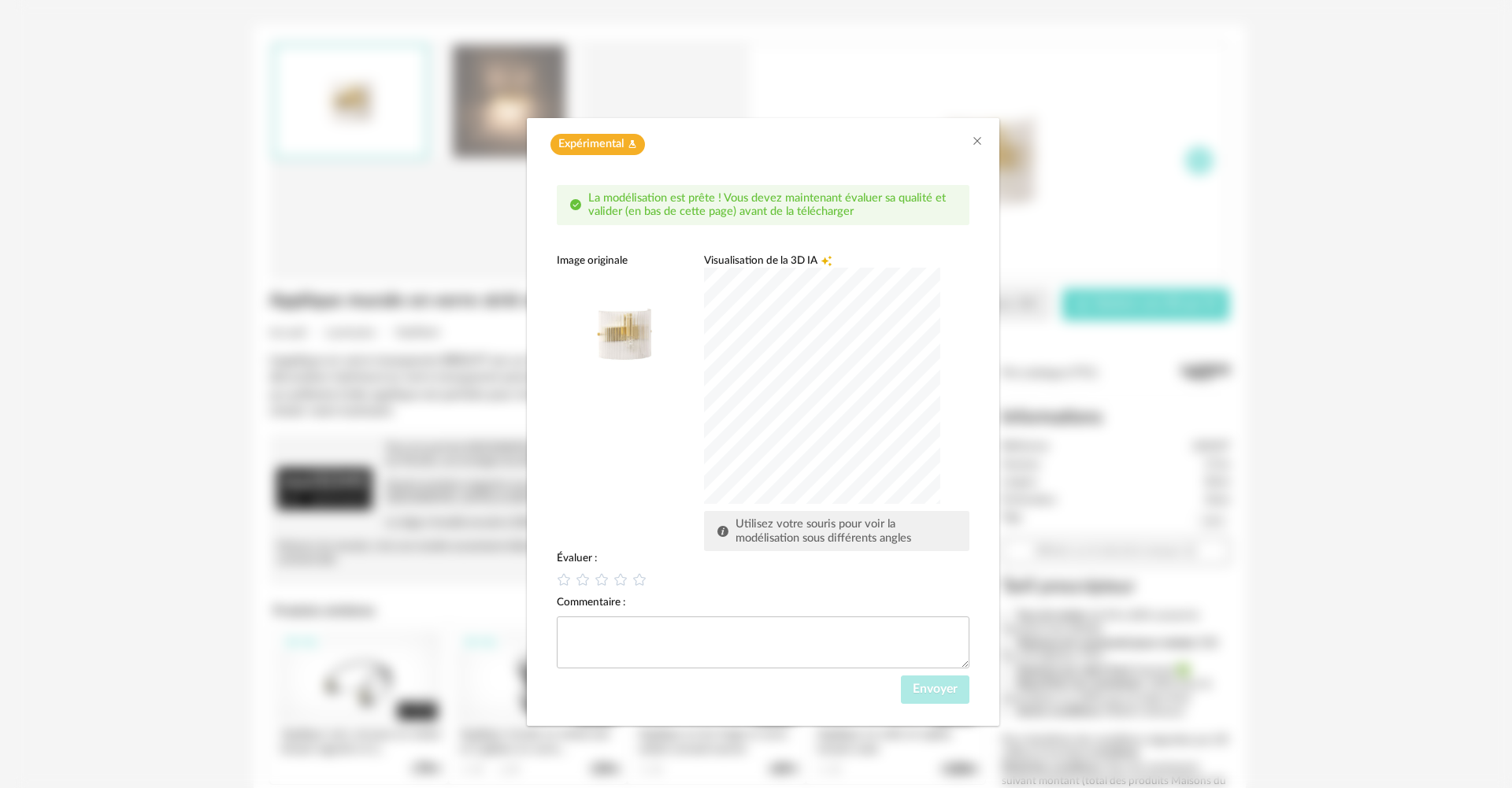
click at [824, 430] on div "dialog" at bounding box center [822, 386] width 236 height 236
click at [564, 584] on icon "dialog" at bounding box center [564, 580] width 17 height 17
click at [931, 696] on span "Envoyer" at bounding box center [934, 689] width 45 height 13
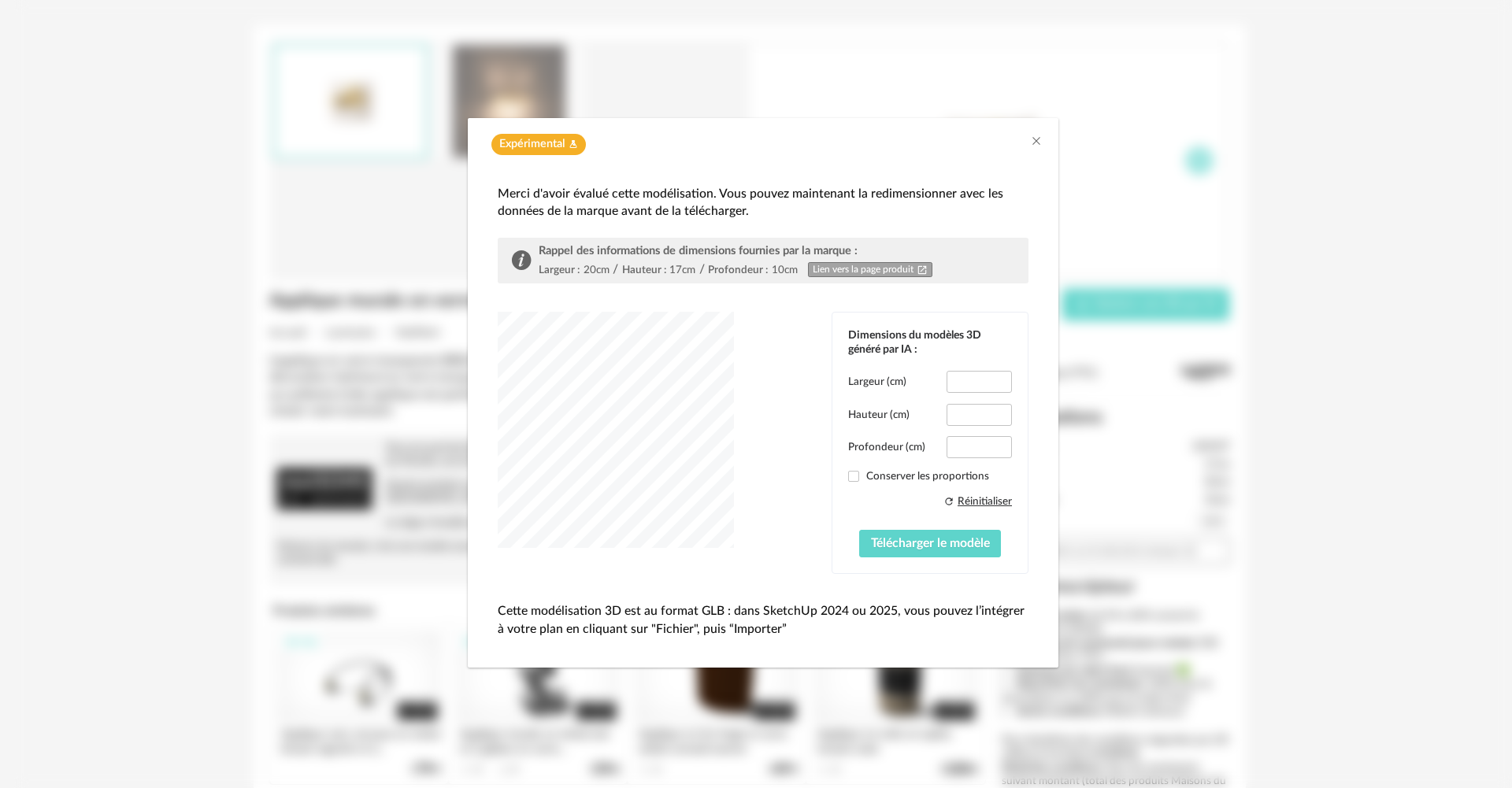
type input "****"
click at [1031, 144] on icon "Close" at bounding box center [1037, 141] width 13 height 13
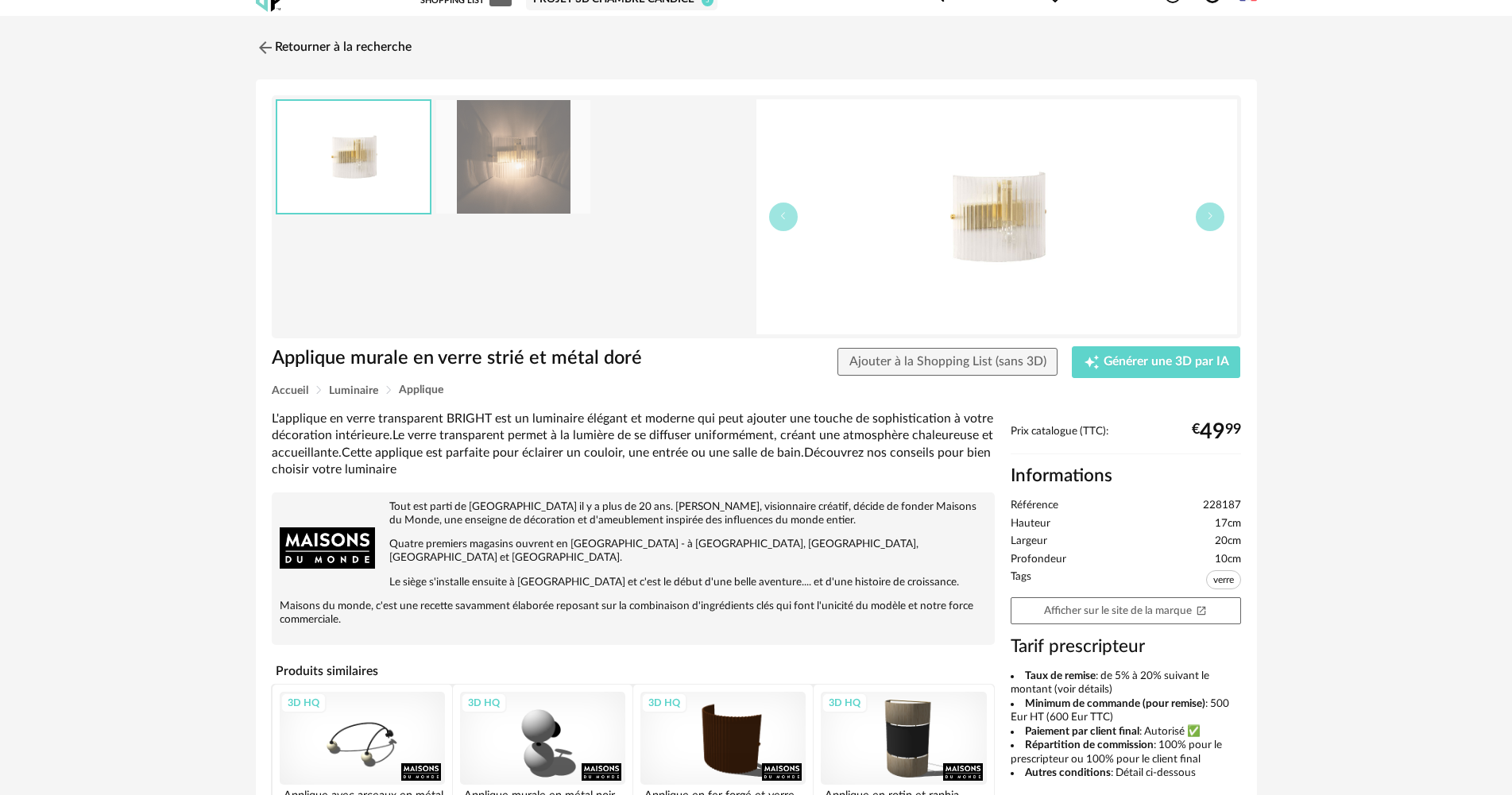
scroll to position [0, 0]
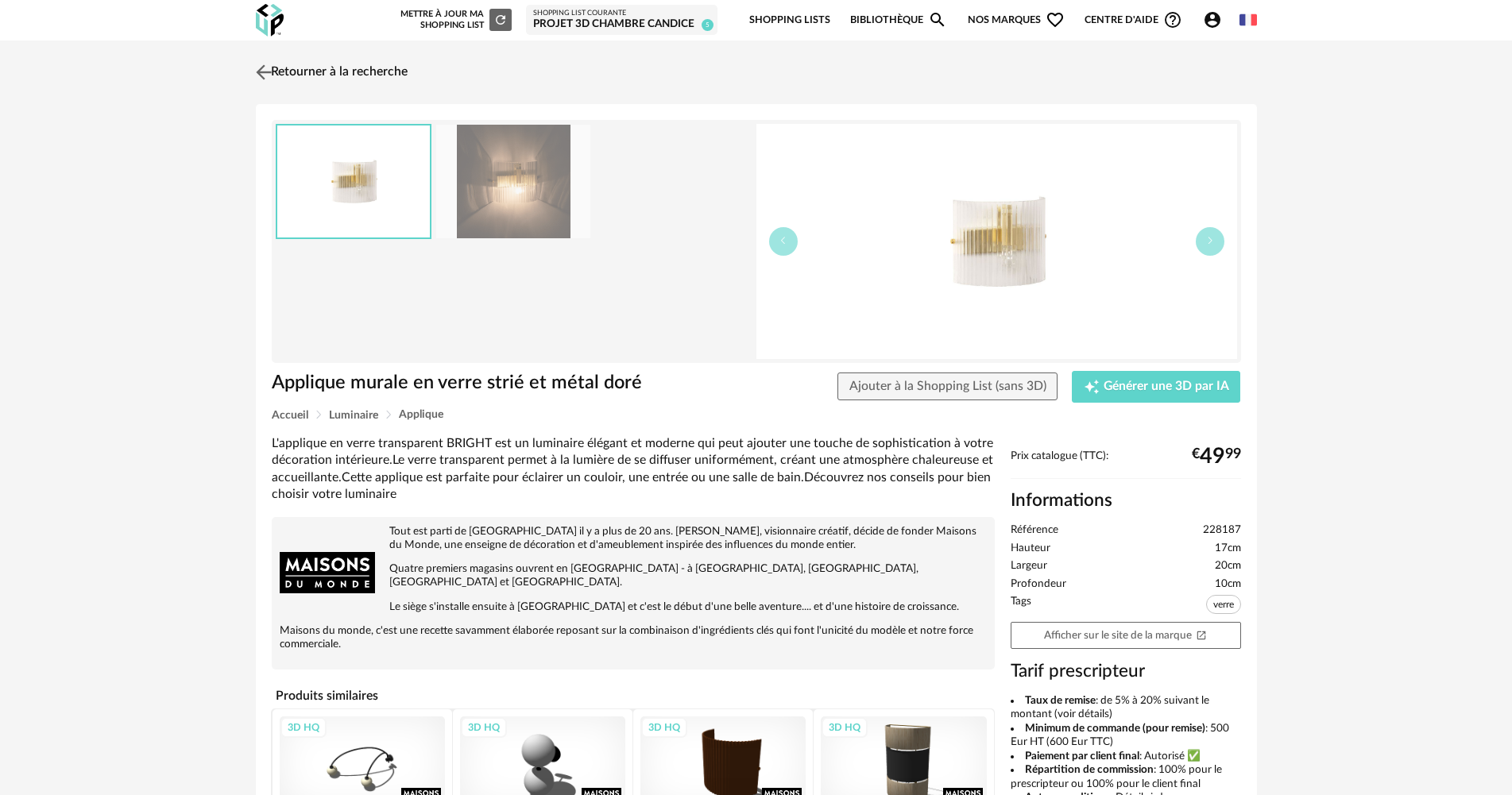
click at [337, 71] on link "Retourner à la recherche" at bounding box center [329, 73] width 155 height 35
